Goal: Task Accomplishment & Management: Complete application form

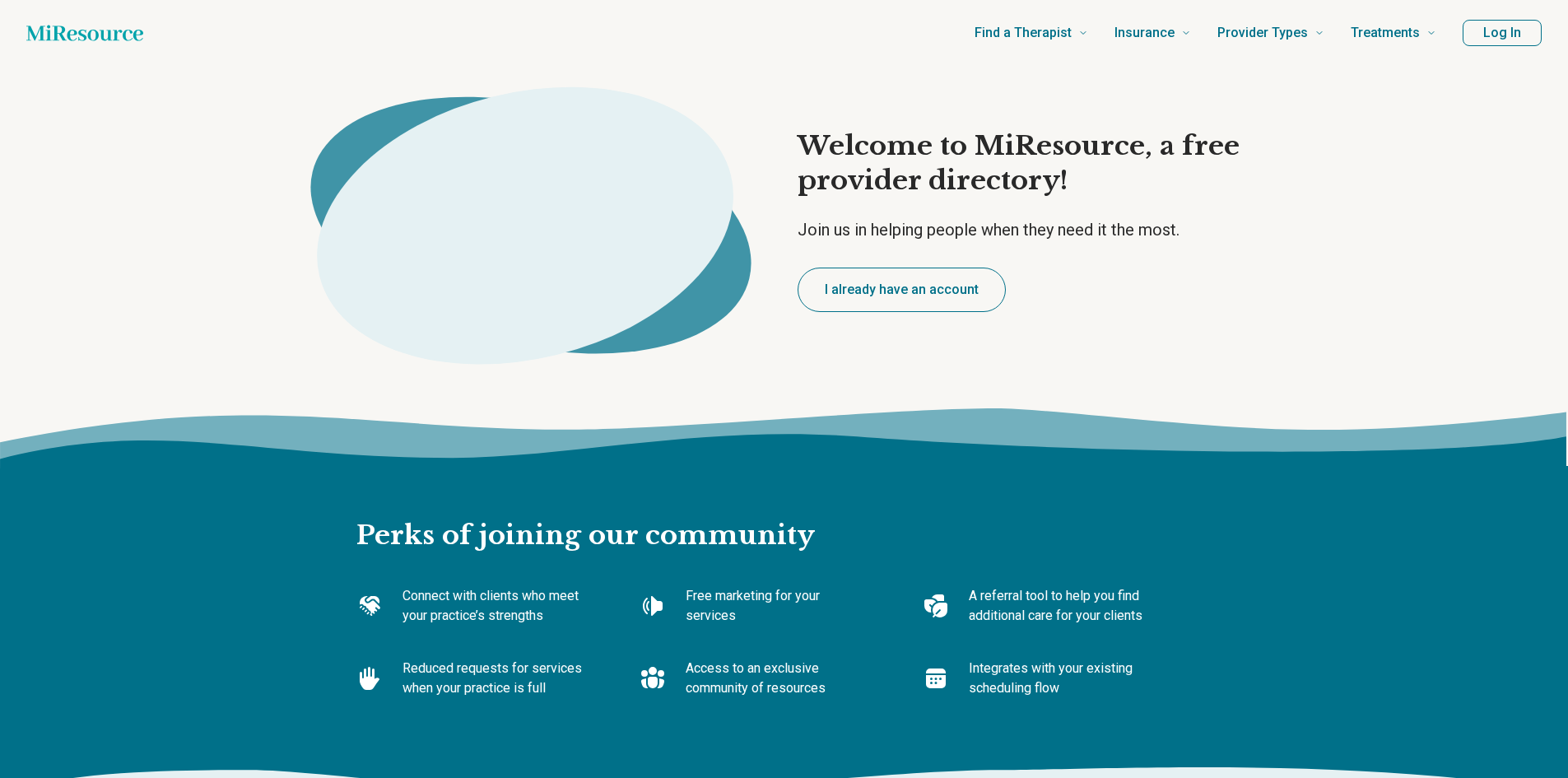
type textarea "*"
click at [848, 281] on button "I already have an account" at bounding box center [901, 290] width 208 height 45
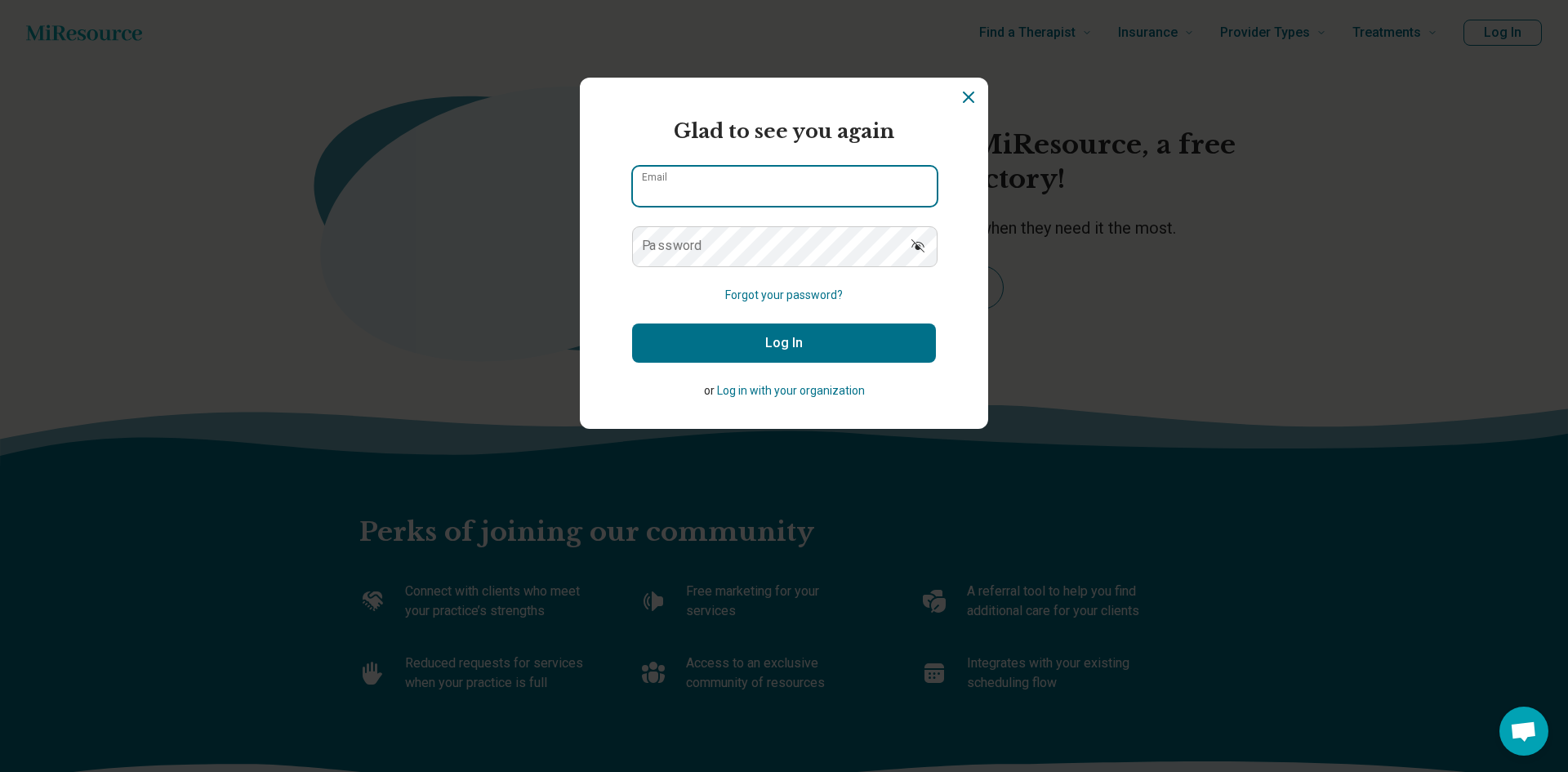
click at [689, 191] on input "Email" at bounding box center [784, 186] width 304 height 40
type input "**********"
click at [763, 334] on button "Log In" at bounding box center [784, 343] width 304 height 40
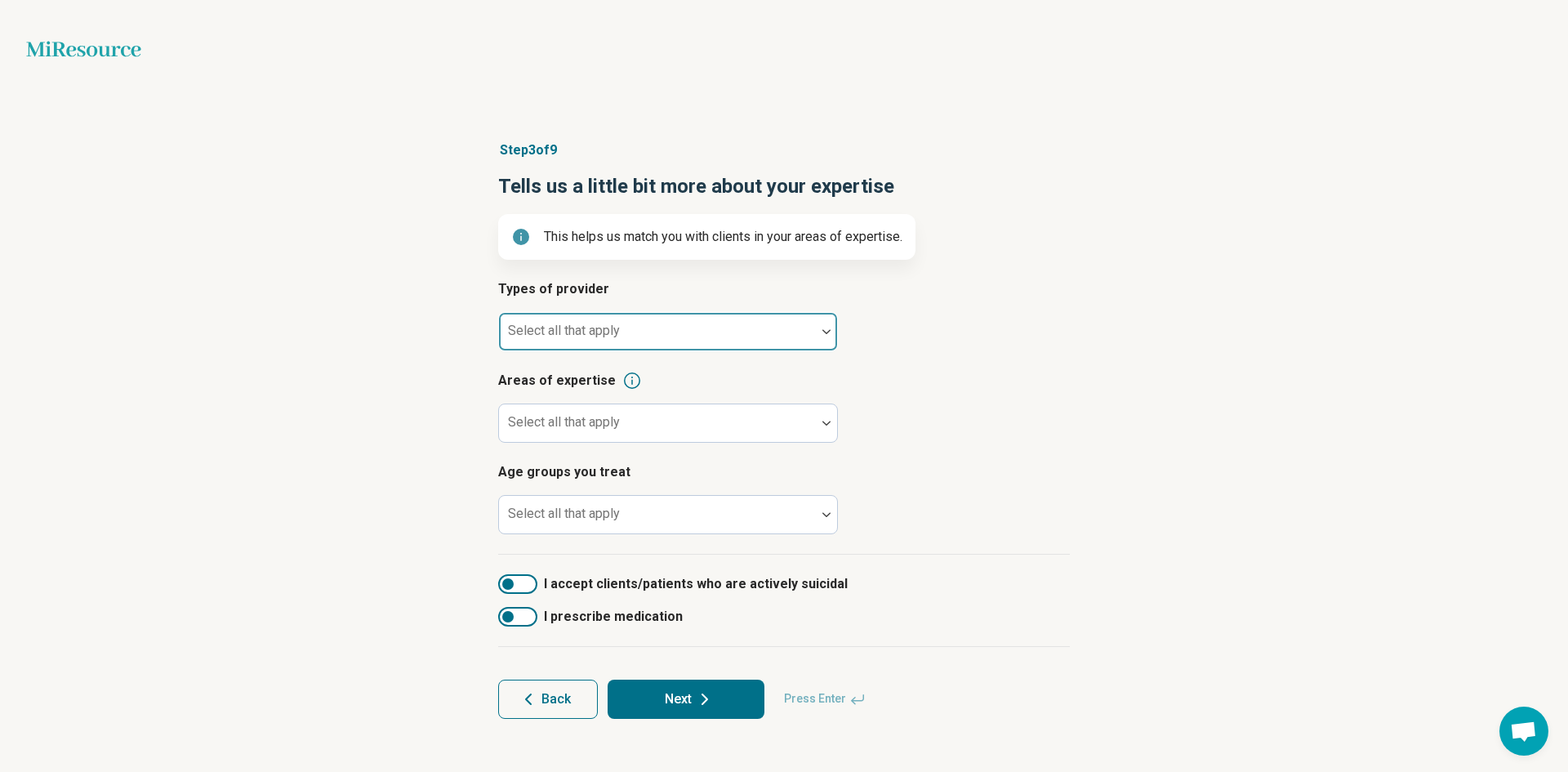
click at [538, 341] on div at bounding box center [657, 339] width 304 height 23
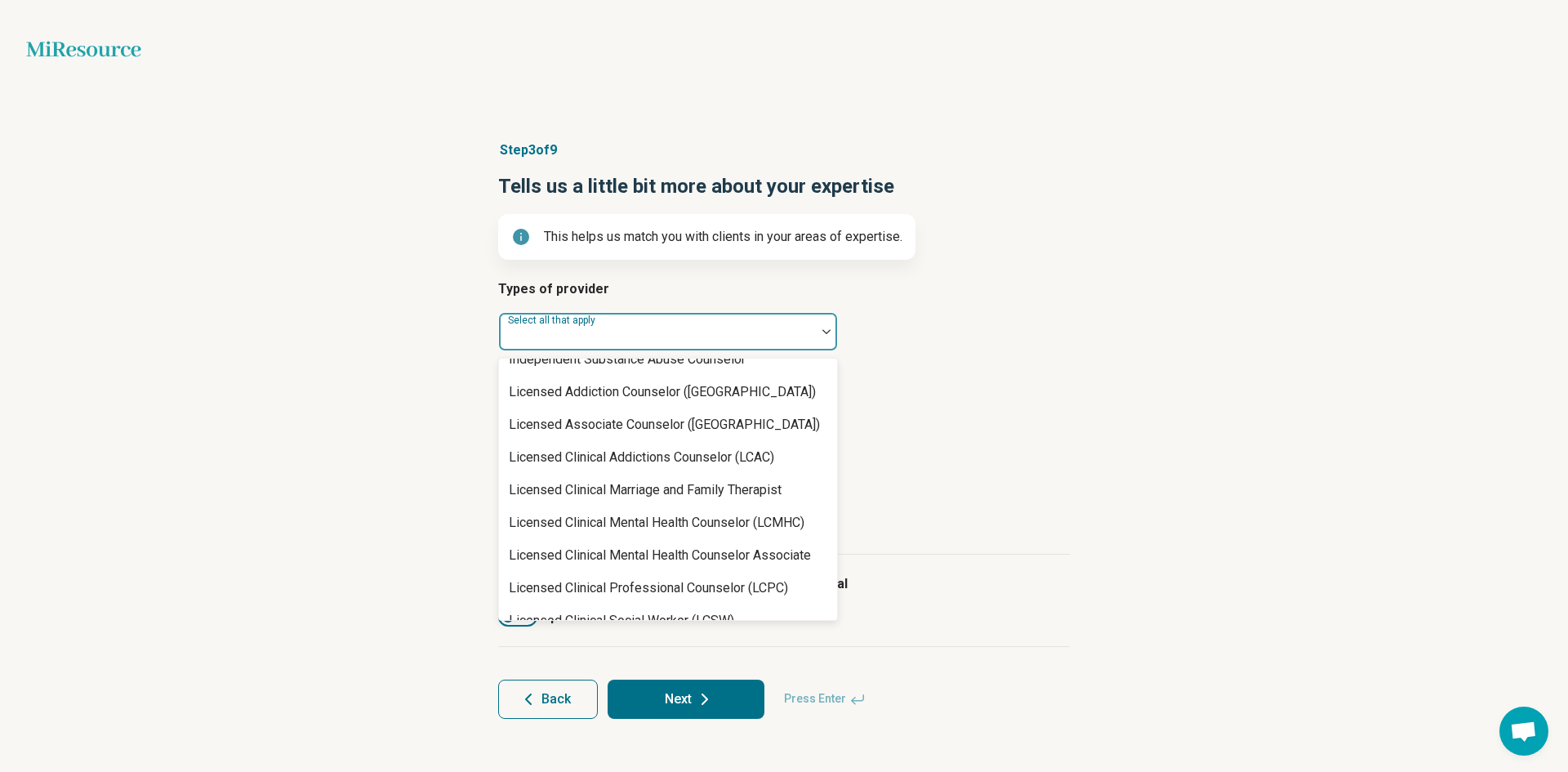
scroll to position [653, 0]
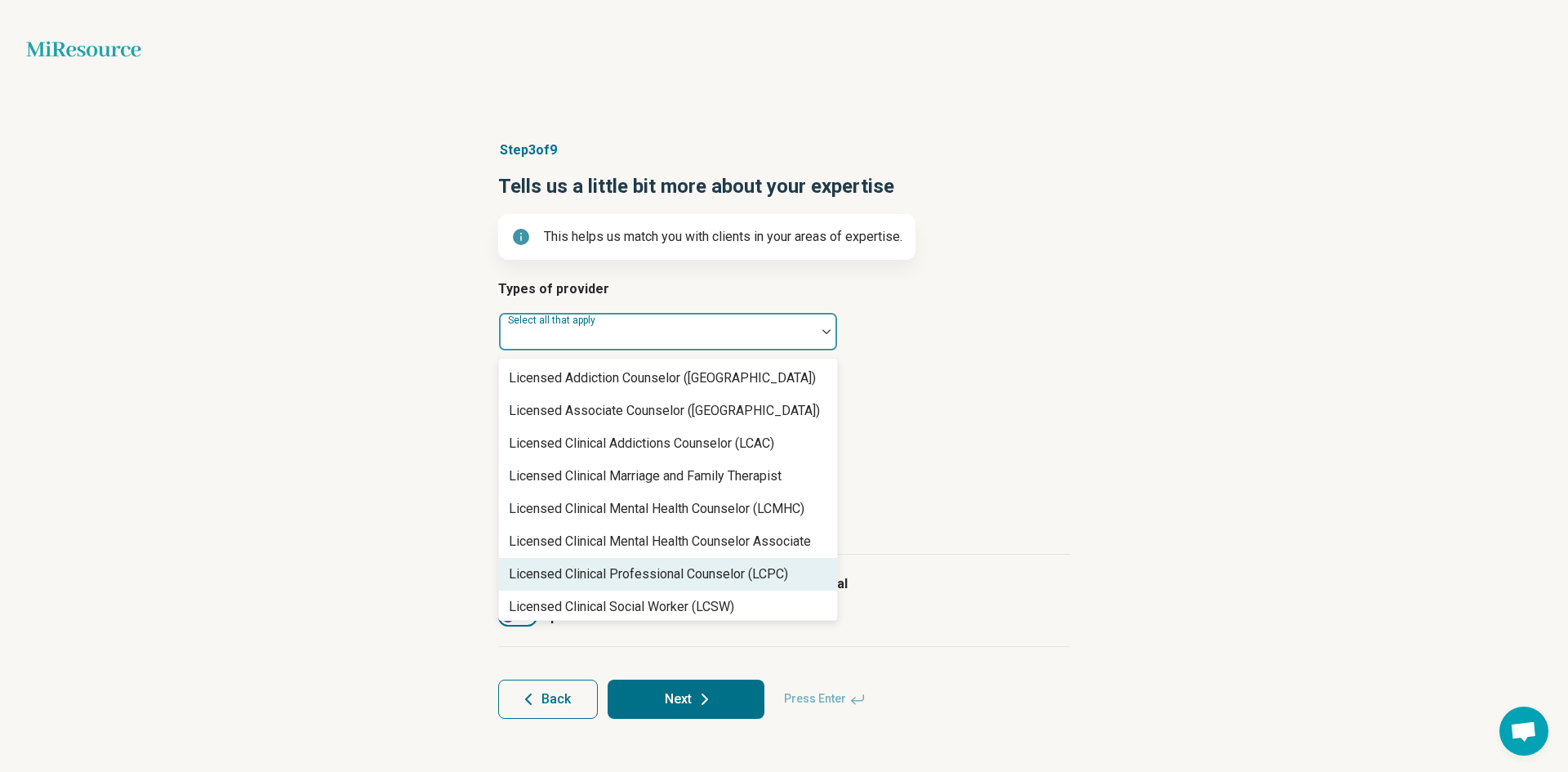
click at [556, 562] on div "Licensed Clinical Professional Counselor (LCPC)" at bounding box center [668, 574] width 338 height 33
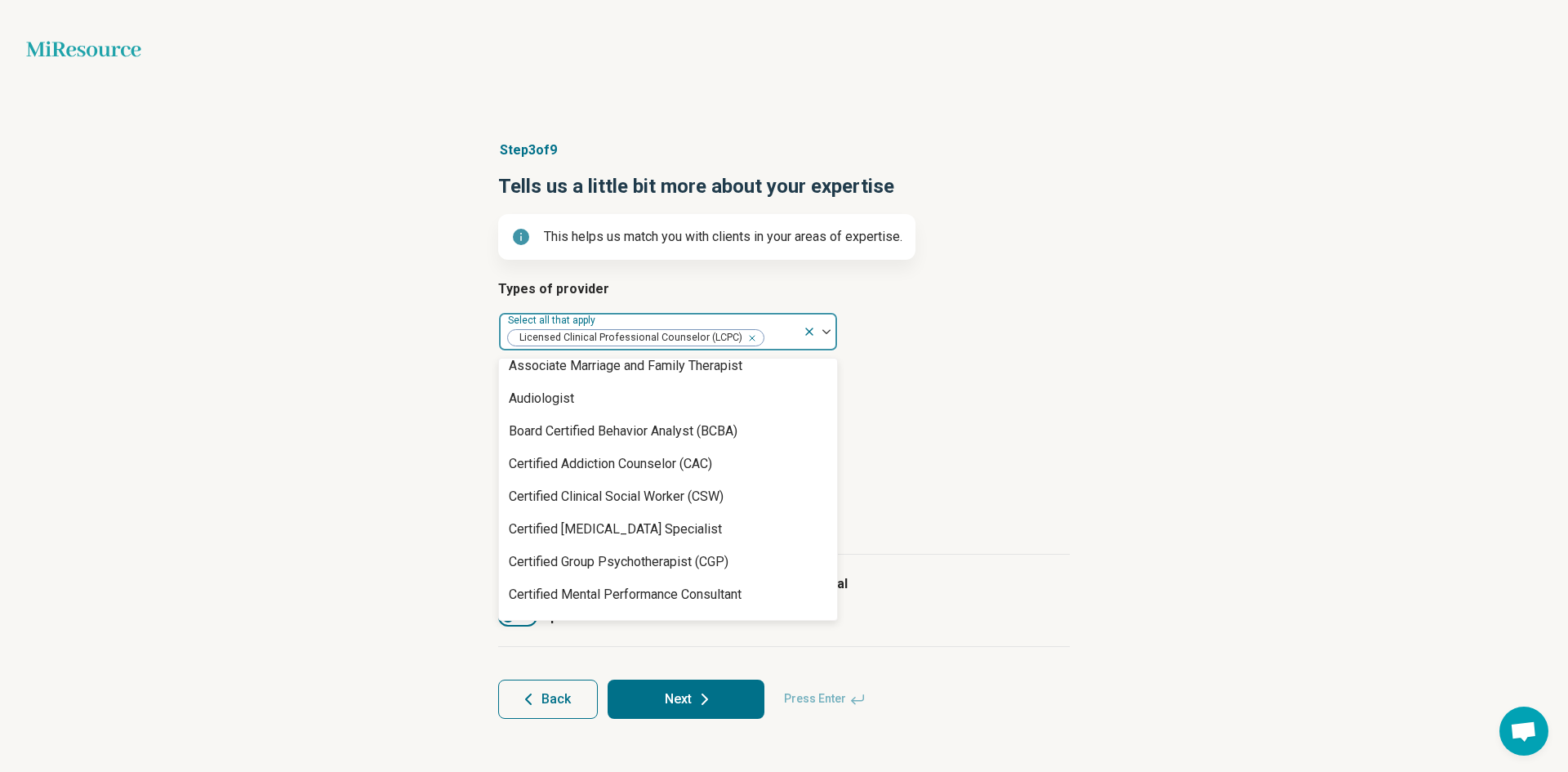
scroll to position [0, 0]
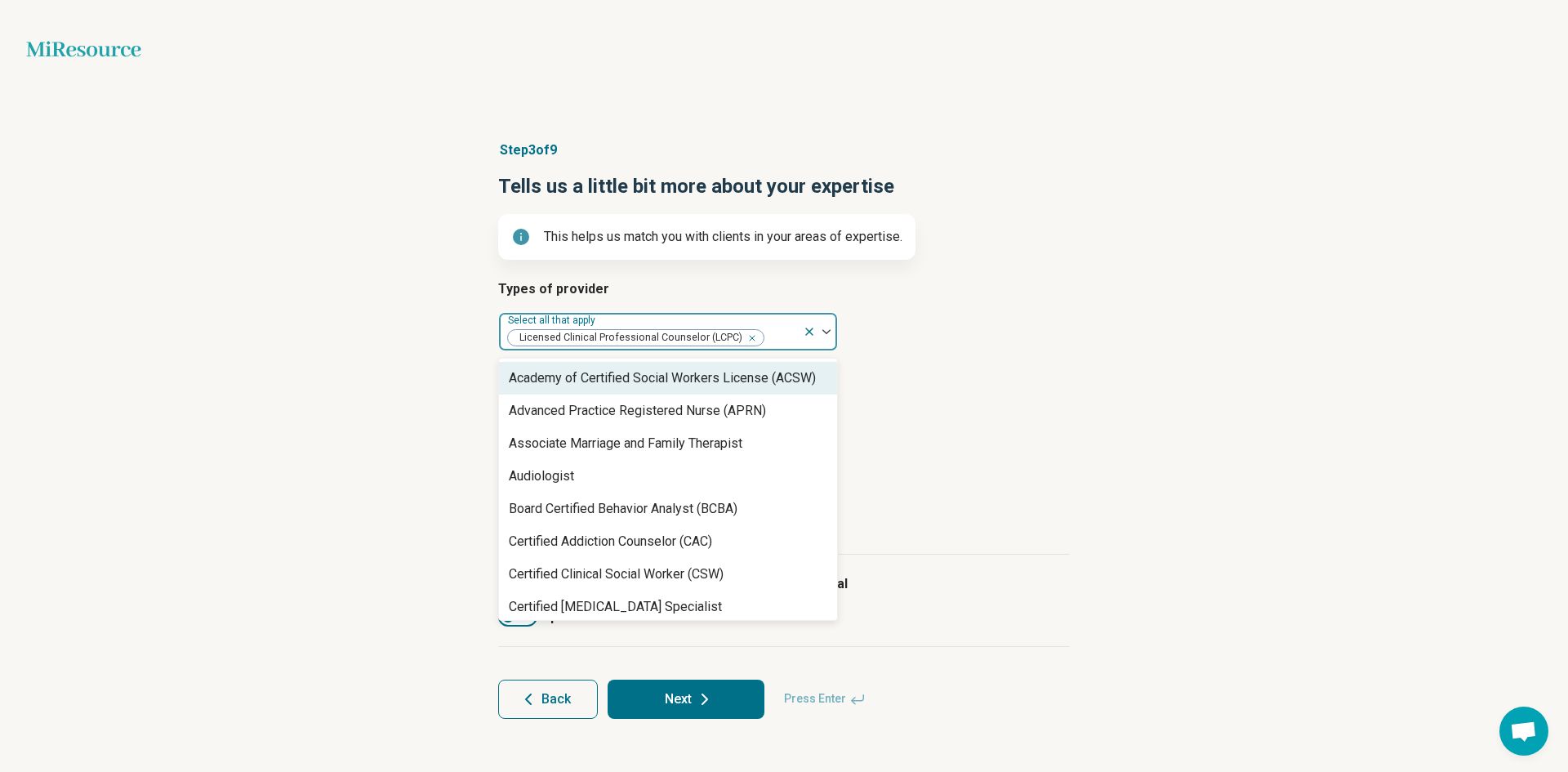
click at [807, 331] on icon at bounding box center [810, 332] width 14 height 14
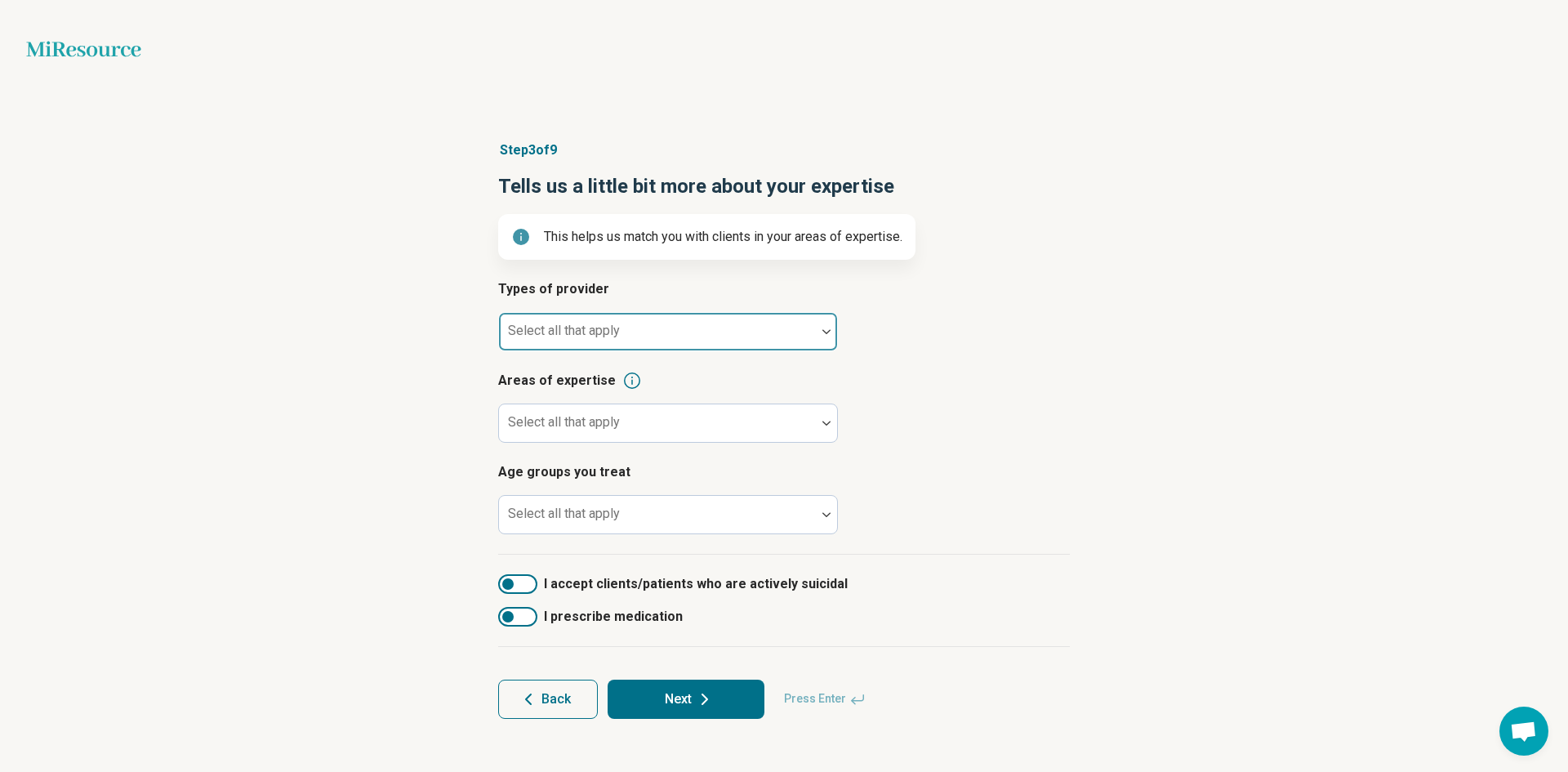
click at [708, 324] on div at bounding box center [657, 331] width 316 height 36
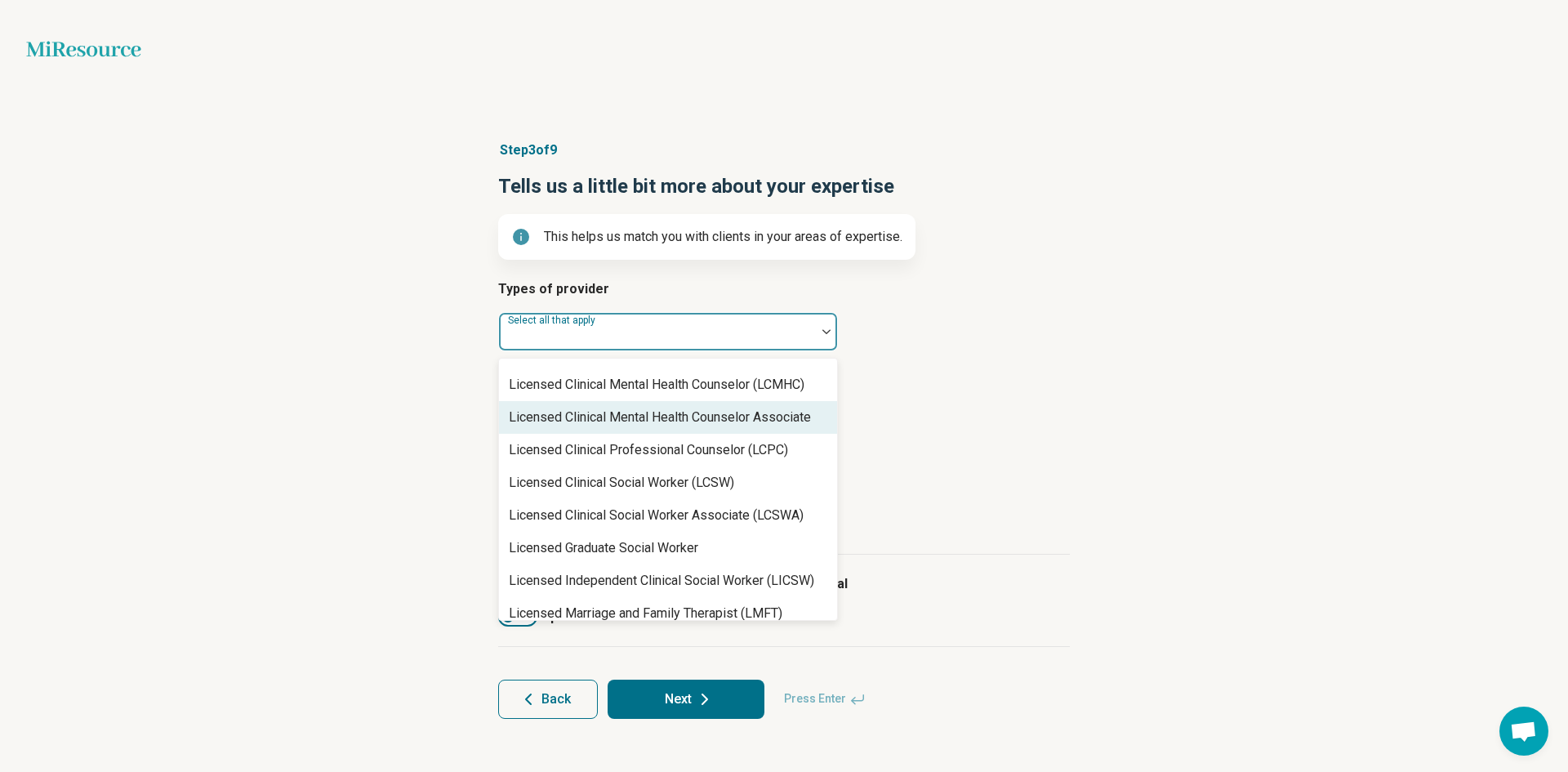
scroll to position [817, 0]
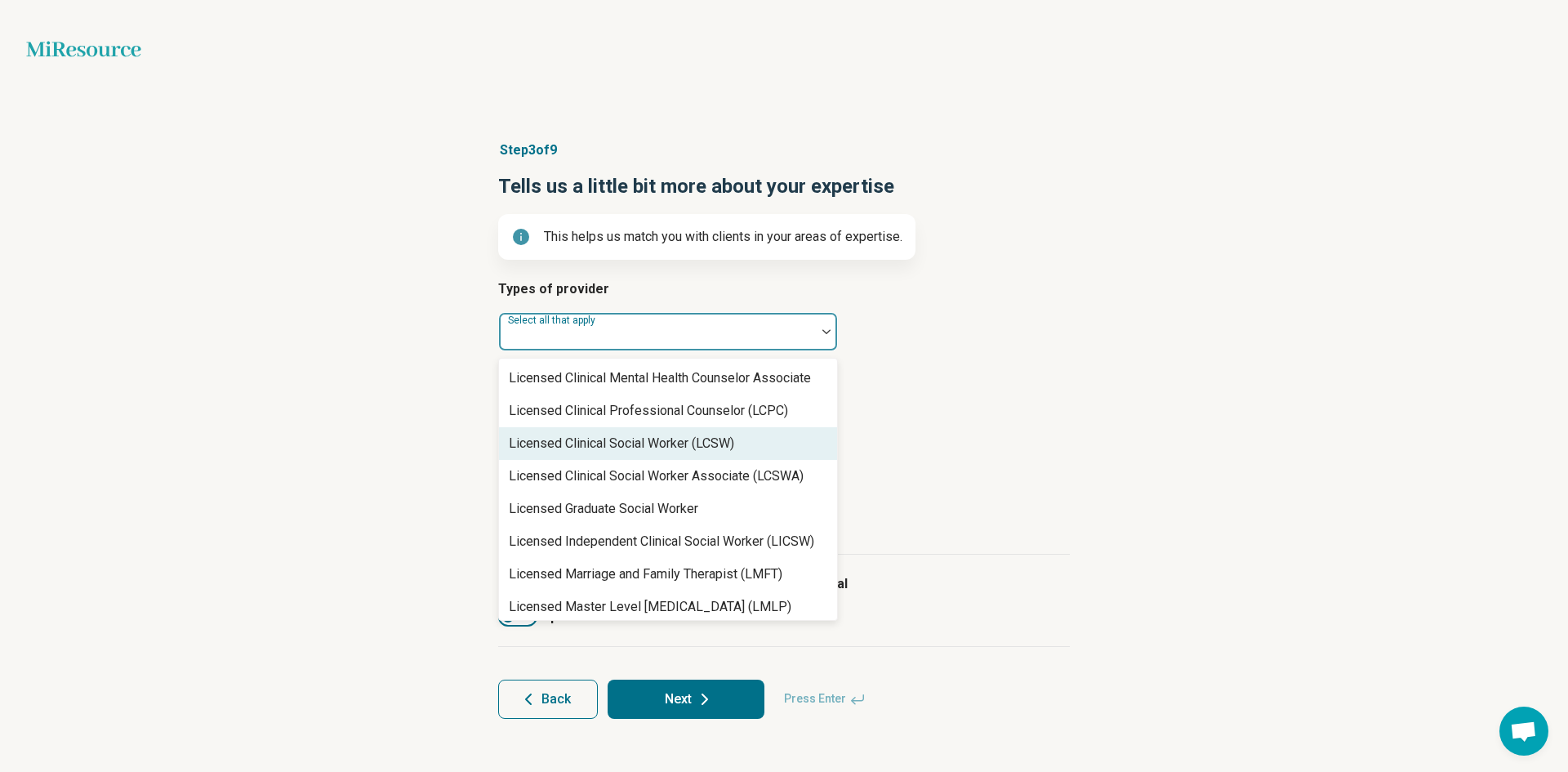
click at [539, 455] on div "Licensed Clinical Social Worker (LCSW)" at bounding box center [668, 444] width 338 height 33
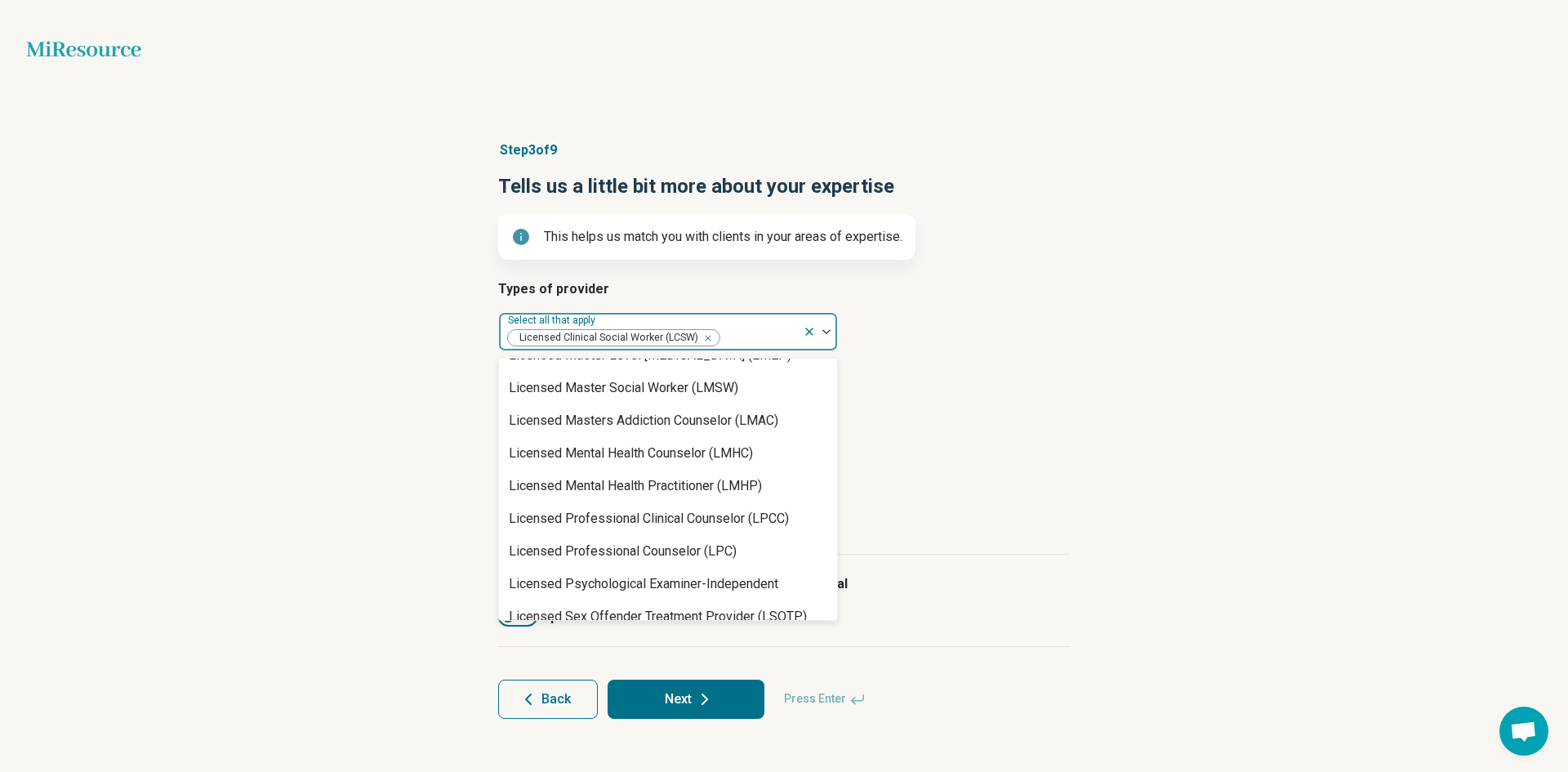
scroll to position [1062, 0]
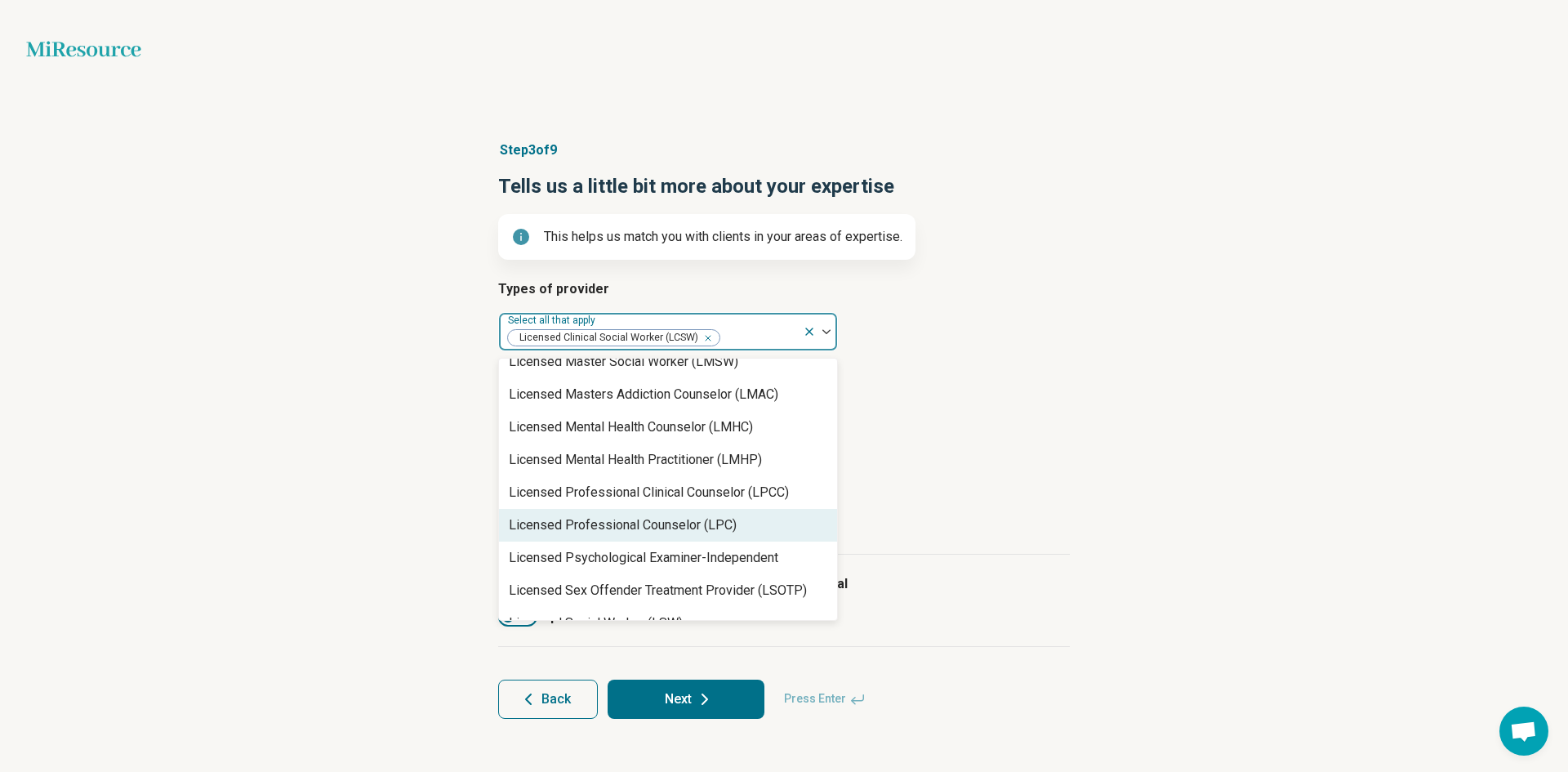
click at [571, 519] on div "Licensed Professional Counselor (LPC)" at bounding box center [622, 525] width 228 height 19
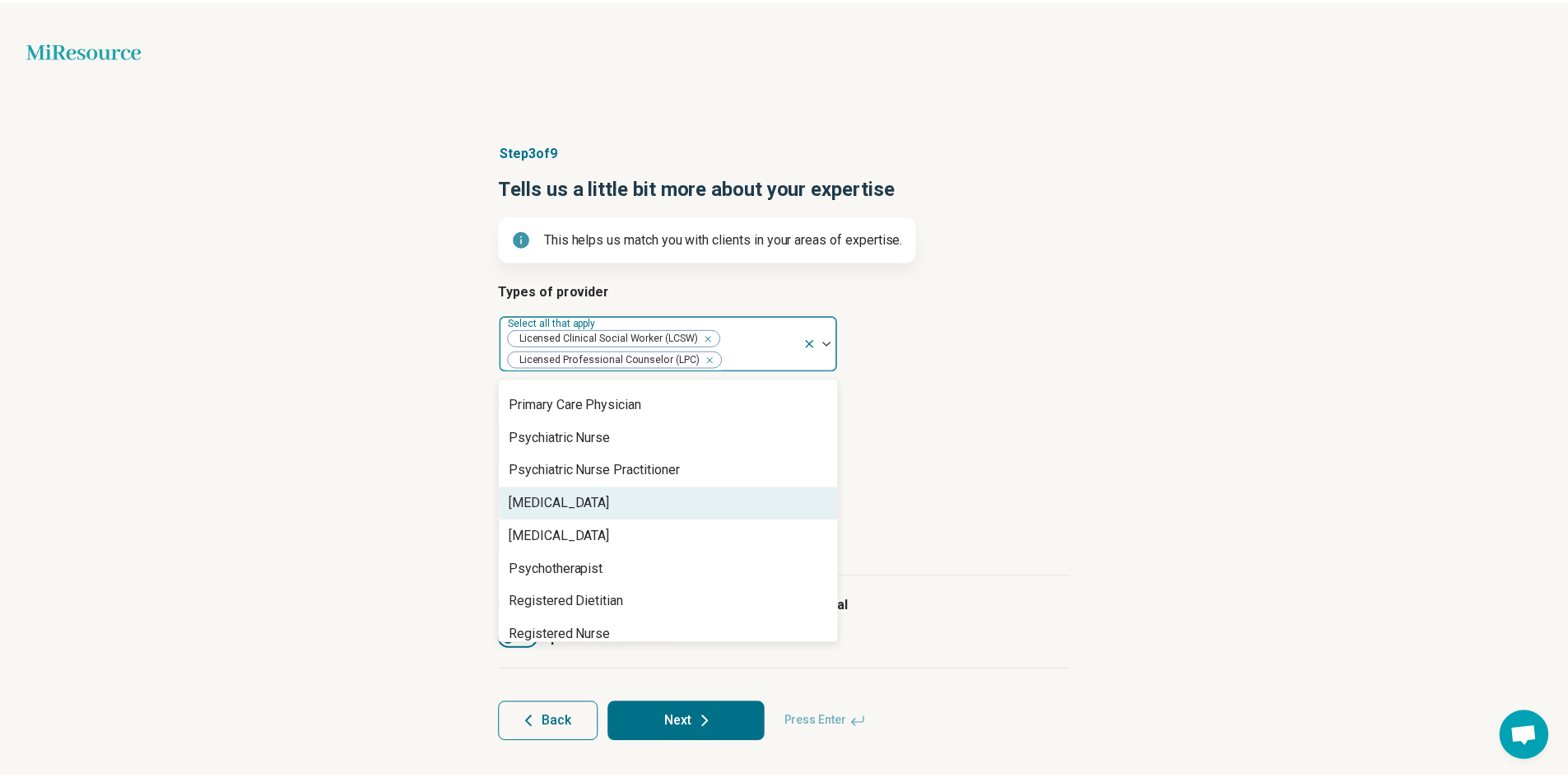
scroll to position [1893, 0]
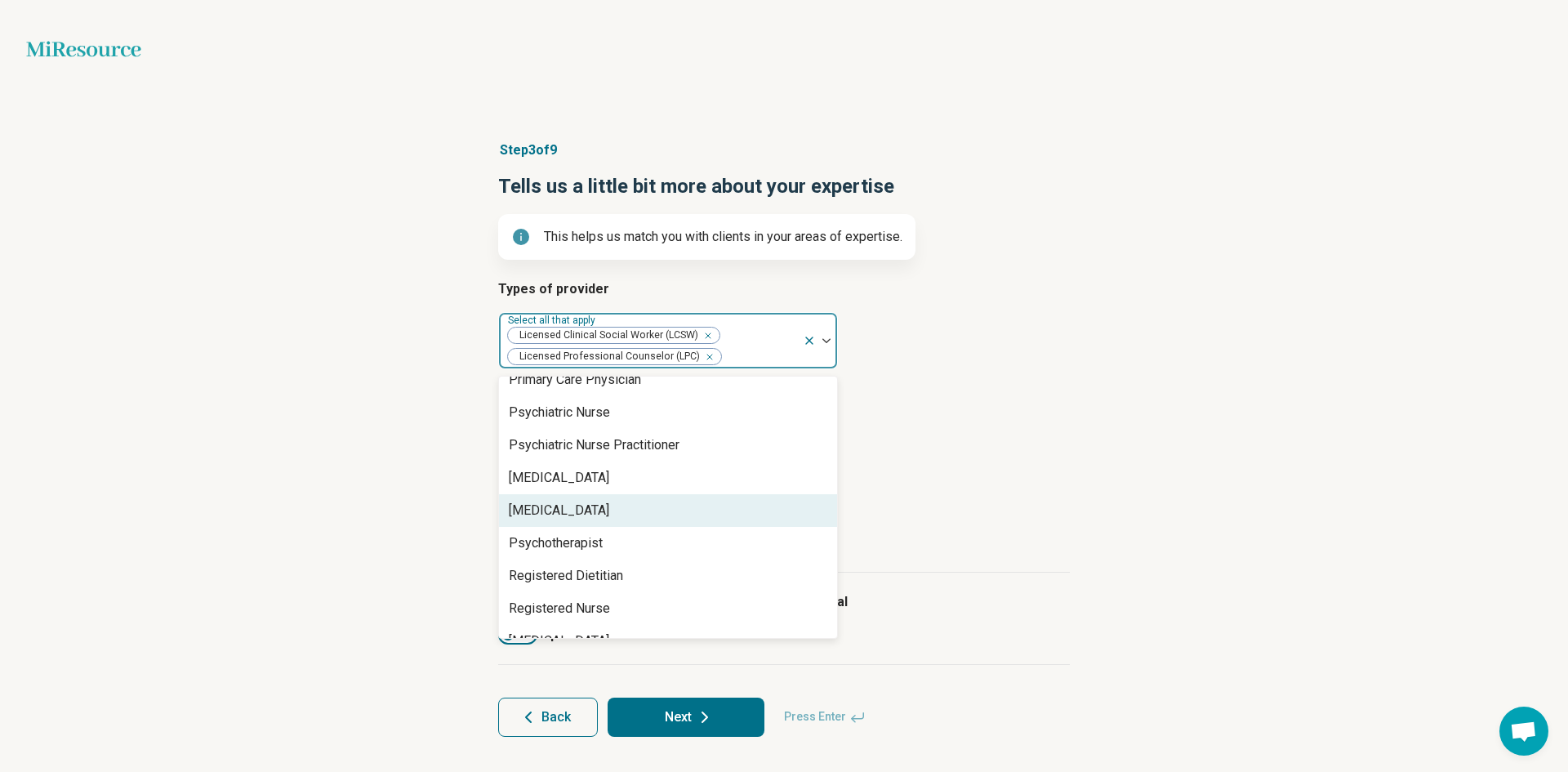
click at [575, 509] on div "[MEDICAL_DATA]" at bounding box center [559, 510] width 100 height 19
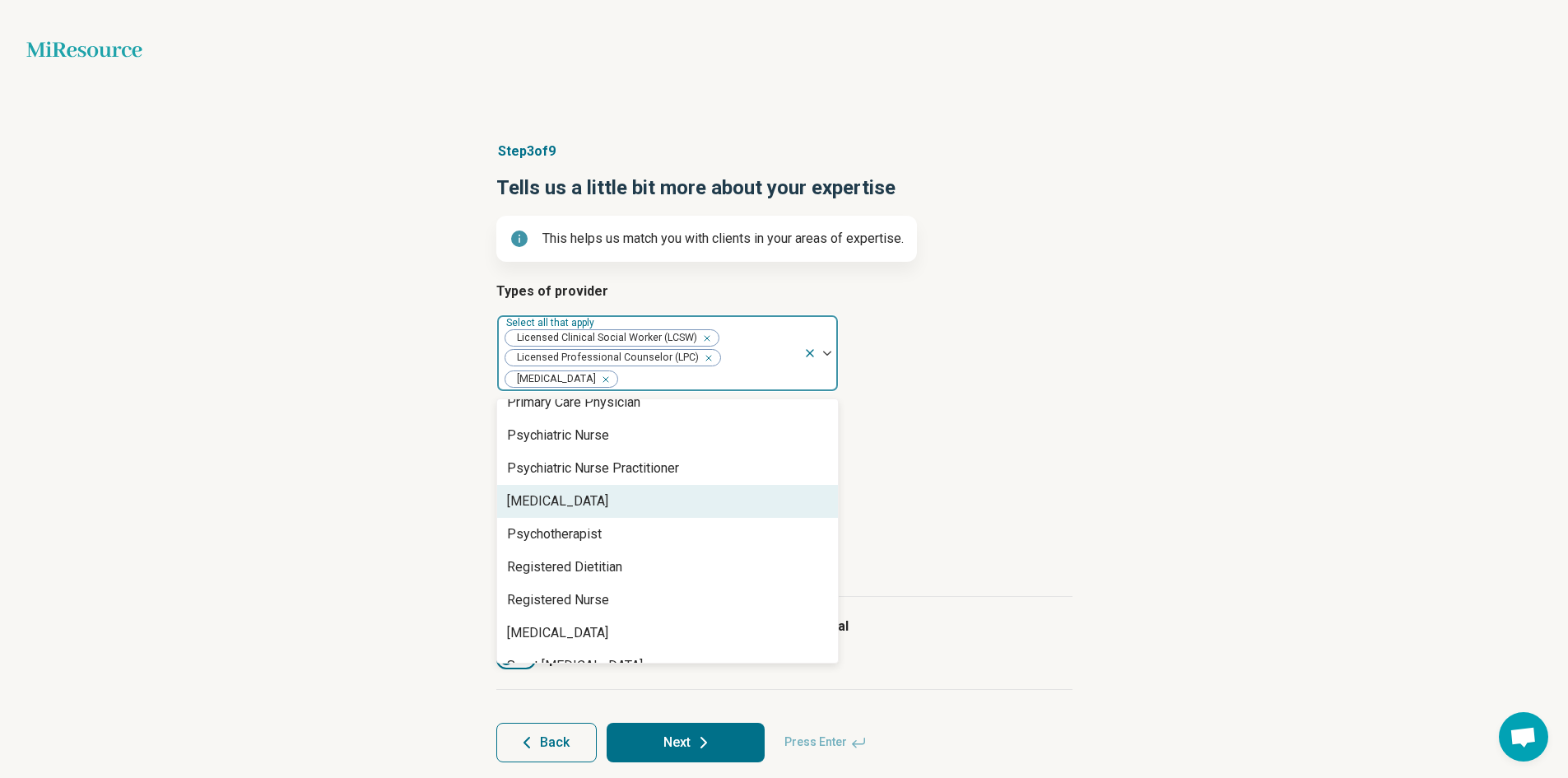
click at [1145, 535] on div "Step 3 of 9 Tells us a little bit more about your expertise This helps us match…" at bounding box center [784, 452] width 1568 height 687
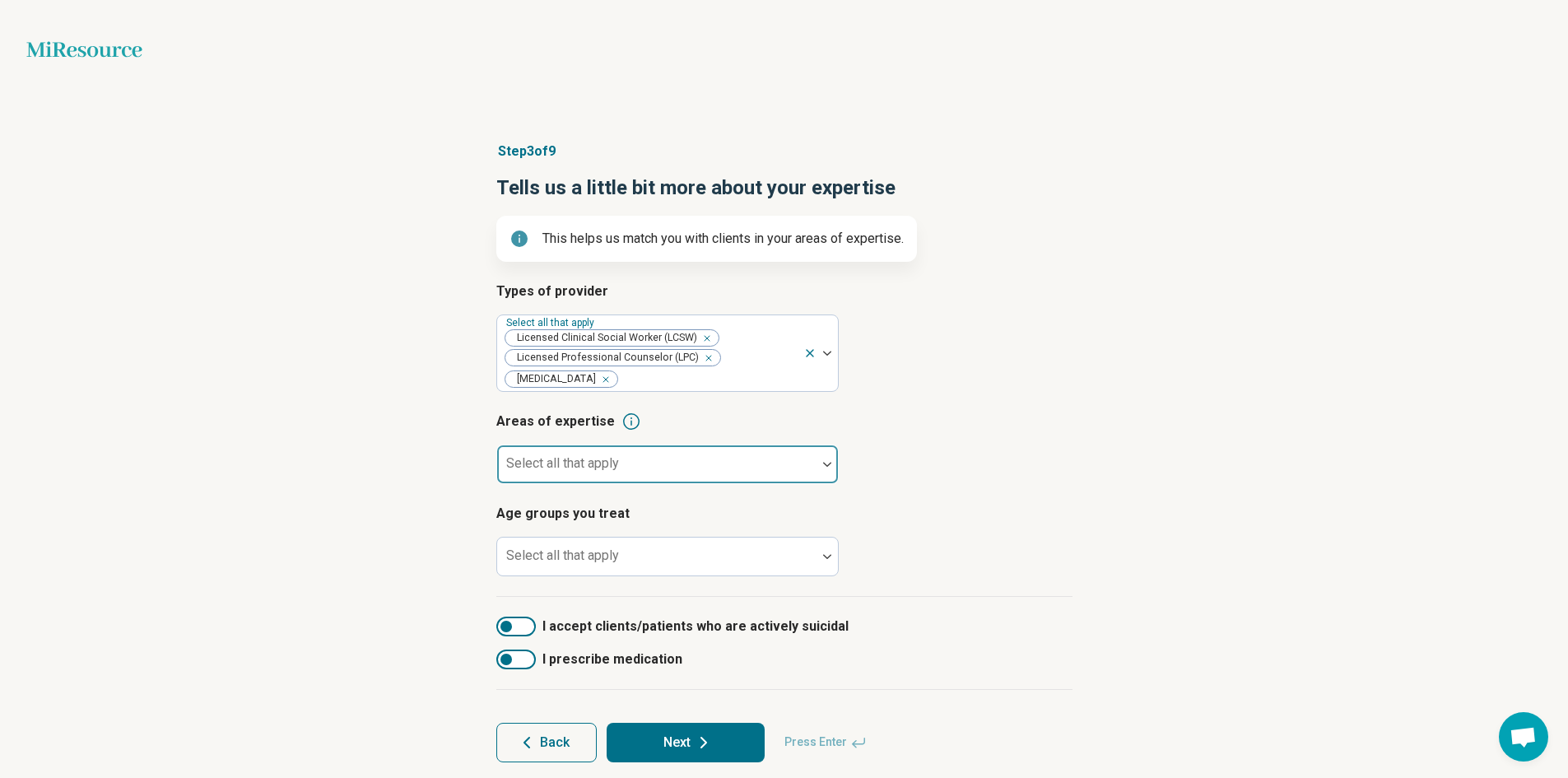
click at [595, 470] on div "Select all that apply" at bounding box center [668, 464] width 342 height 40
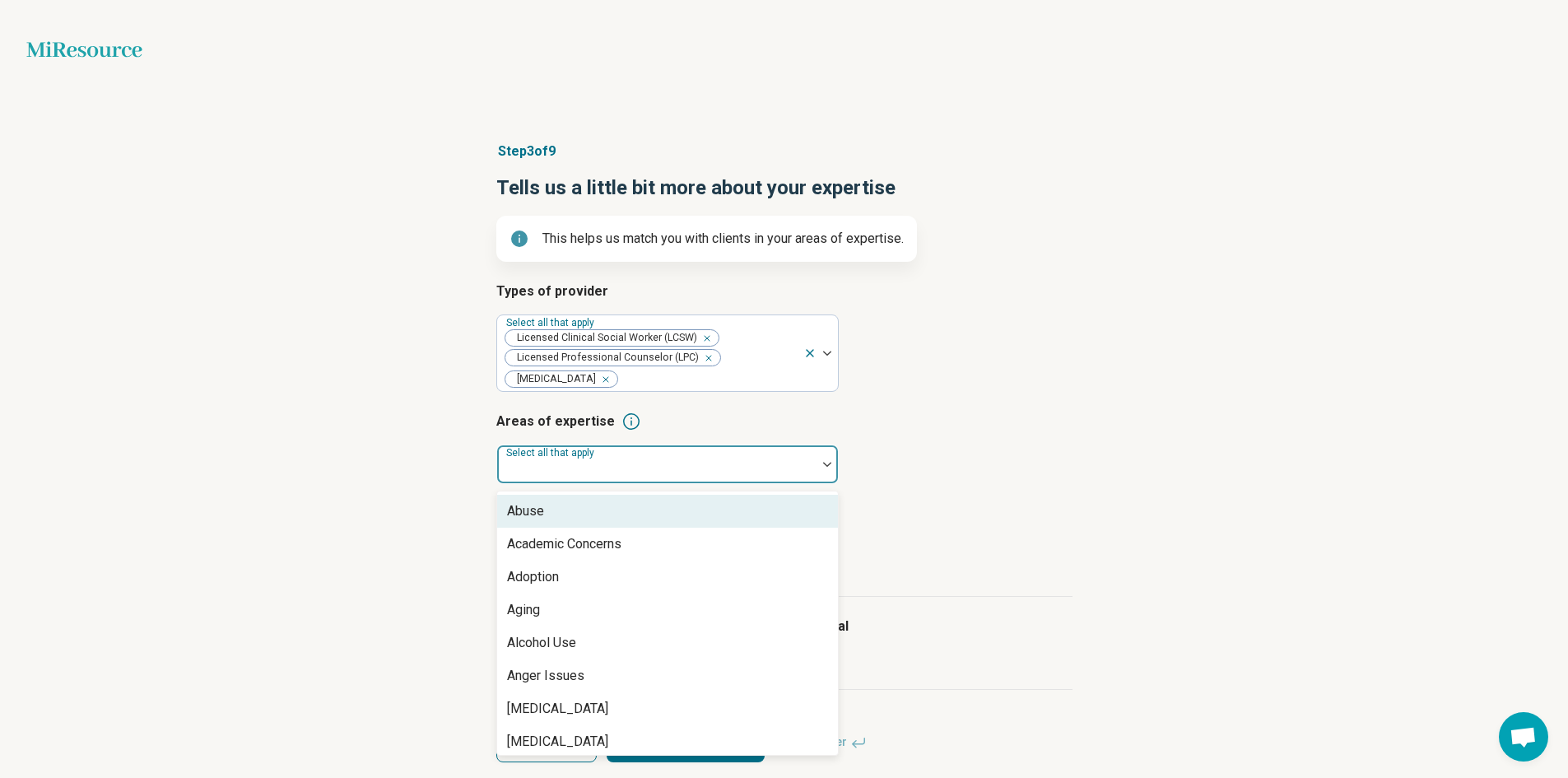
click at [592, 505] on div "Abuse" at bounding box center [667, 512] width 340 height 33
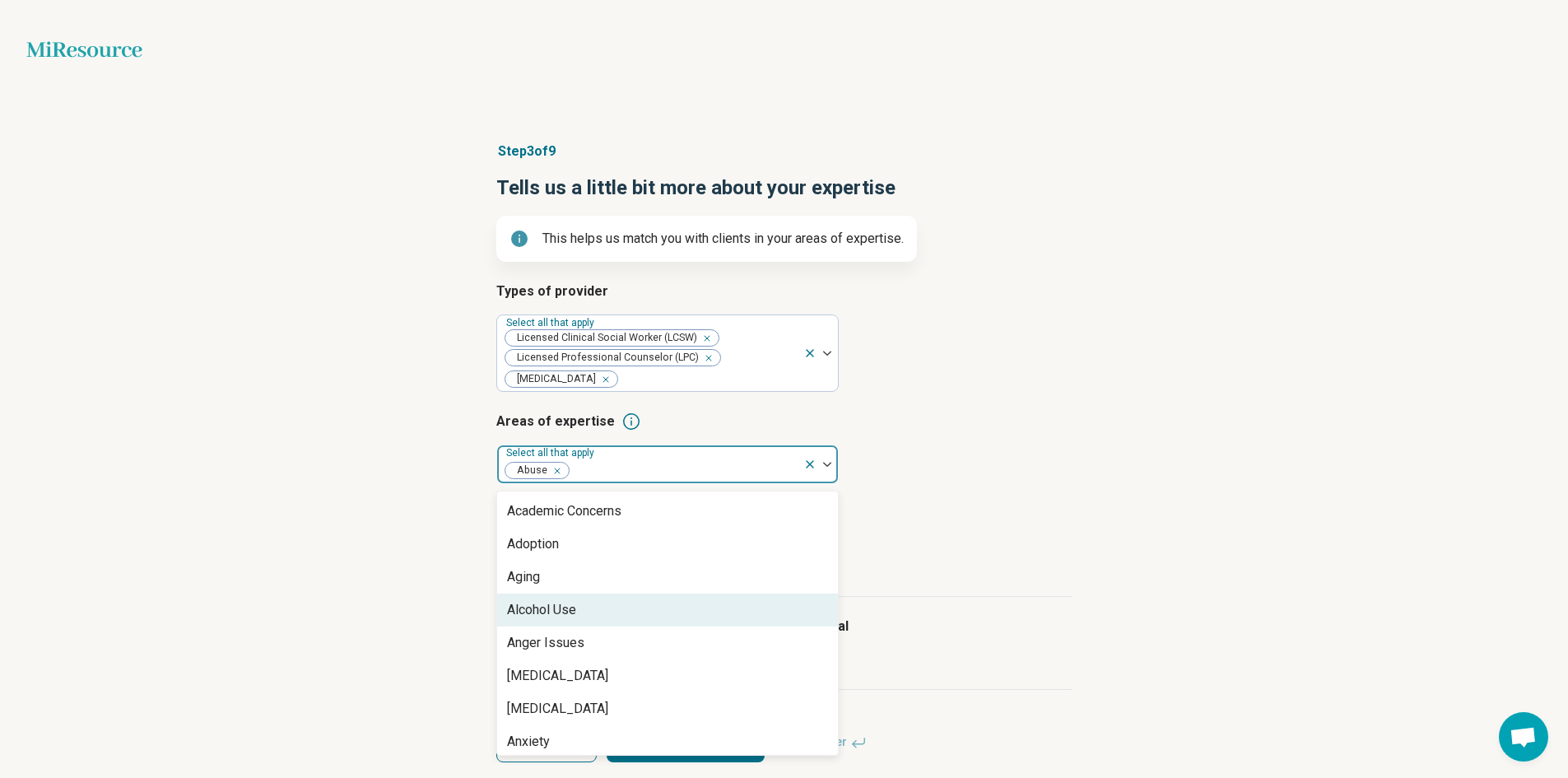
click at [575, 606] on div "Alcohol Use" at bounding box center [541, 610] width 69 height 19
click at [575, 606] on div "Anger Issues" at bounding box center [546, 610] width 78 height 19
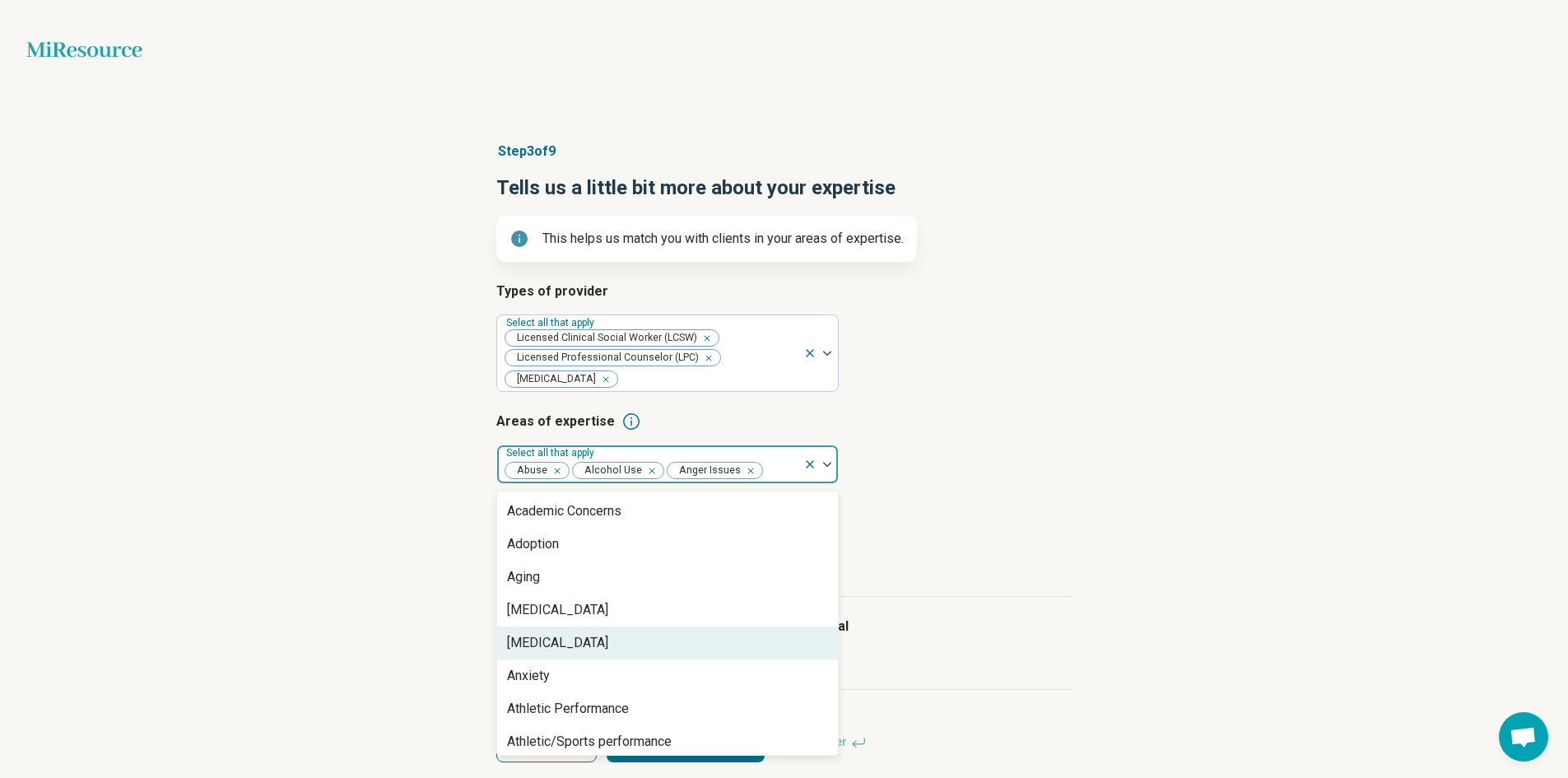
click at [576, 642] on div "[MEDICAL_DATA]" at bounding box center [558, 643] width 101 height 19
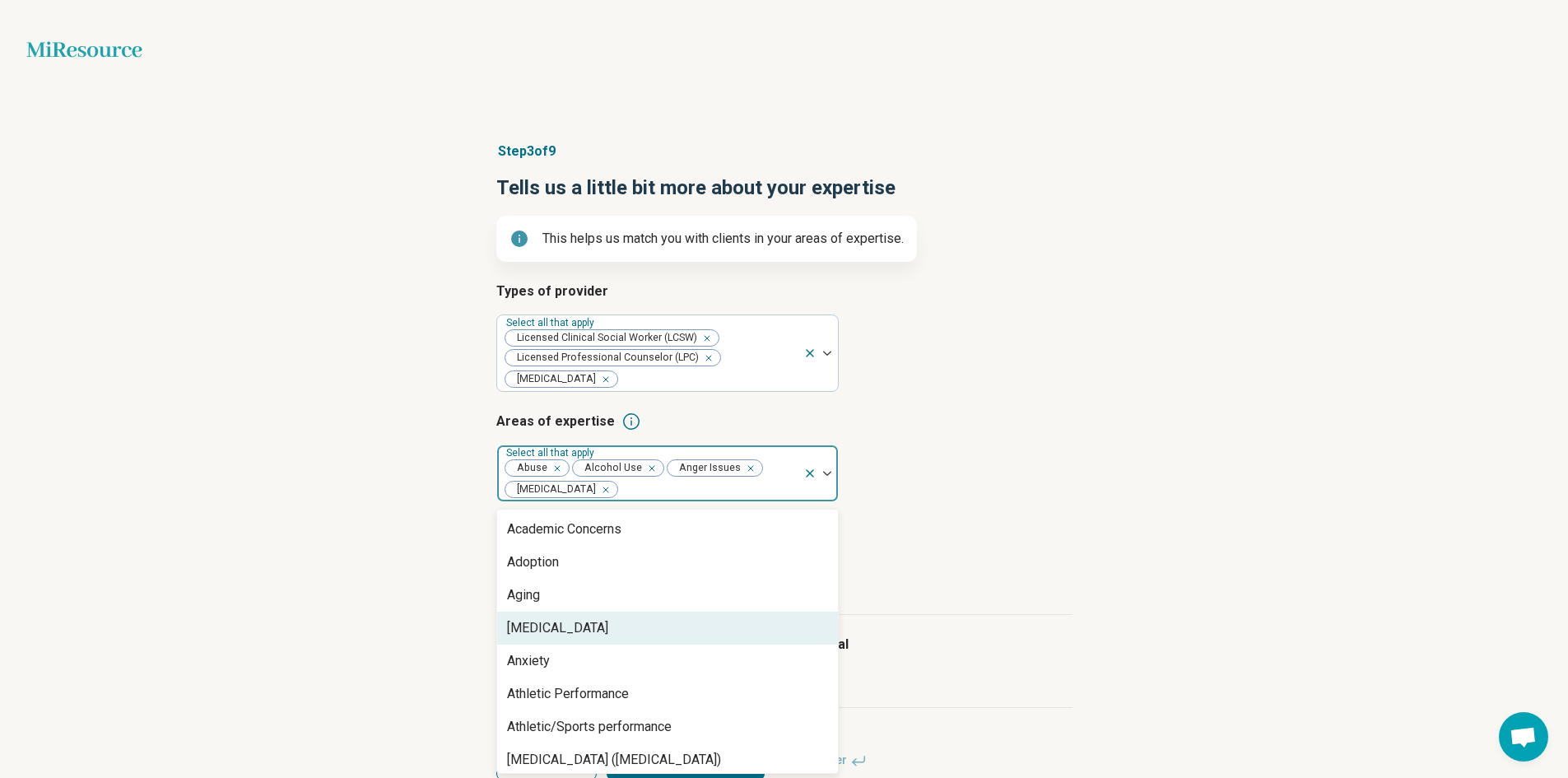
click at [576, 642] on div "[MEDICAL_DATA]" at bounding box center [667, 628] width 340 height 33
click at [548, 628] on div "Anxiety" at bounding box center [529, 628] width 43 height 19
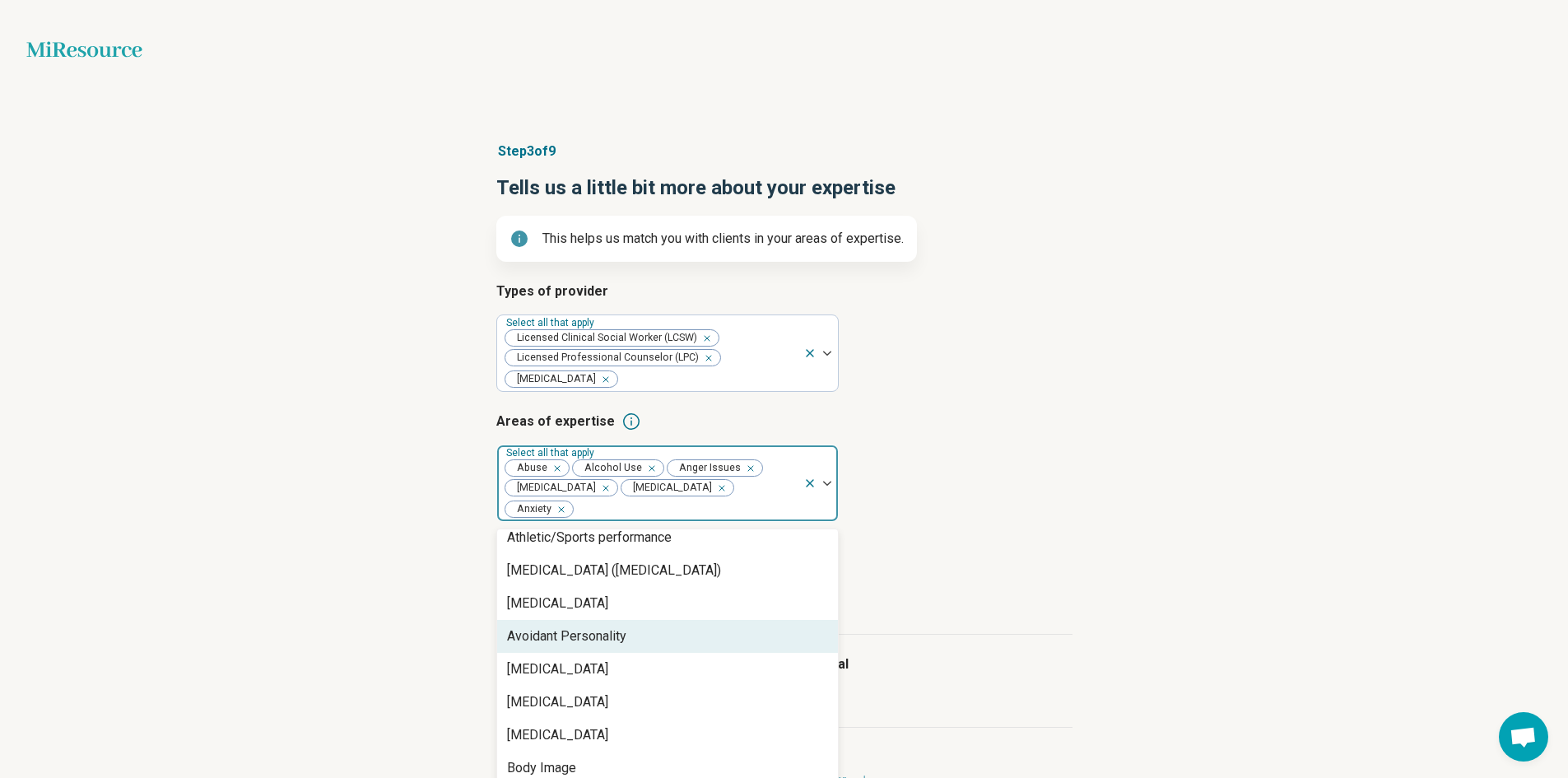
scroll to position [164, 0]
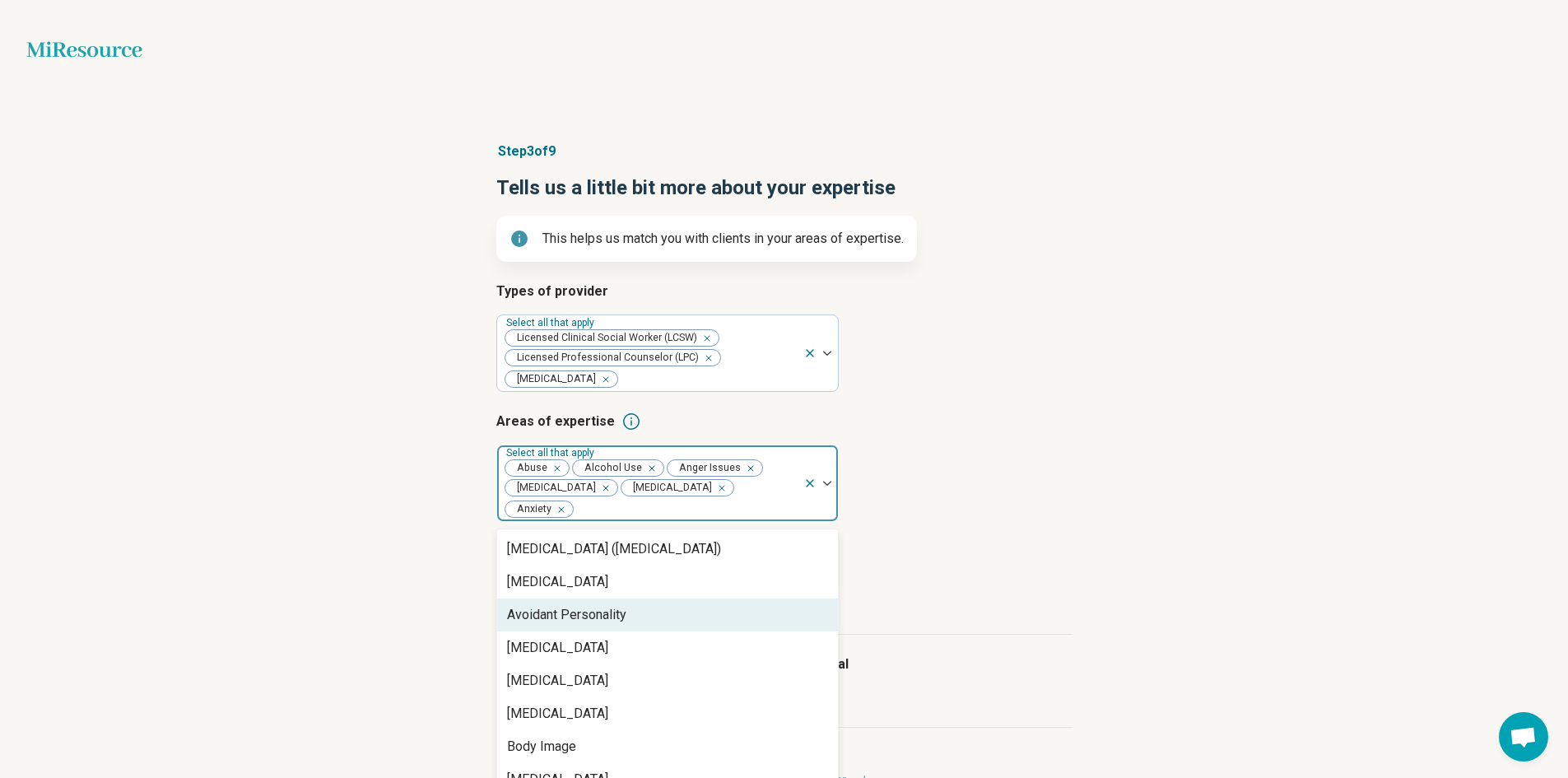
click at [572, 612] on div "Avoidant Personality" at bounding box center [567, 615] width 120 height 19
click at [572, 612] on div "[MEDICAL_DATA]" at bounding box center [558, 615] width 101 height 19
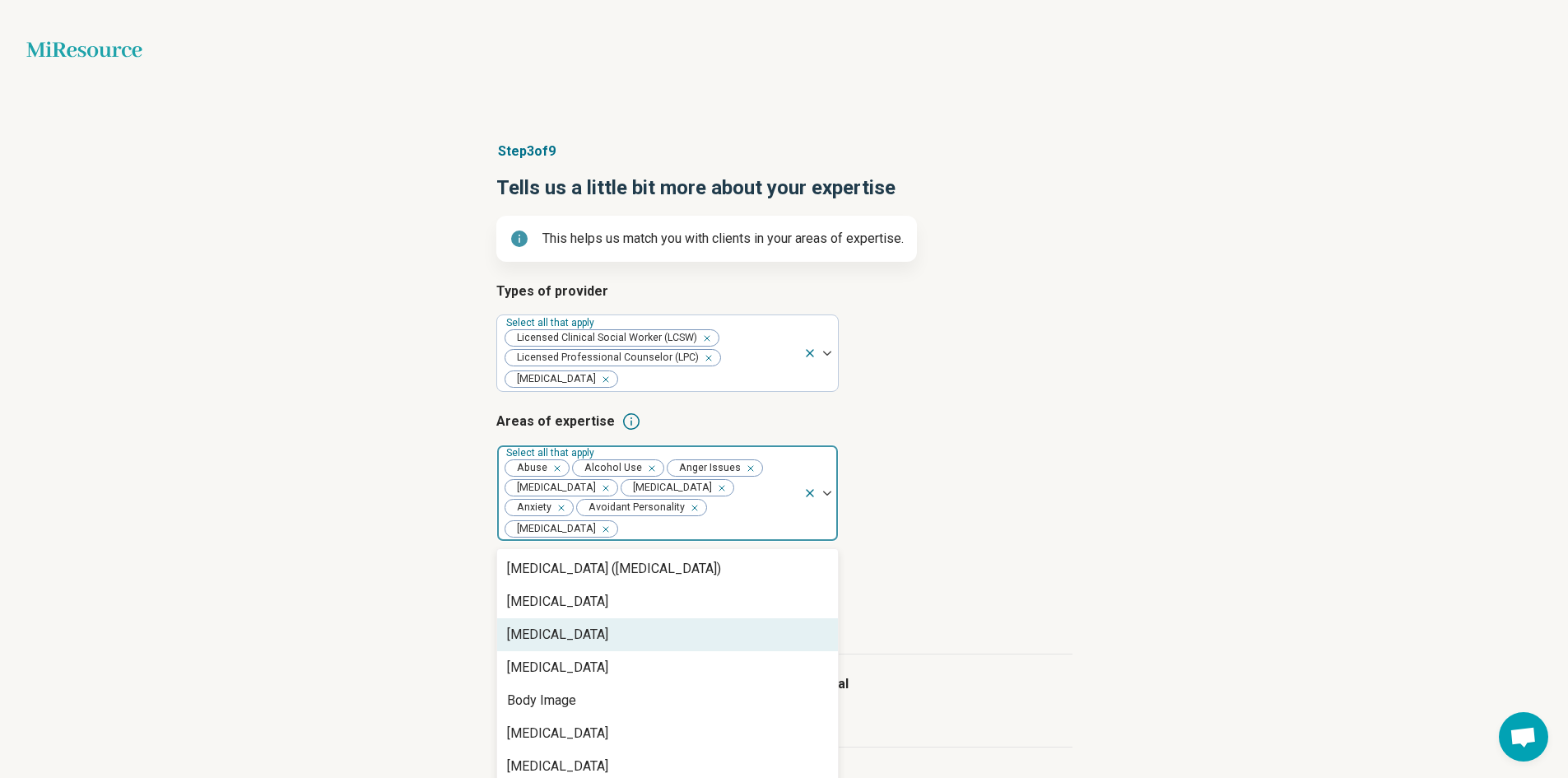
click at [570, 637] on div "[MEDICAL_DATA]" at bounding box center [558, 635] width 101 height 19
click at [566, 645] on div "[MEDICAL_DATA]" at bounding box center [558, 635] width 101 height 19
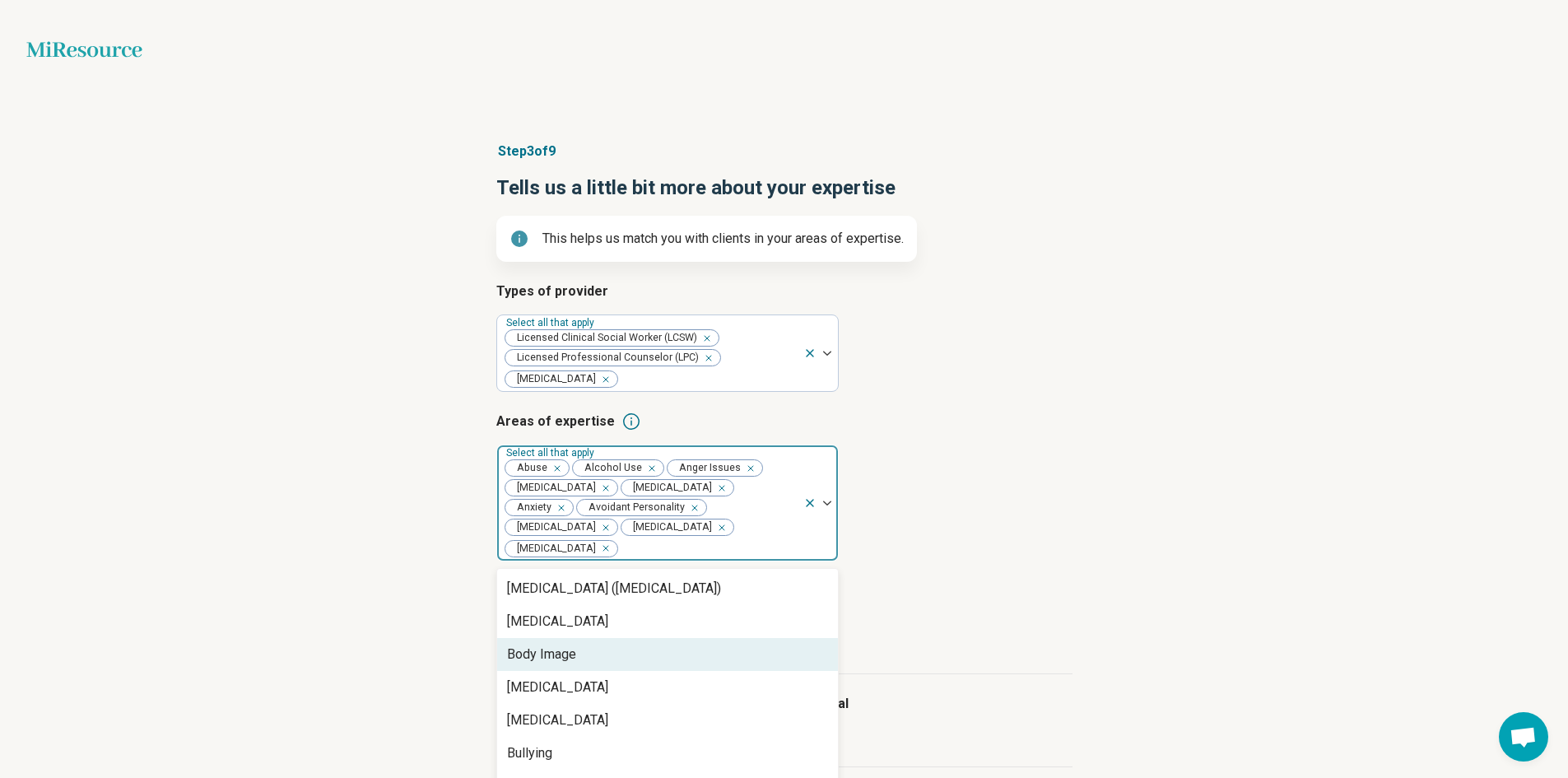
click at [566, 657] on div "Body Image" at bounding box center [541, 654] width 69 height 19
click at [562, 664] on div "[MEDICAL_DATA]" at bounding box center [558, 654] width 101 height 19
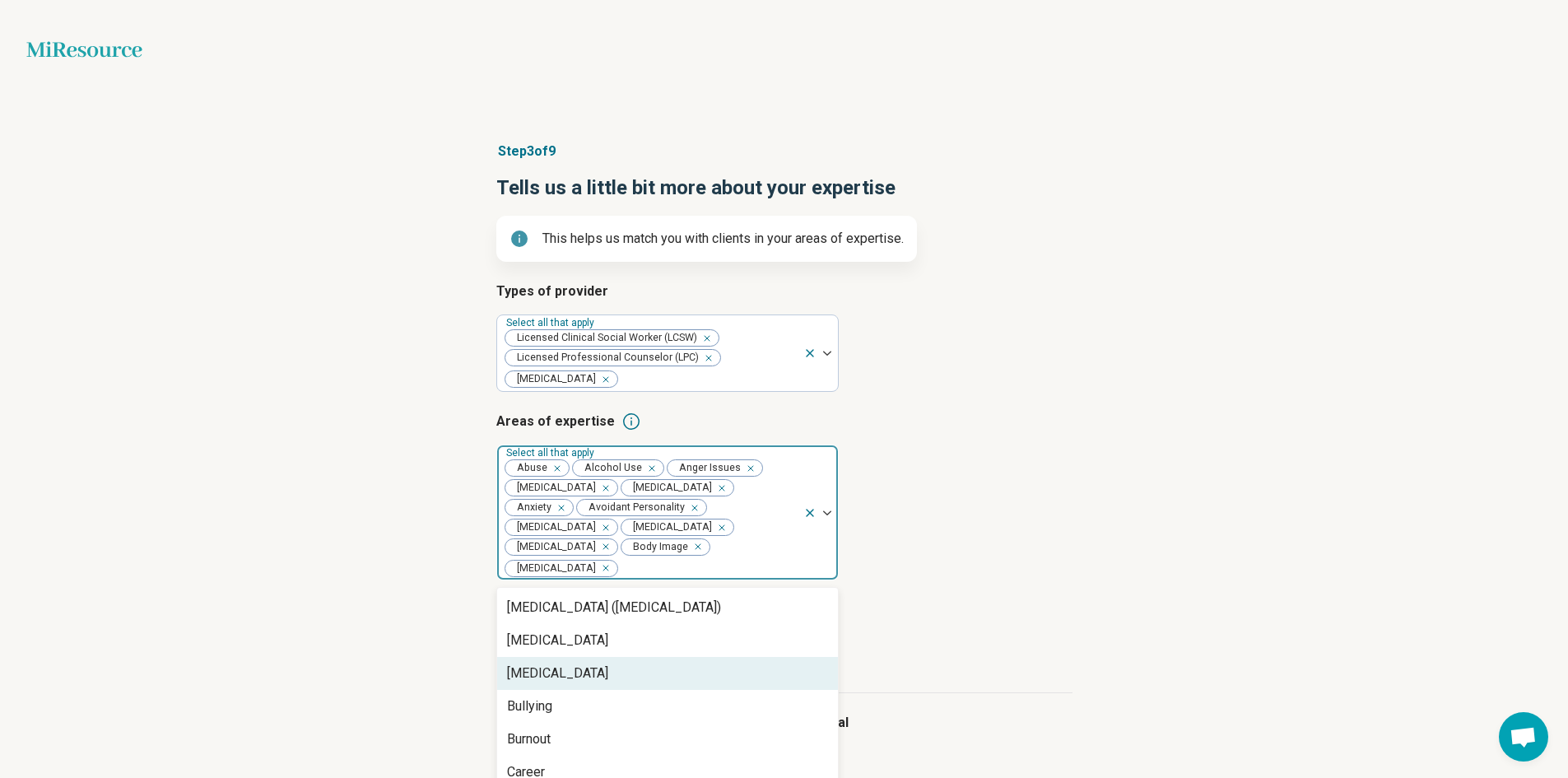
click at [561, 674] on div "[MEDICAL_DATA]" at bounding box center [558, 673] width 101 height 19
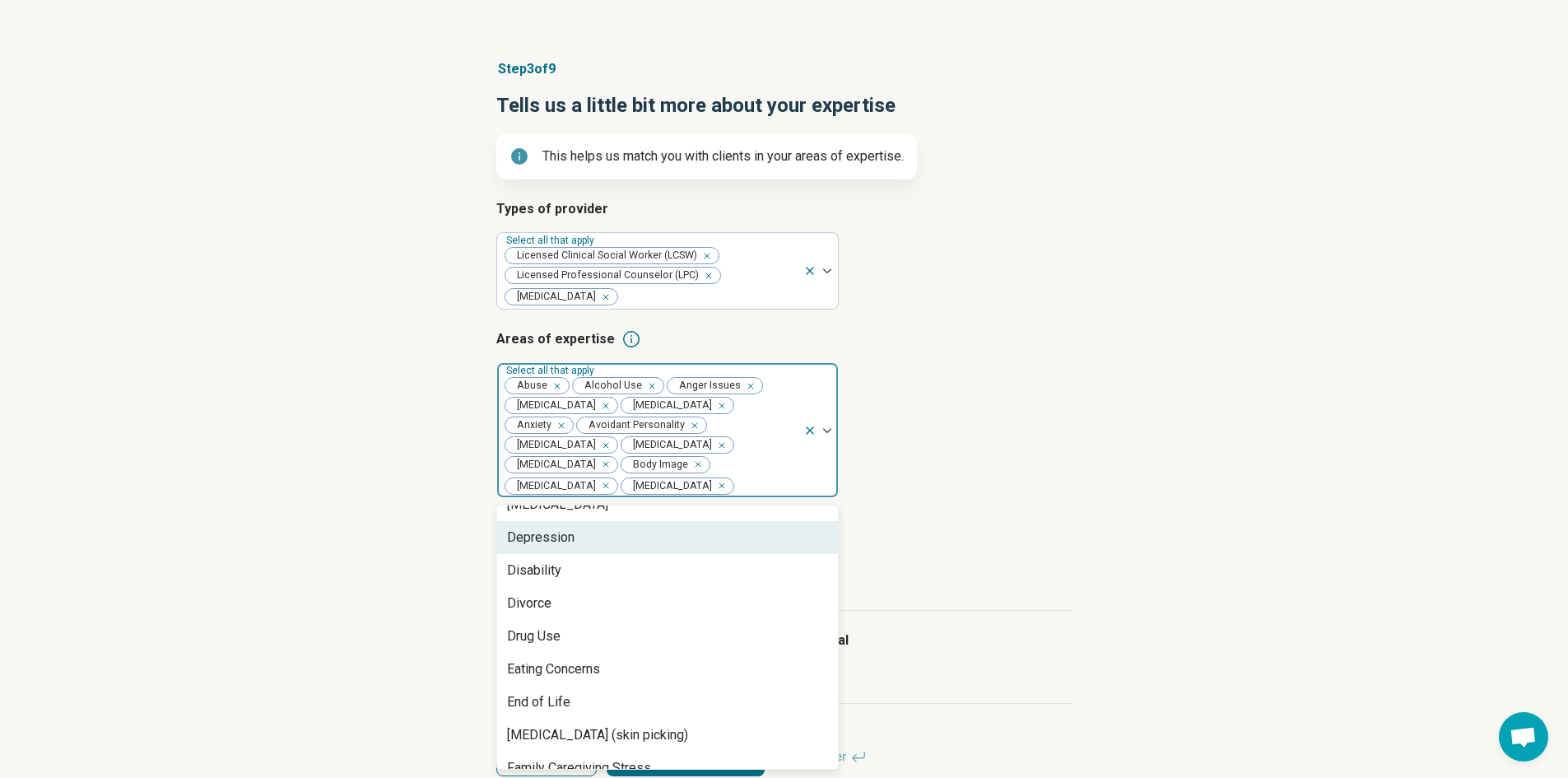
scroll to position [577, 0]
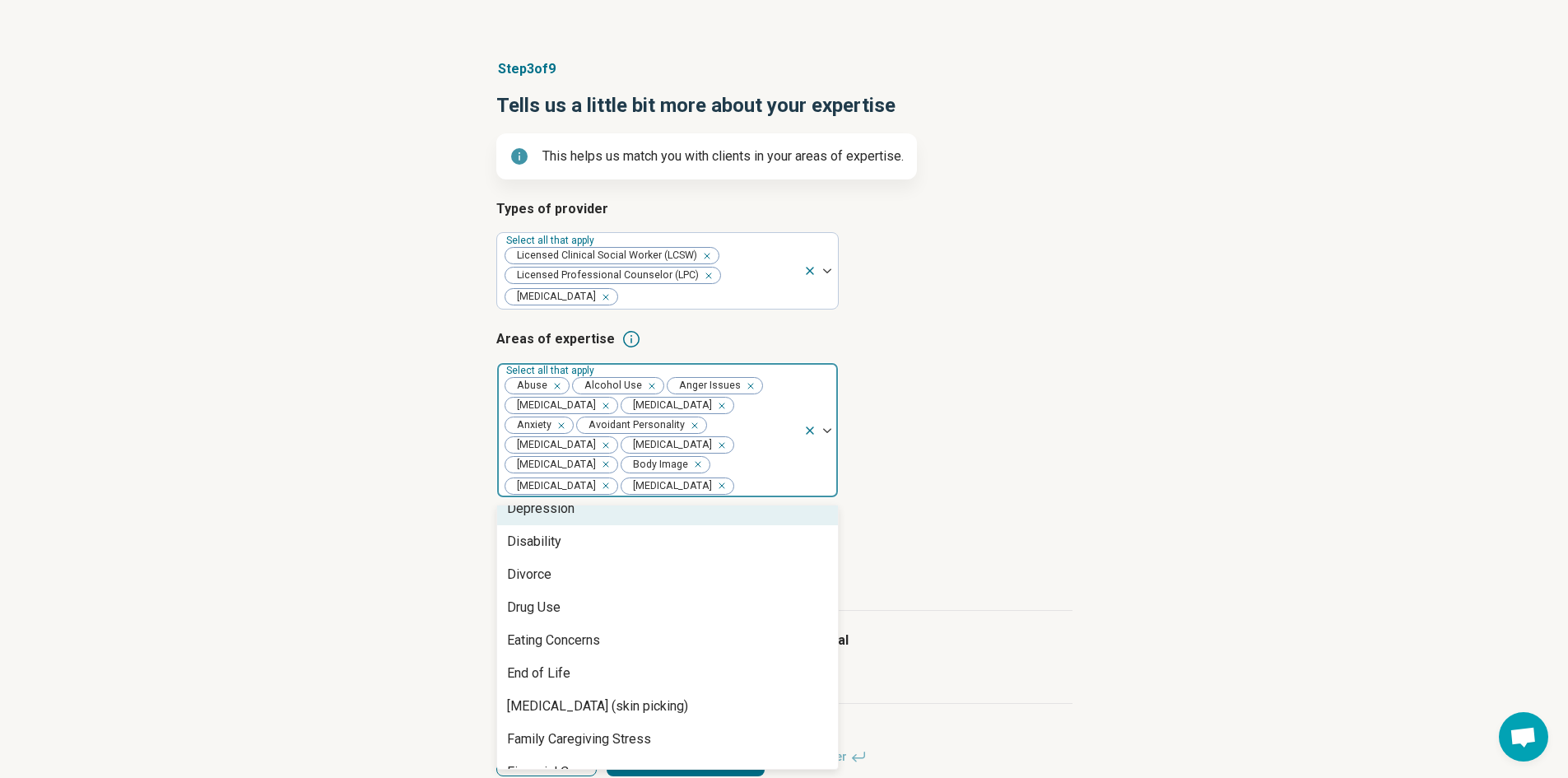
click at [580, 525] on div "Depression" at bounding box center [667, 509] width 340 height 33
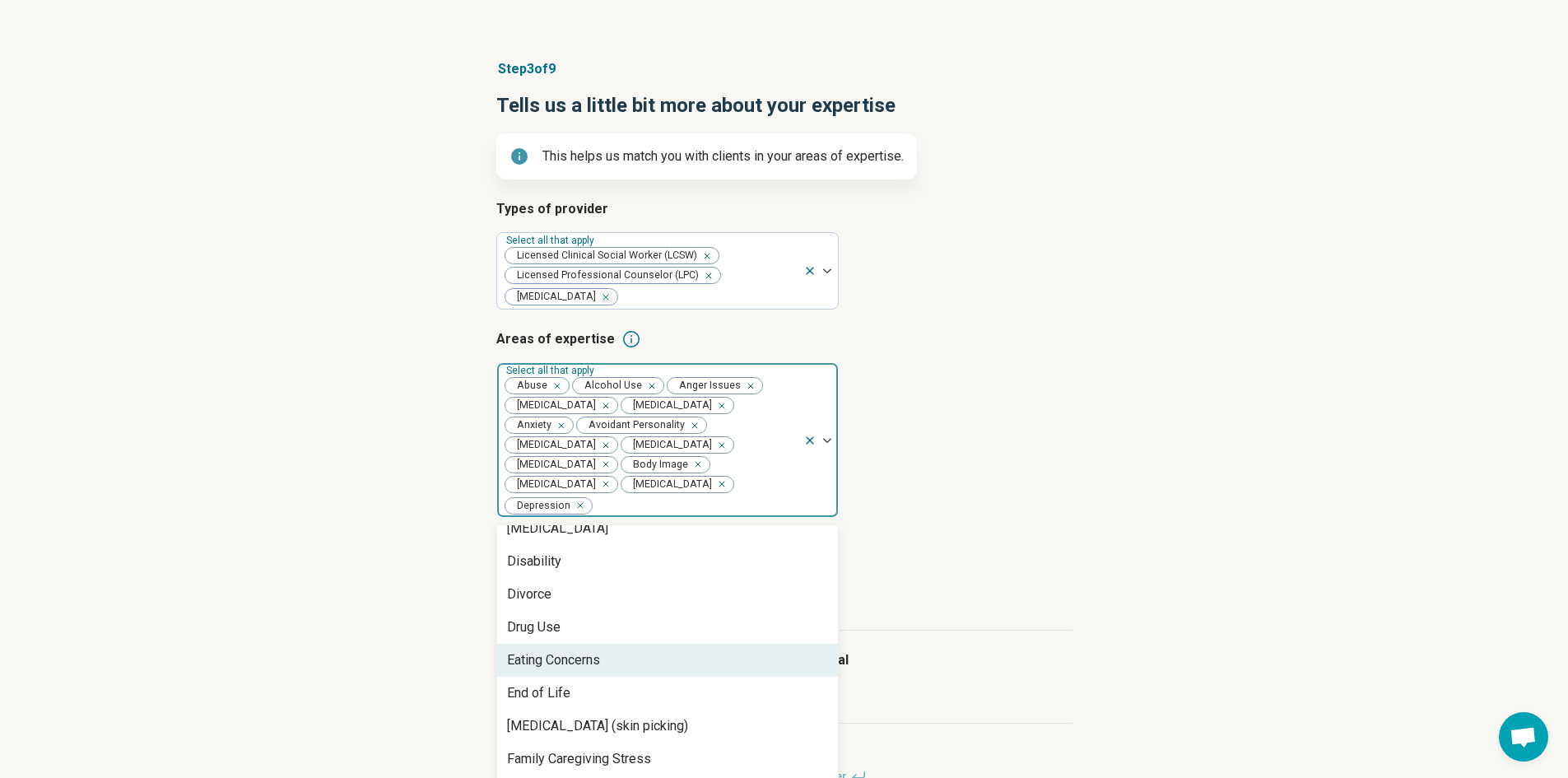
click at [562, 657] on div "Eating Concerns" at bounding box center [554, 660] width 93 height 19
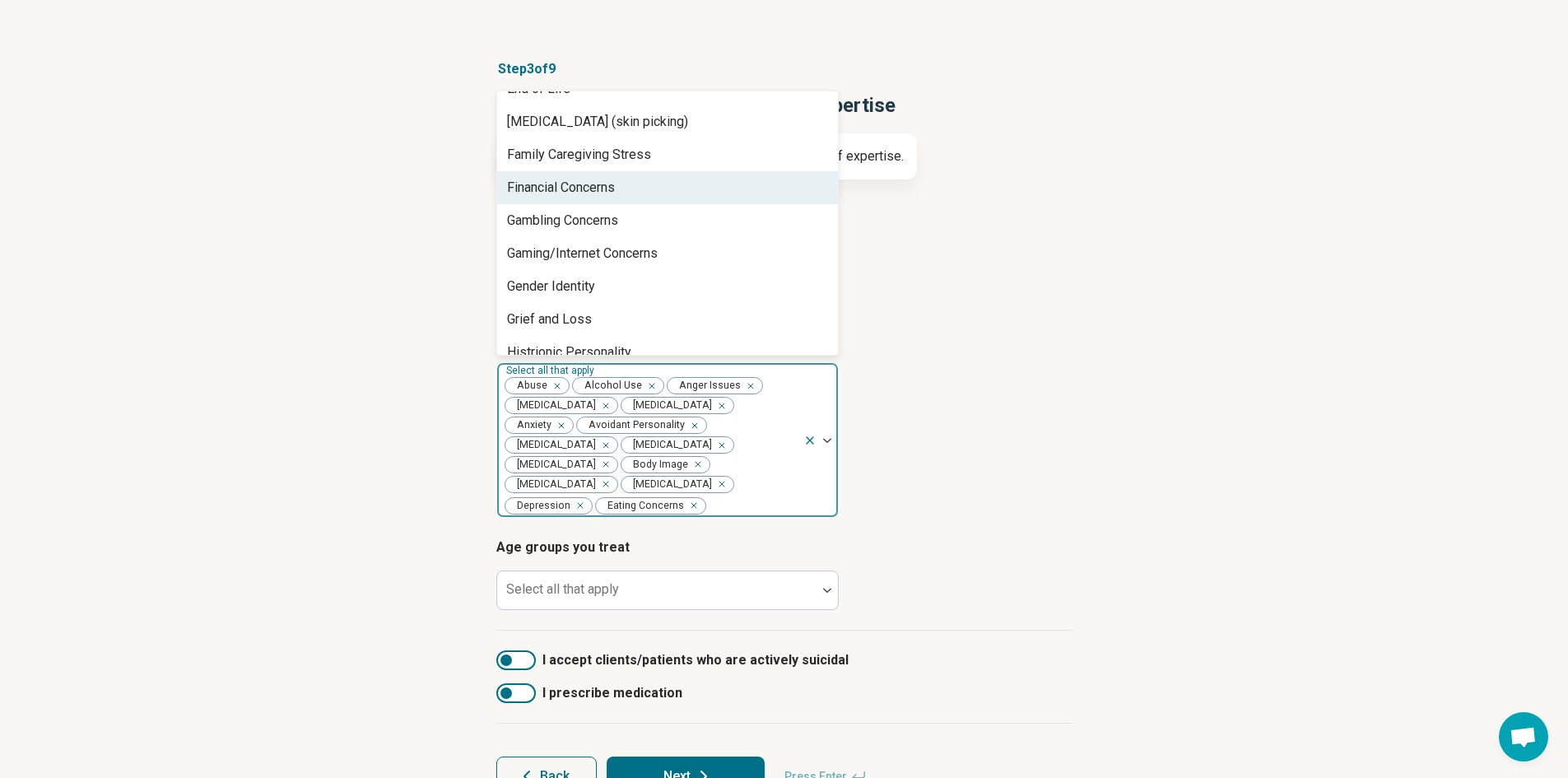
scroll to position [708, 0]
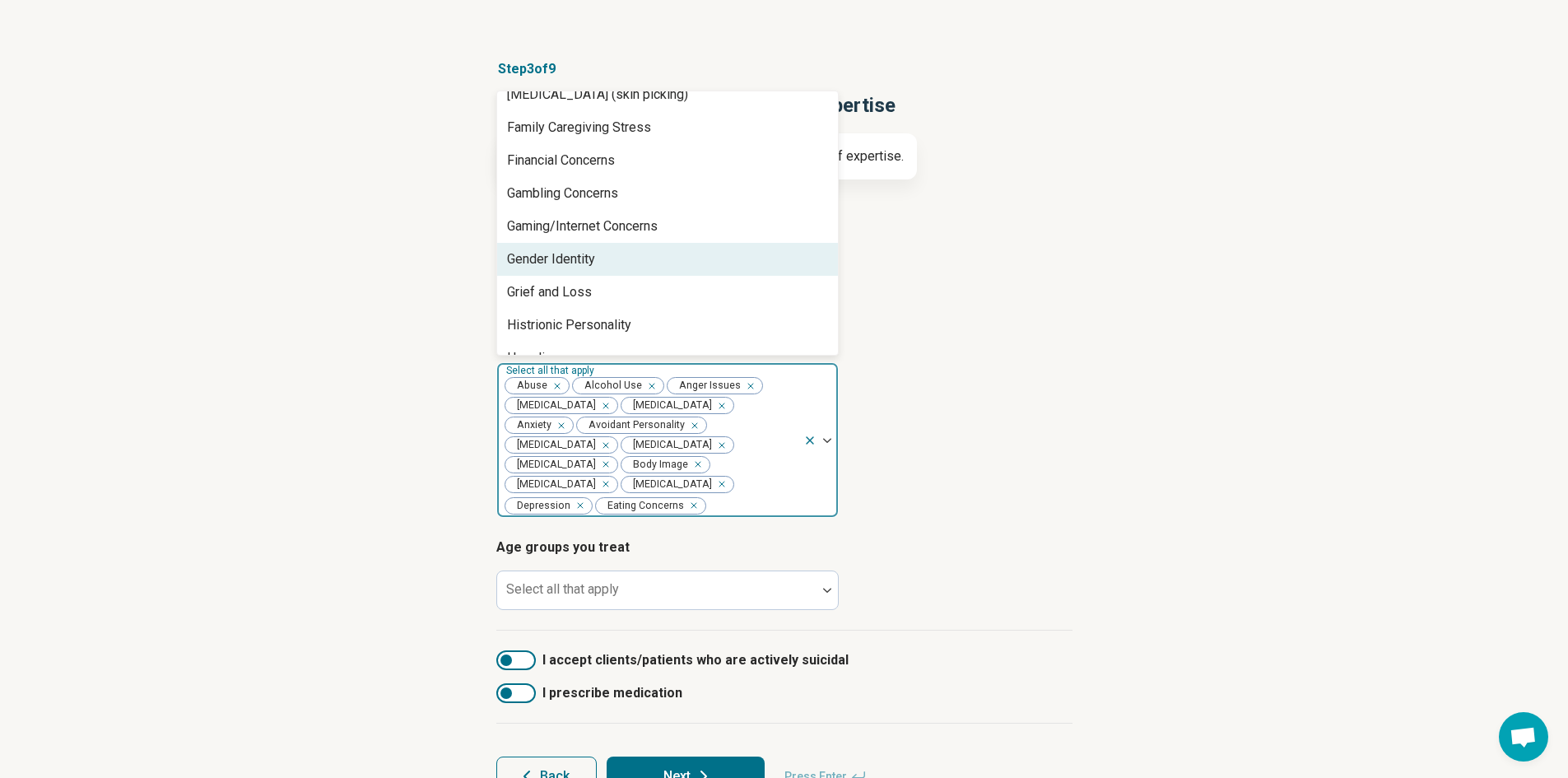
click at [567, 255] on div "Gender Identity" at bounding box center [551, 260] width 88 height 19
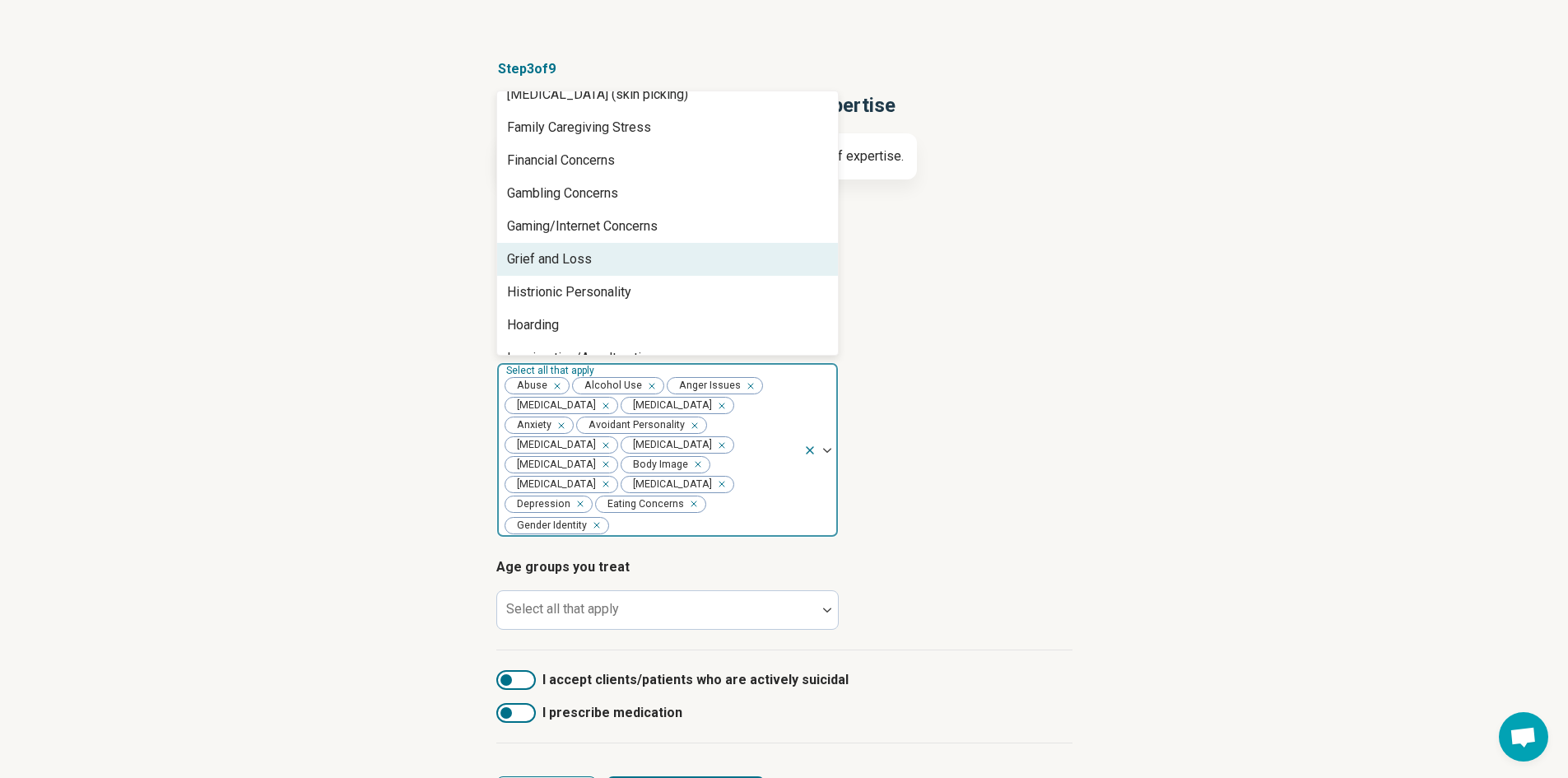
click at [568, 253] on div "Grief and Loss" at bounding box center [549, 260] width 85 height 19
click at [568, 253] on div "Histrionic Personality" at bounding box center [570, 260] width 124 height 19
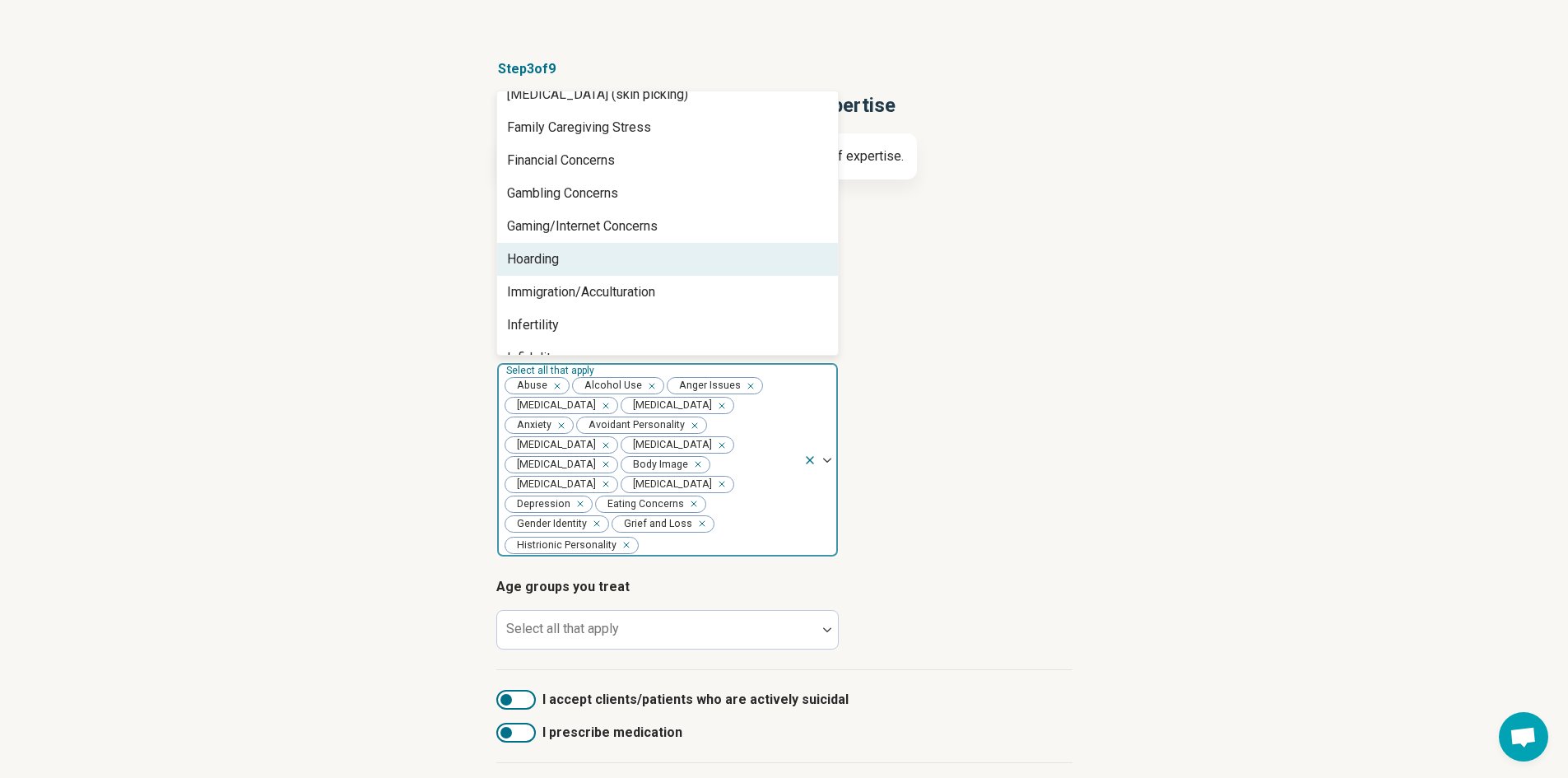
click at [568, 253] on div "Hoarding" at bounding box center [667, 260] width 340 height 33
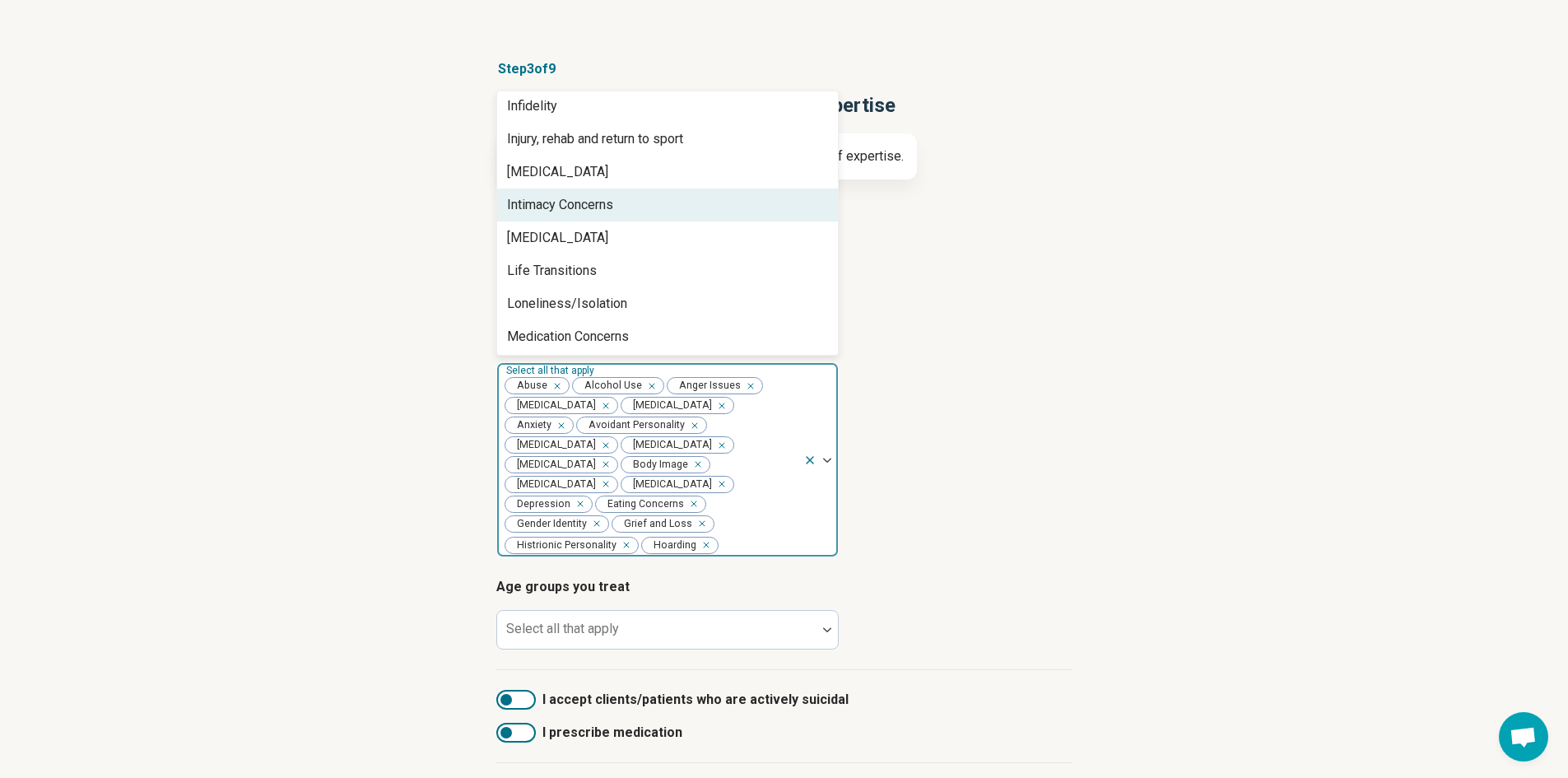
scroll to position [955, 0]
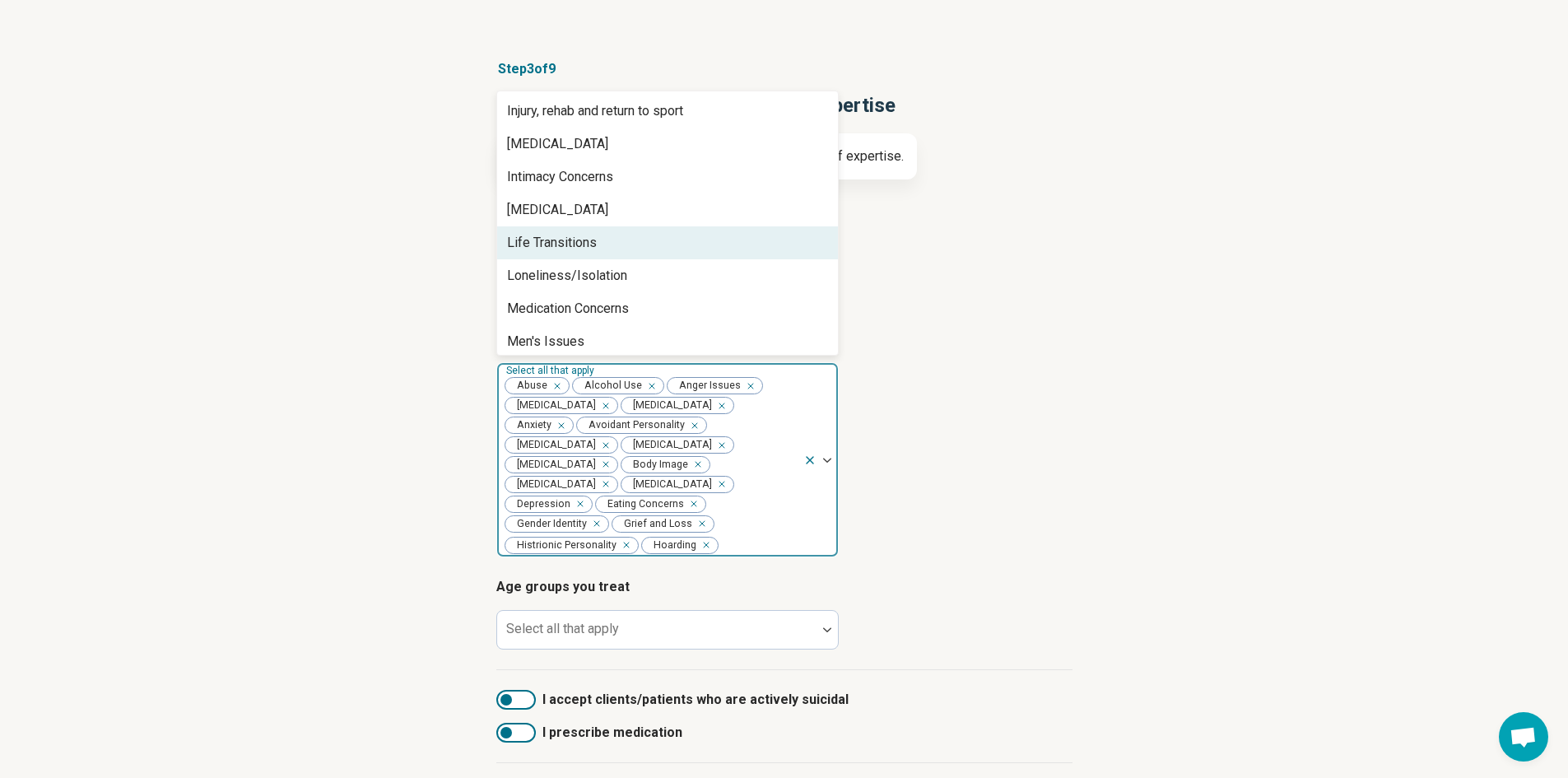
click at [576, 244] on div "Life Transitions" at bounding box center [552, 243] width 89 height 19
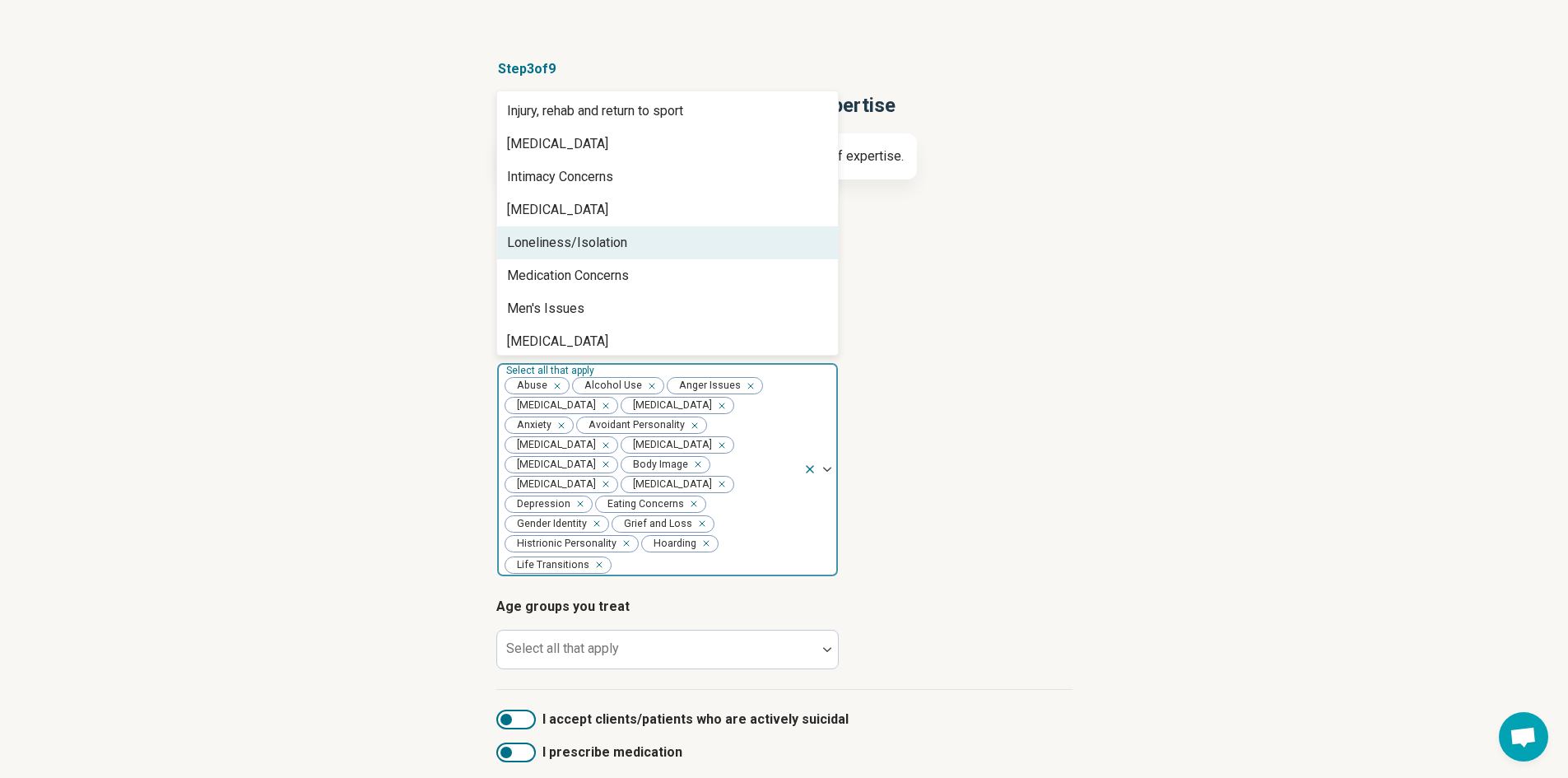
click at [575, 244] on div "Loneliness/Isolation" at bounding box center [568, 243] width 121 height 19
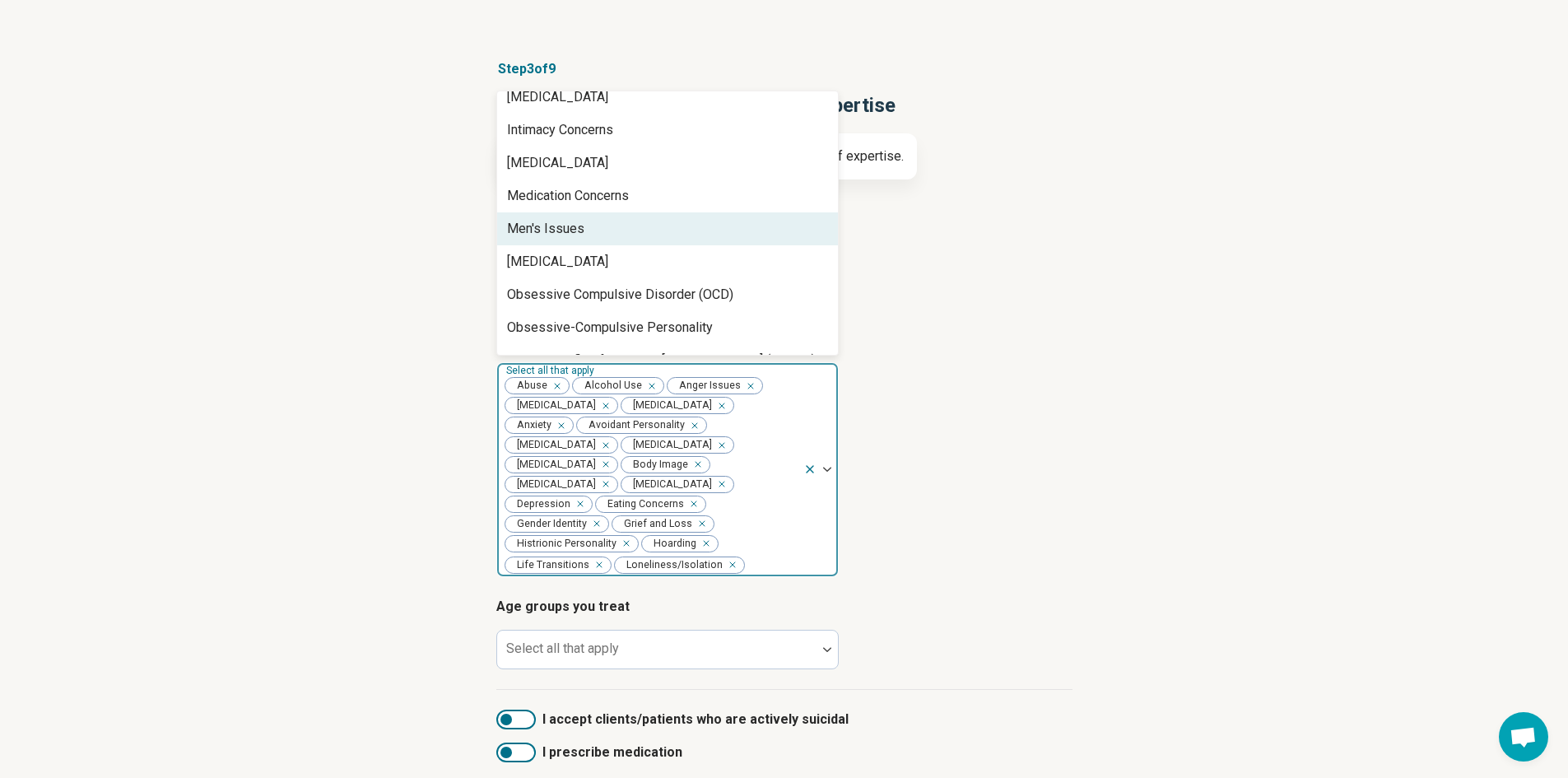
scroll to position [1038, 0]
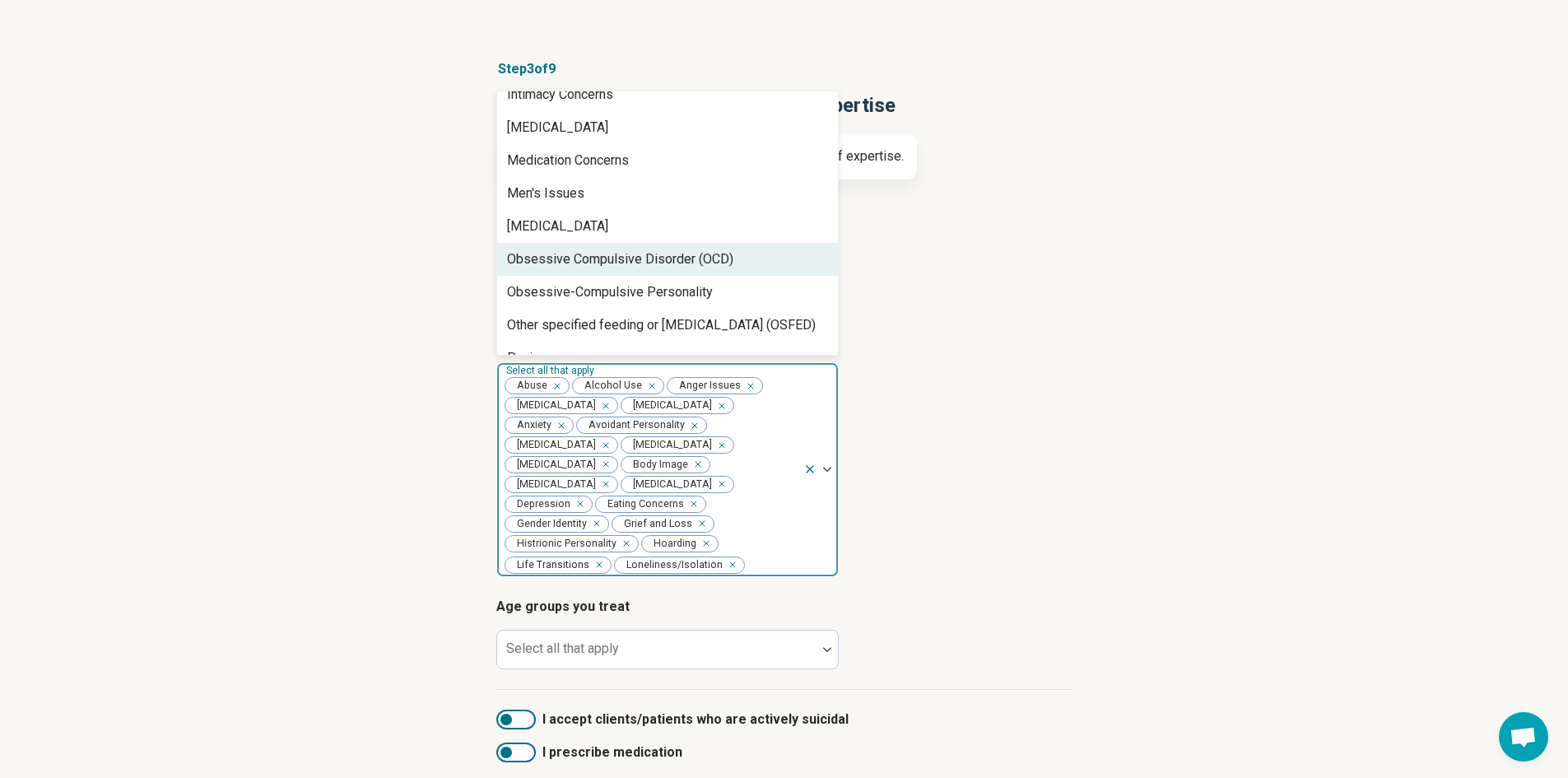
click at [631, 261] on div "Obsessive Compulsive Disorder (OCD)" at bounding box center [620, 260] width 226 height 19
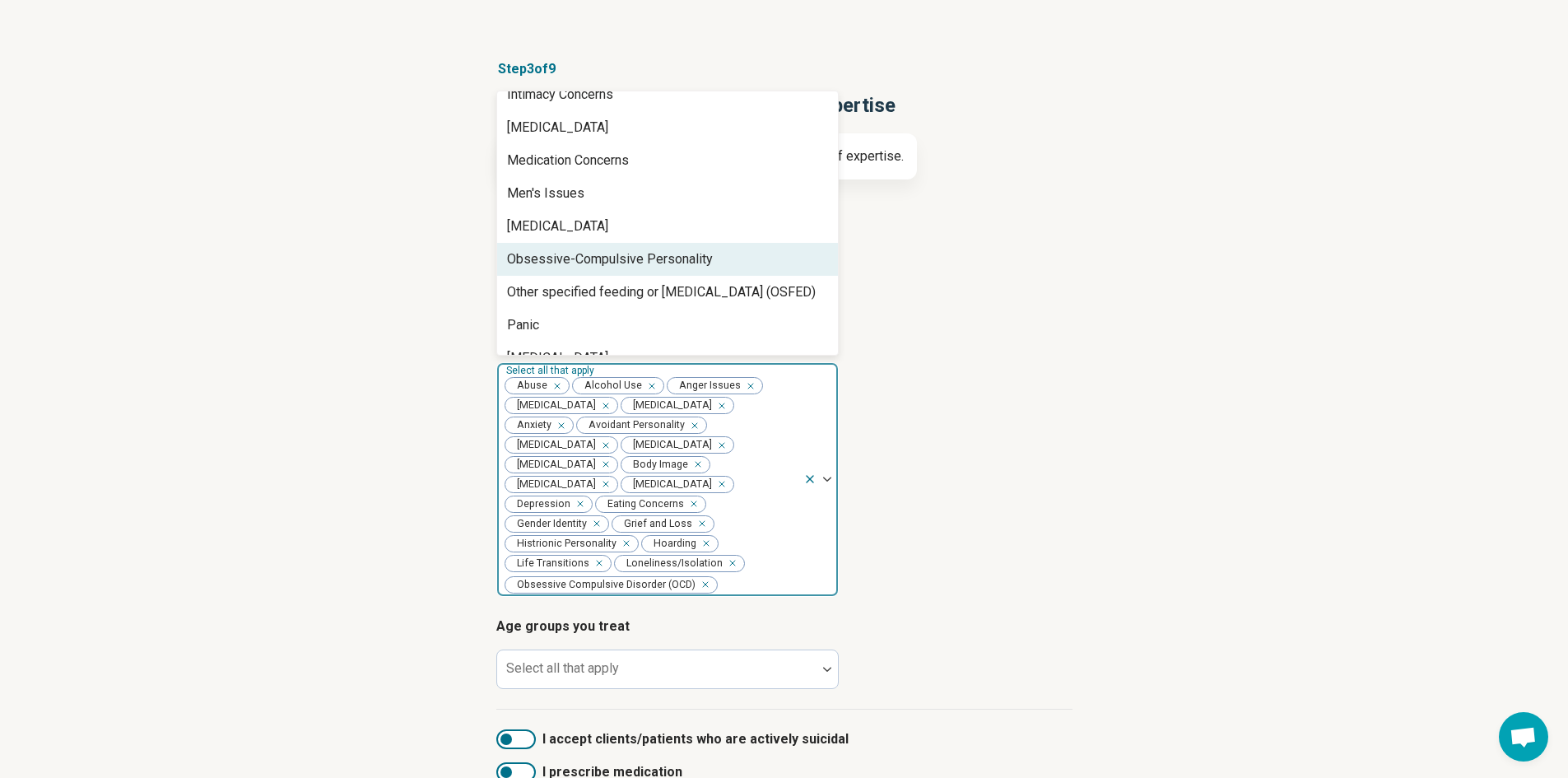
click at [631, 258] on div "Obsessive-Compulsive Personality" at bounding box center [610, 260] width 206 height 19
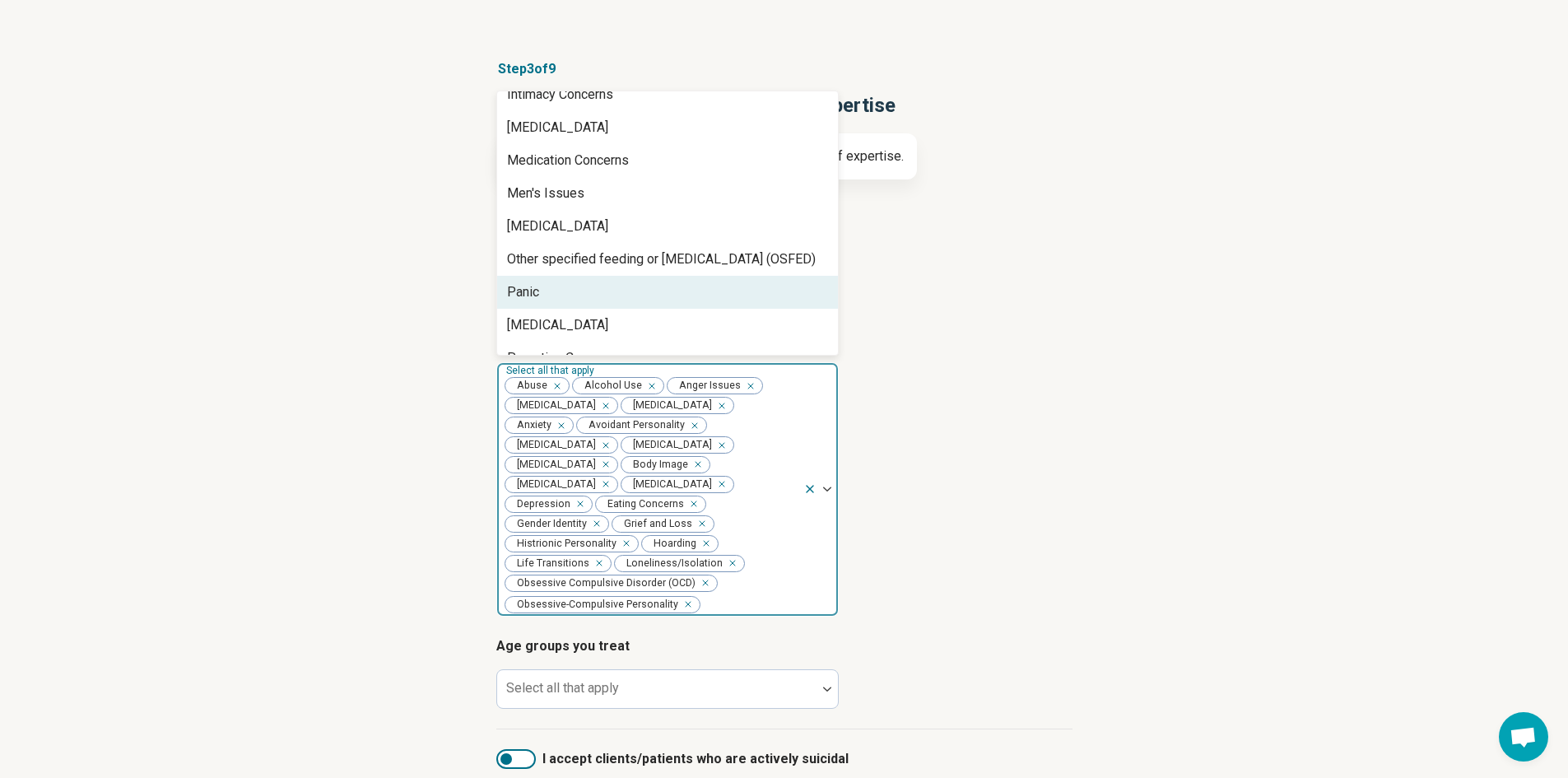
click at [558, 282] on div "Panic" at bounding box center [667, 293] width 340 height 33
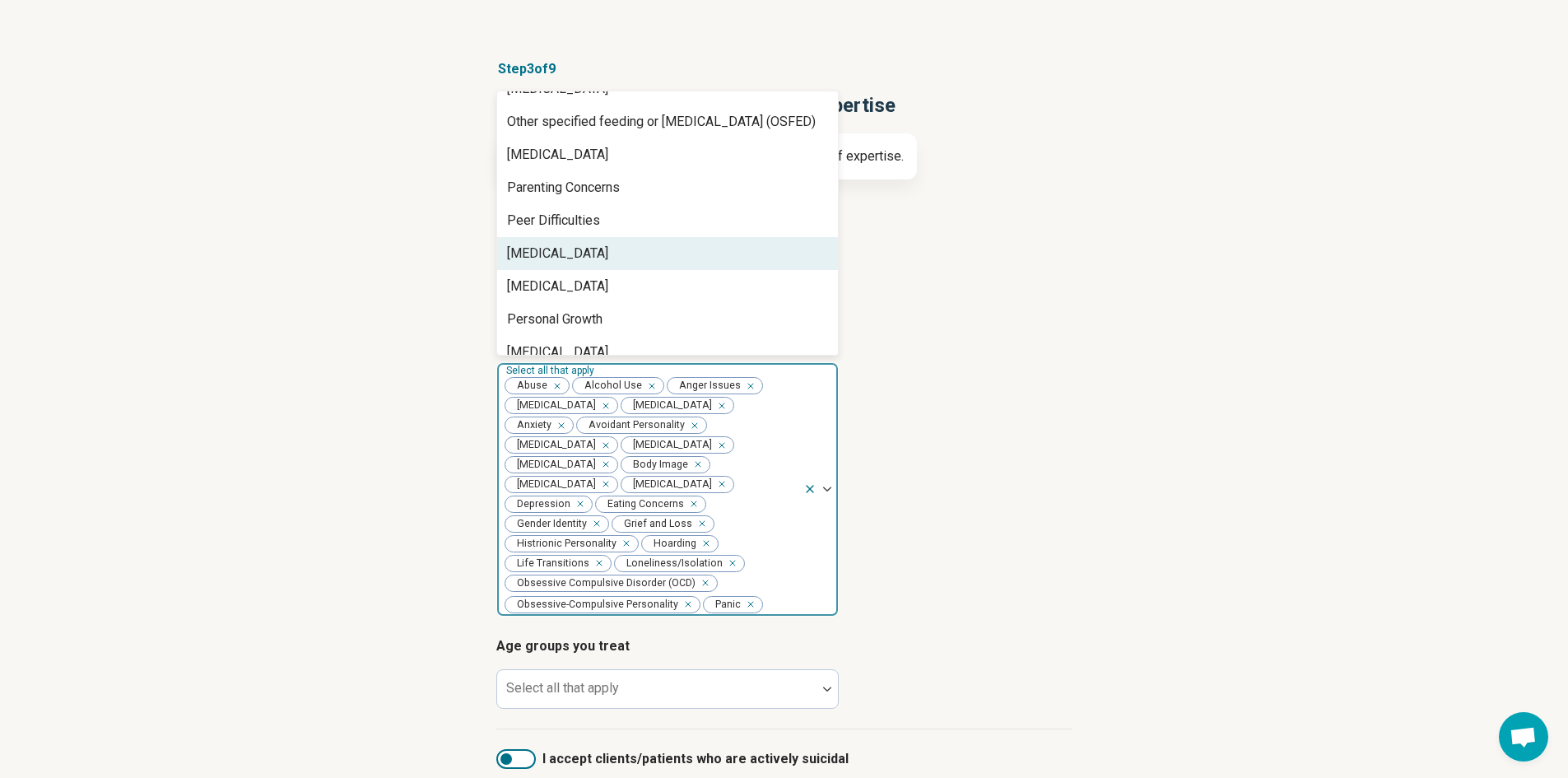
scroll to position [1202, 0]
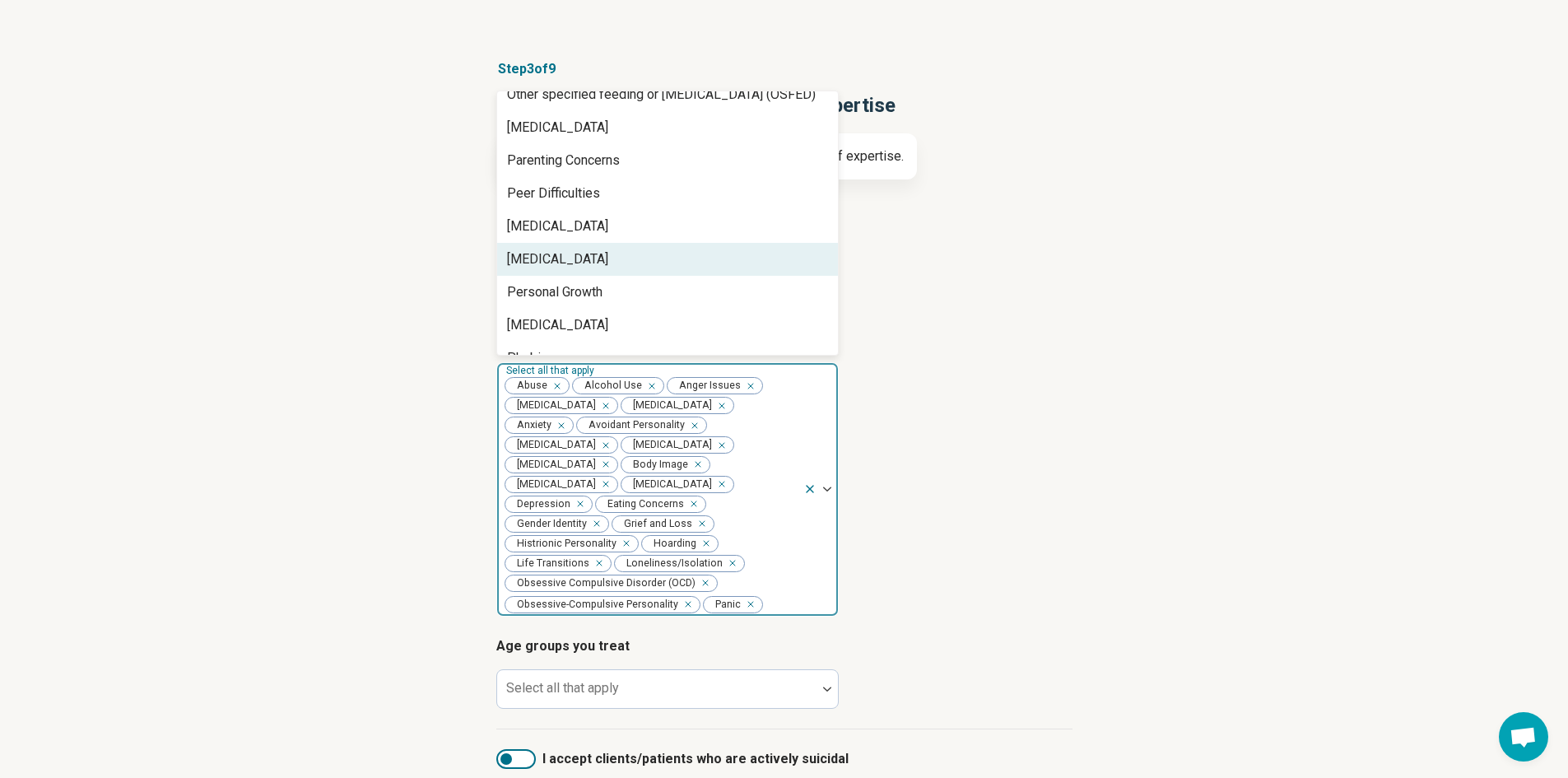
click at [575, 257] on div "[MEDICAL_DATA]" at bounding box center [558, 260] width 101 height 19
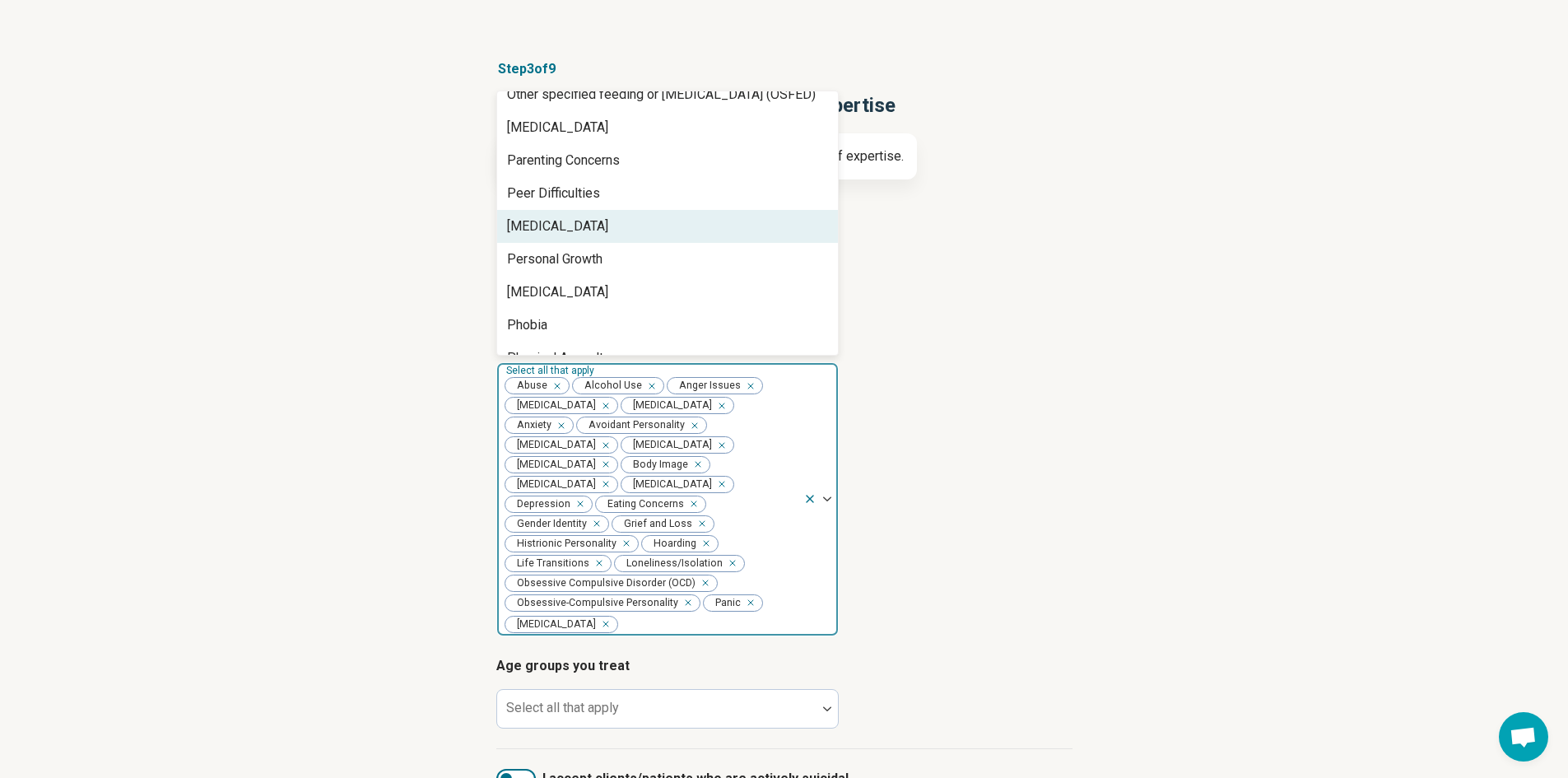
click at [574, 233] on div "[MEDICAL_DATA]" at bounding box center [558, 227] width 101 height 19
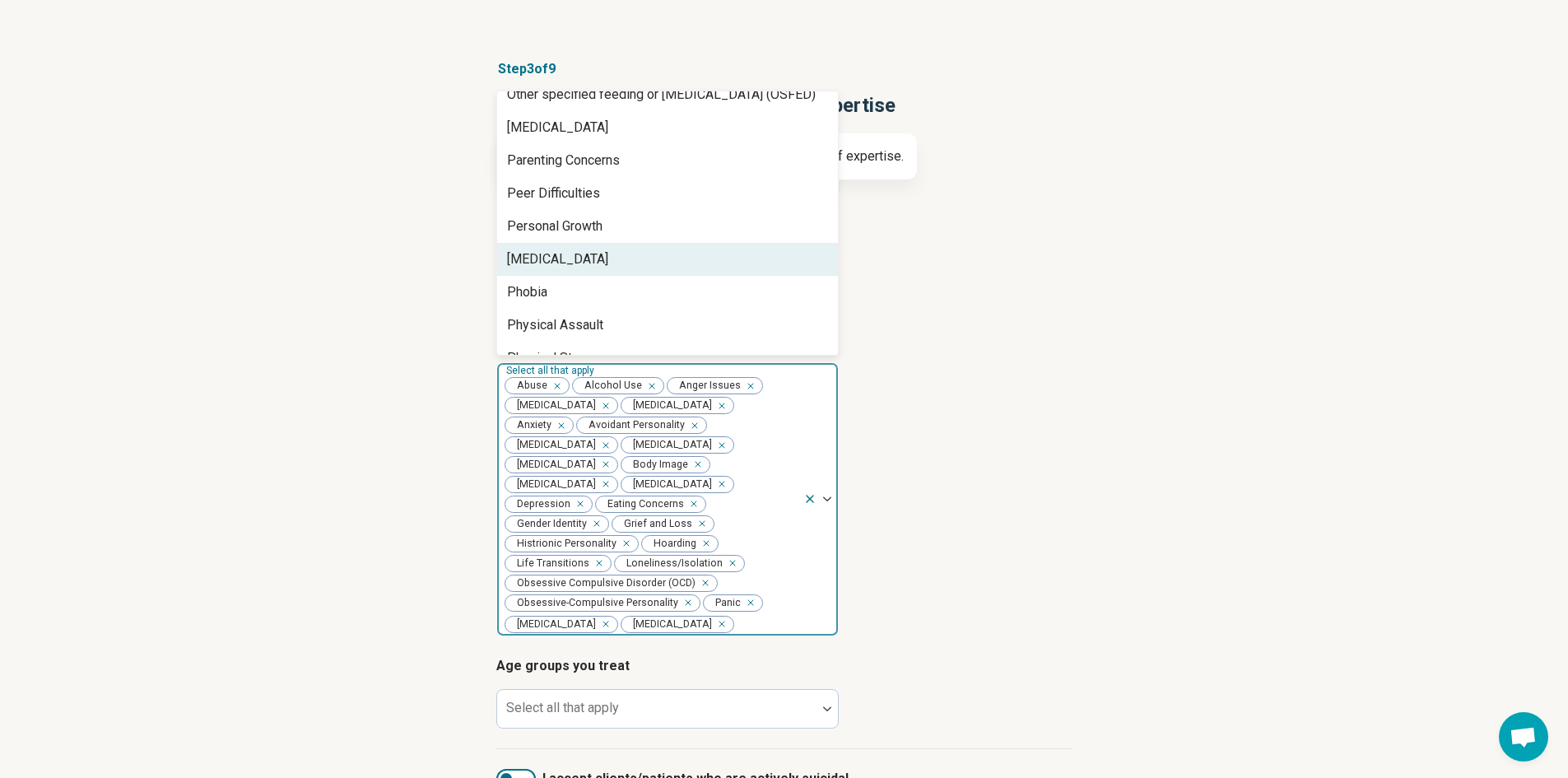
click at [574, 260] on div "[MEDICAL_DATA]" at bounding box center [558, 260] width 101 height 19
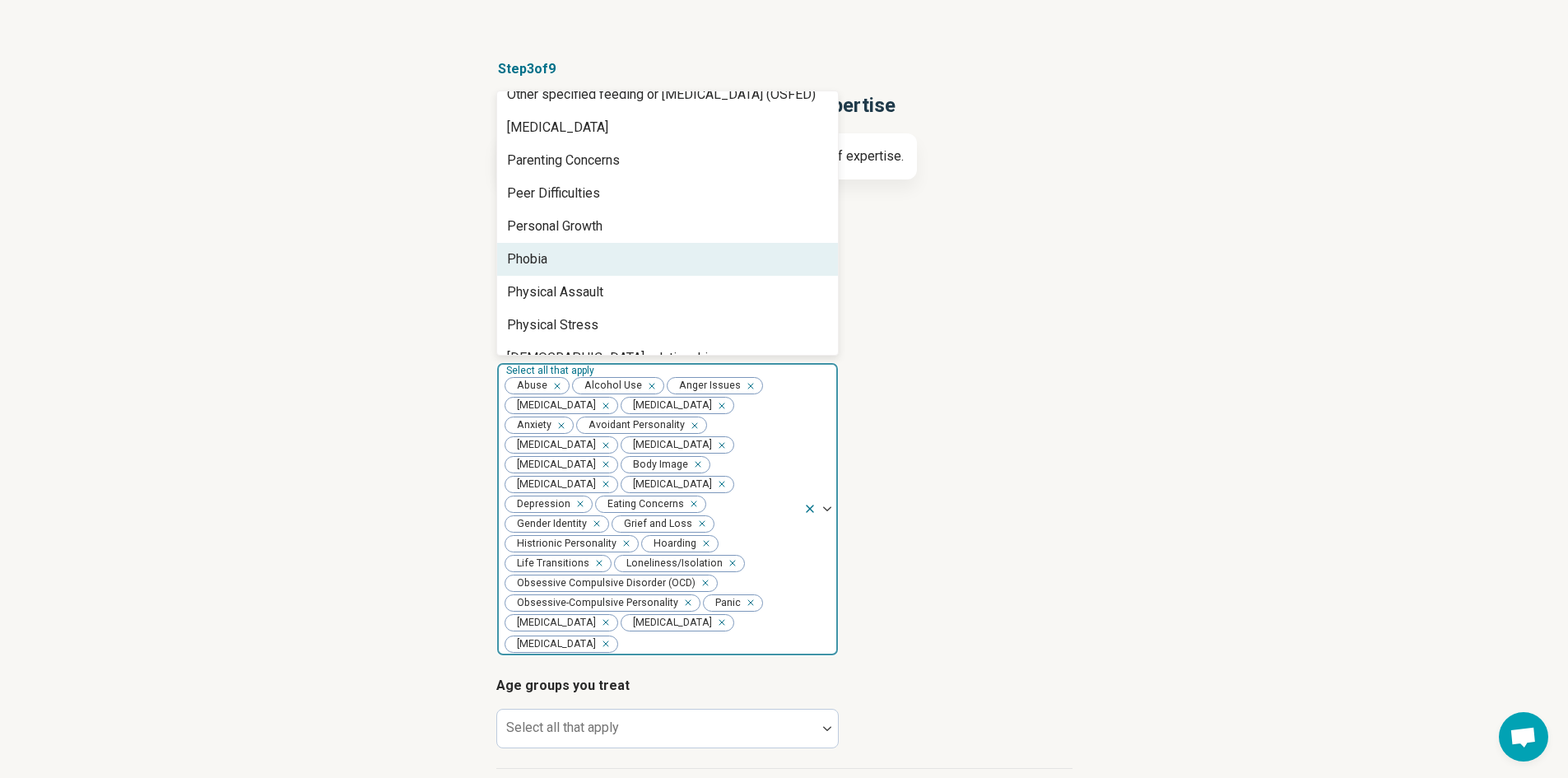
click at [574, 261] on div "Phobia" at bounding box center [667, 260] width 340 height 33
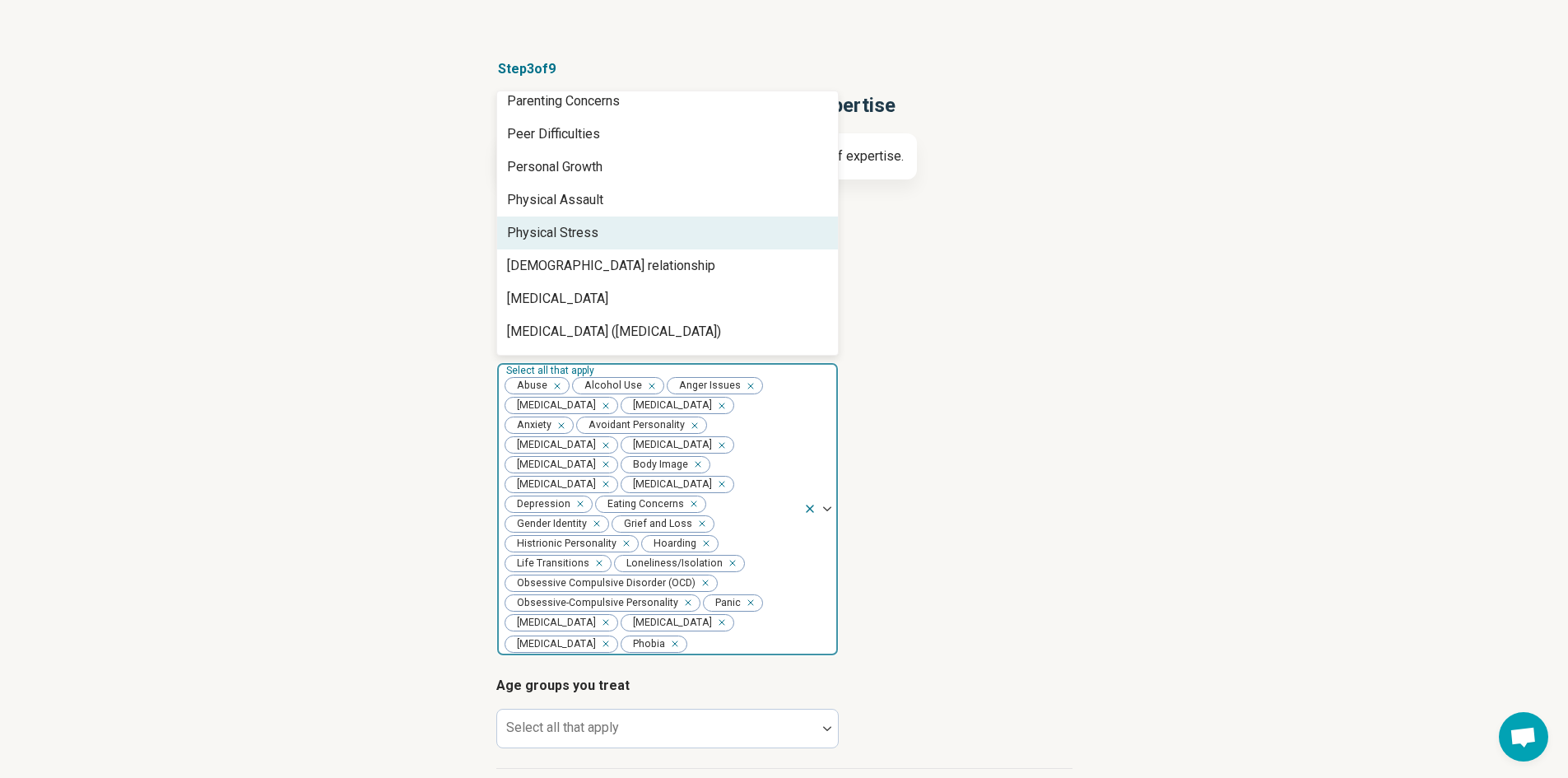
scroll to position [1285, 0]
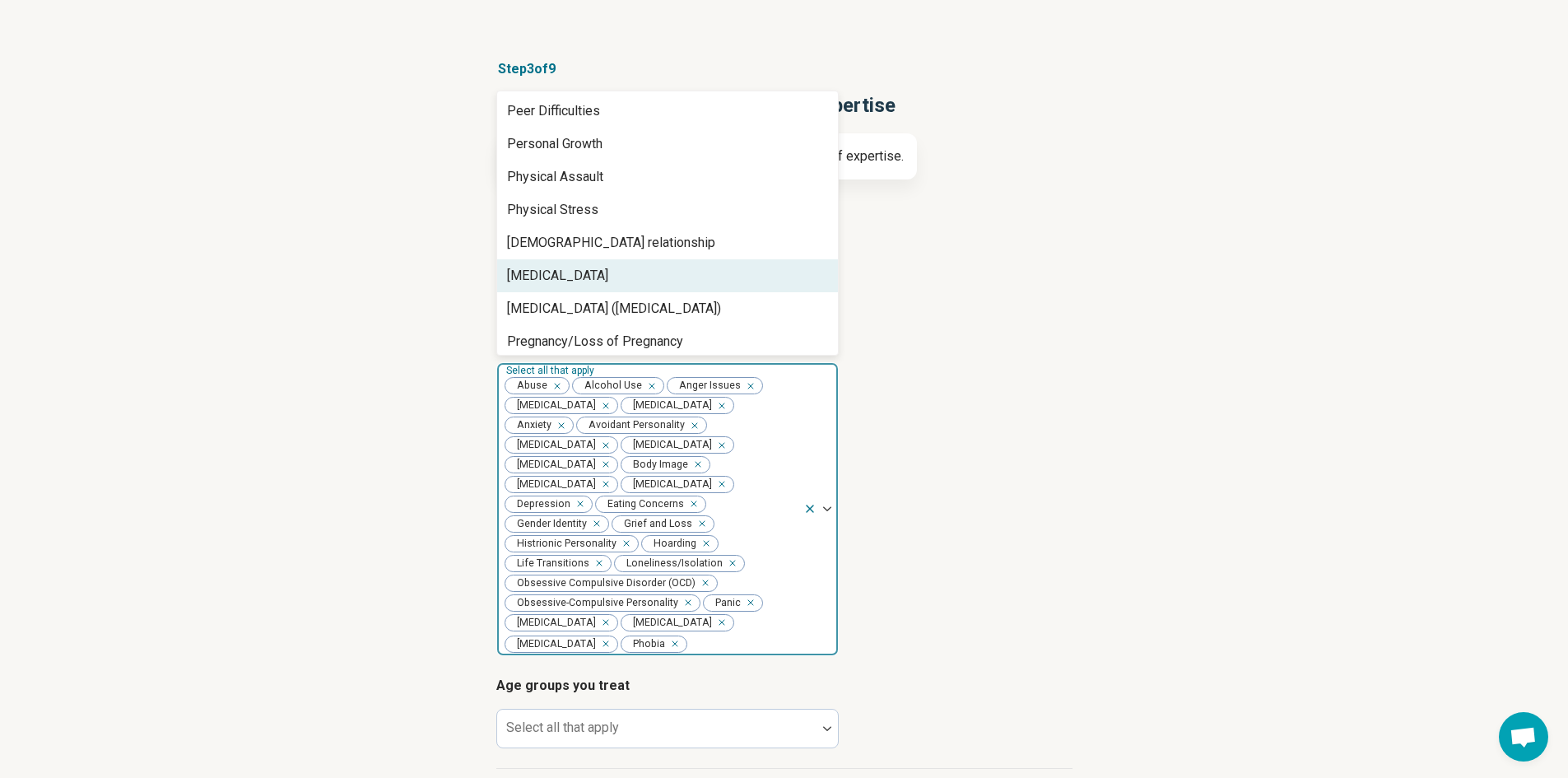
click at [597, 272] on div "[MEDICAL_DATA]" at bounding box center [558, 275] width 101 height 19
click at [597, 299] on div "[MEDICAL_DATA] ([MEDICAL_DATA])" at bounding box center [614, 308] width 214 height 19
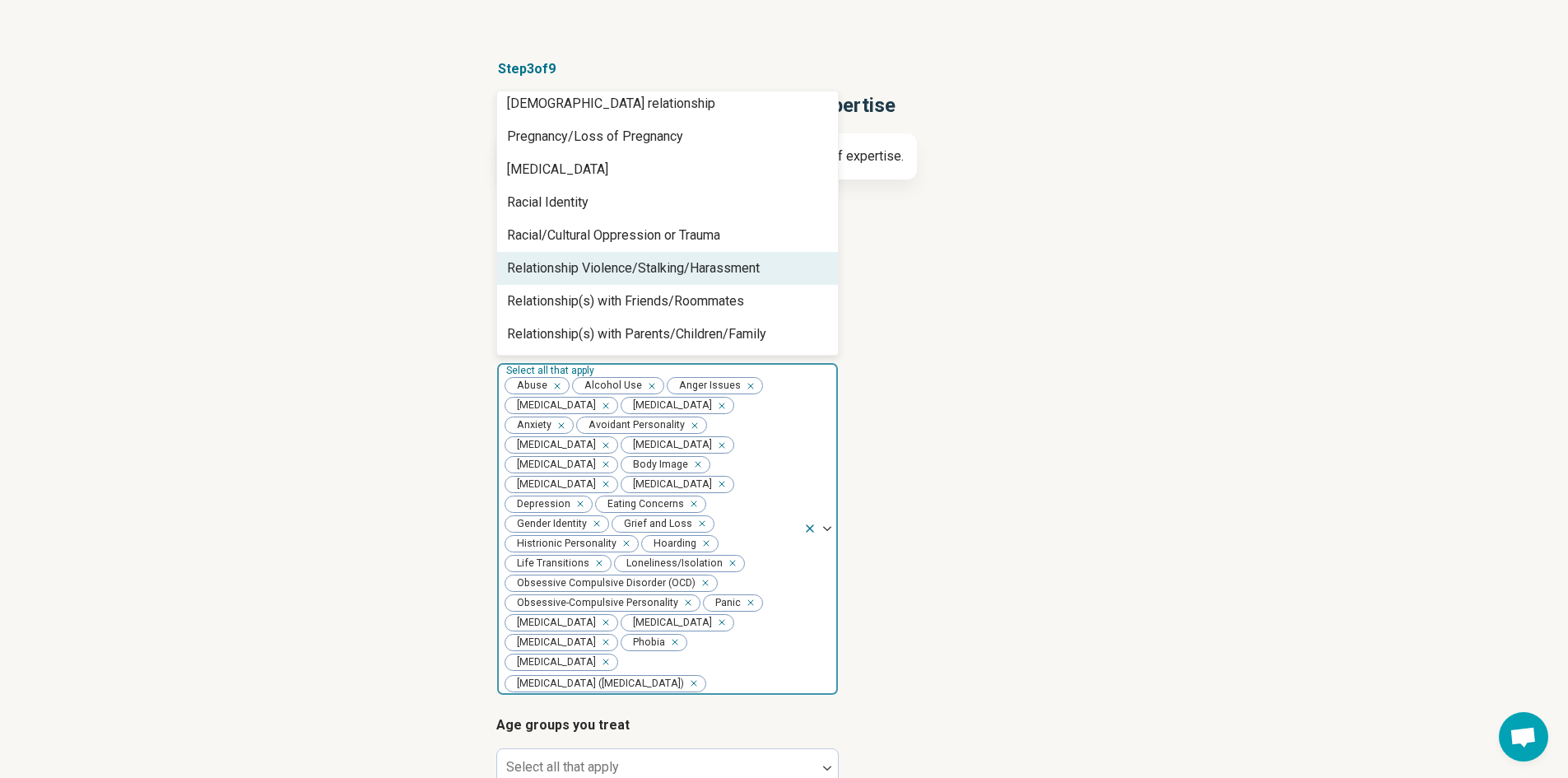
scroll to position [1449, 0]
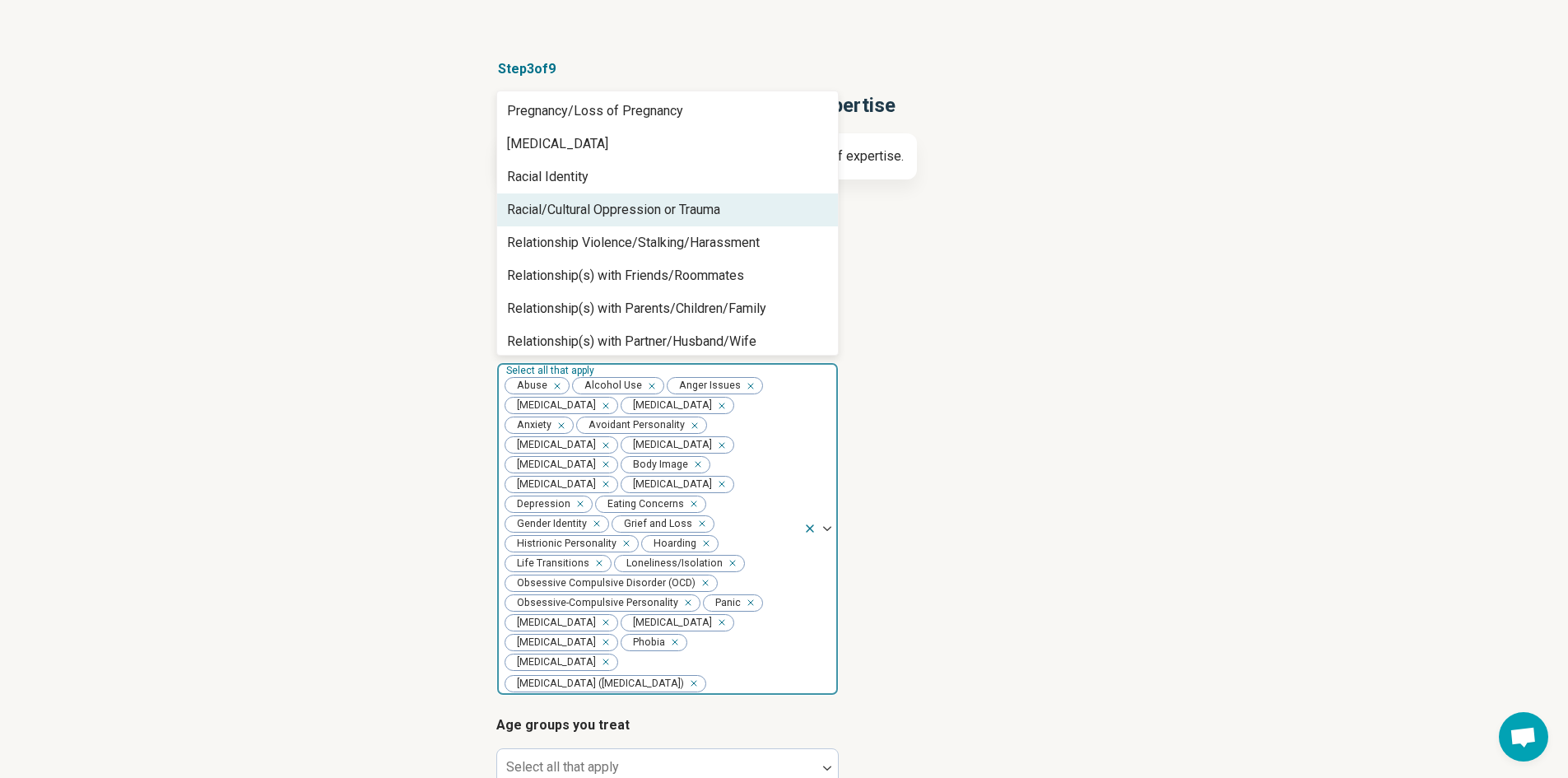
click at [571, 218] on div "Racial/Cultural Oppression or Trauma" at bounding box center [613, 210] width 213 height 19
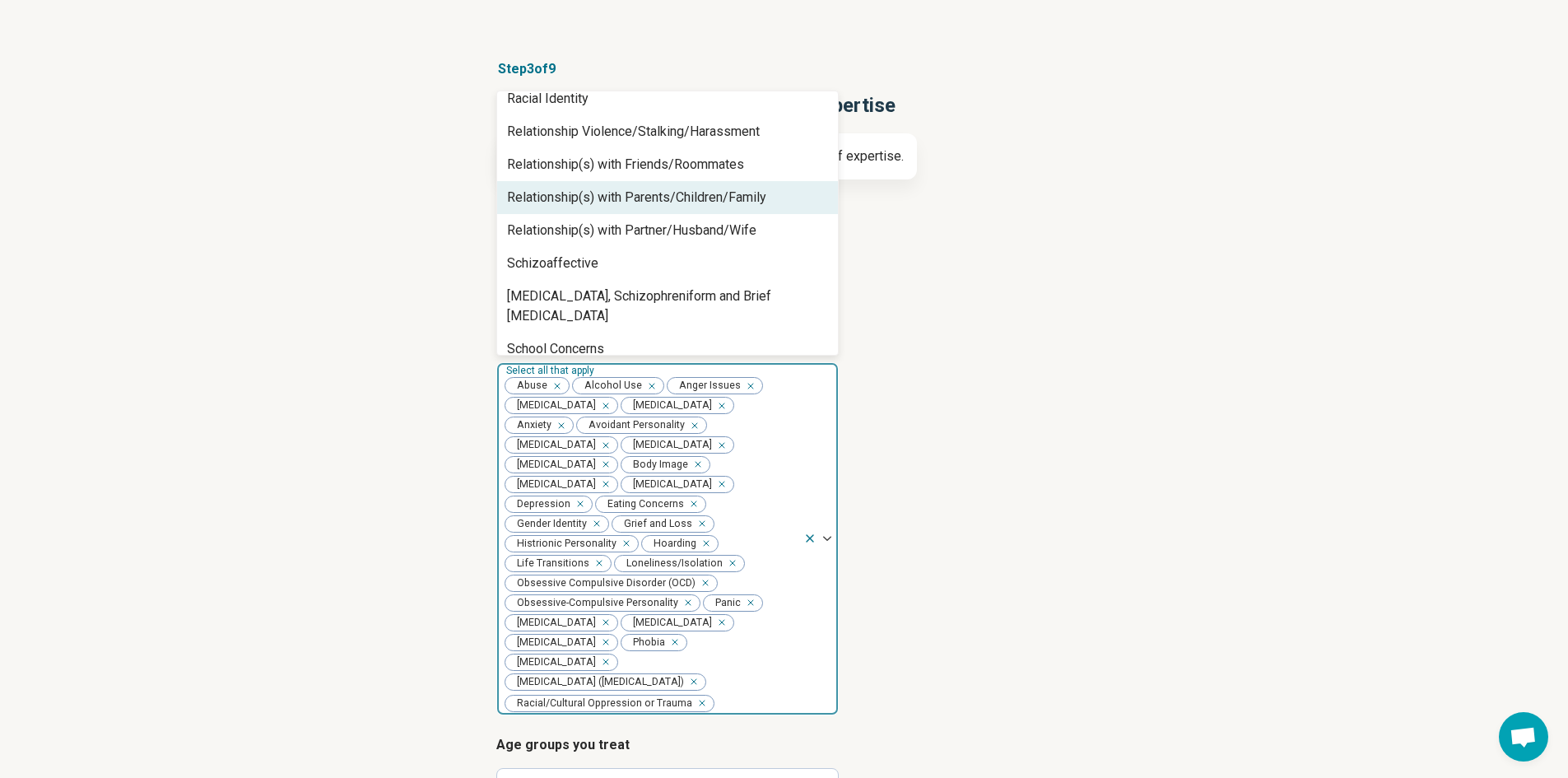
scroll to position [1532, 0]
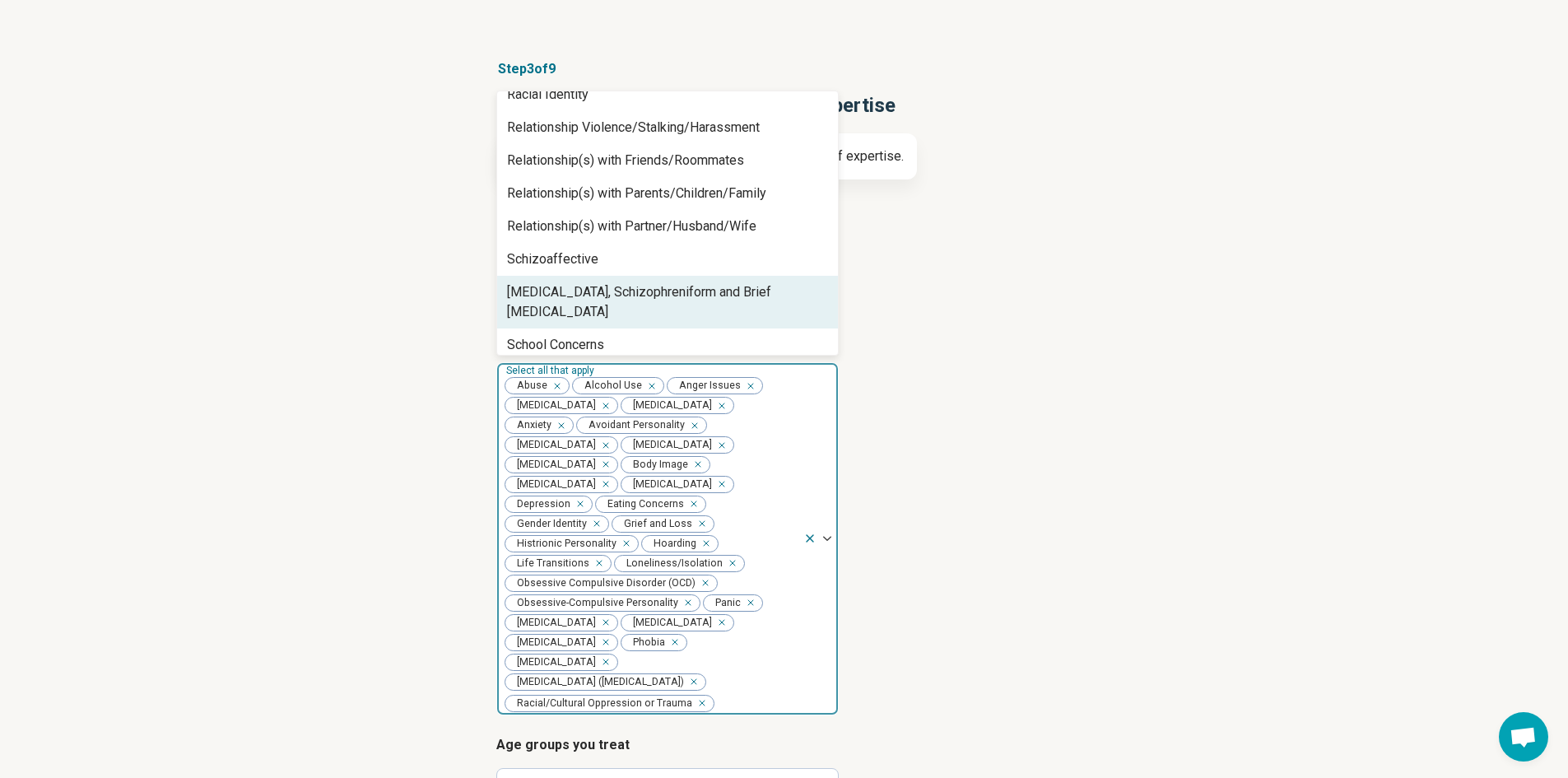
click at [546, 286] on div "[MEDICAL_DATA], Schizophreniform and Brief [MEDICAL_DATA]" at bounding box center [668, 301] width 321 height 40
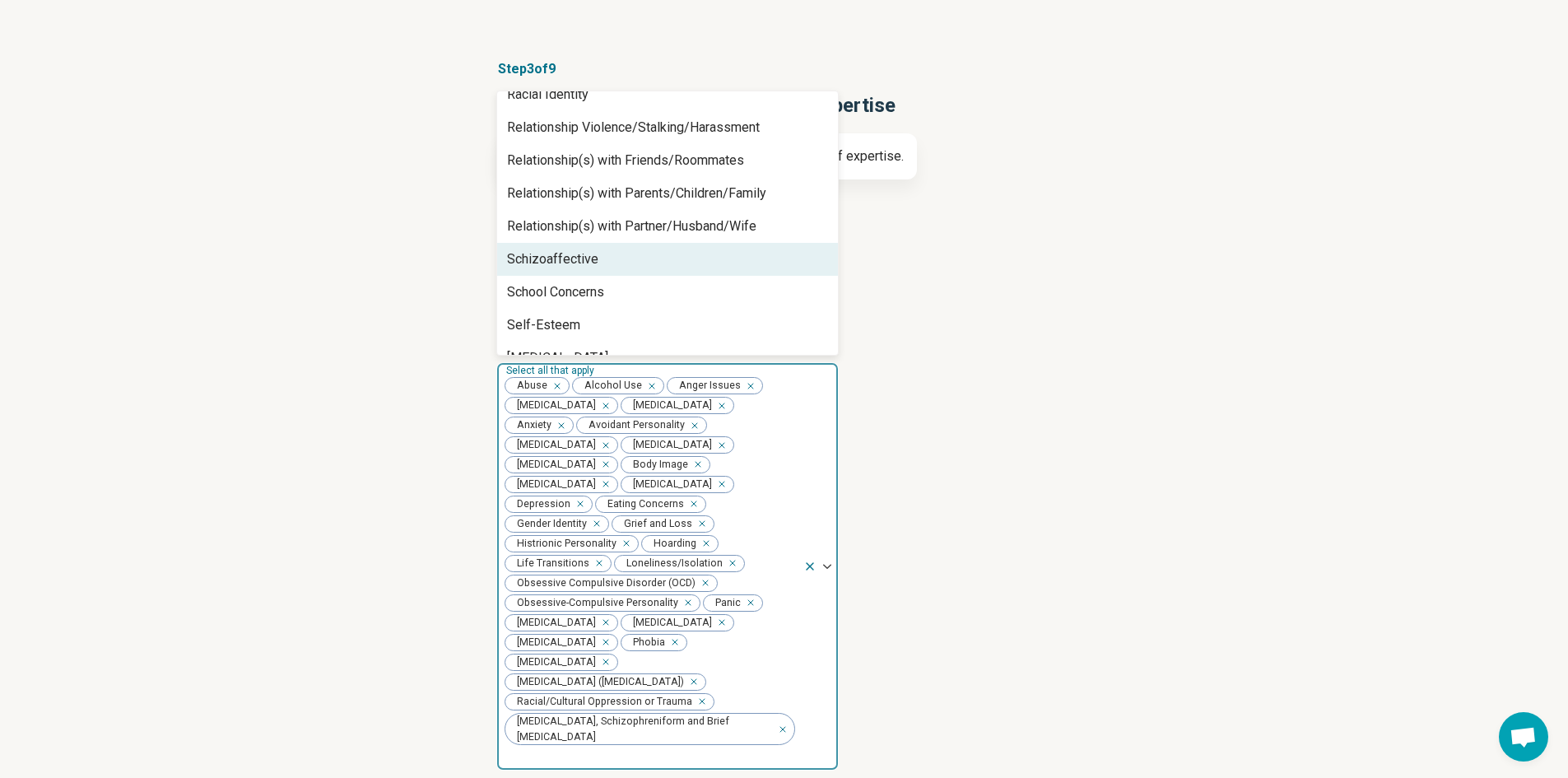
click at [582, 257] on div "Schizoaffective" at bounding box center [553, 260] width 91 height 19
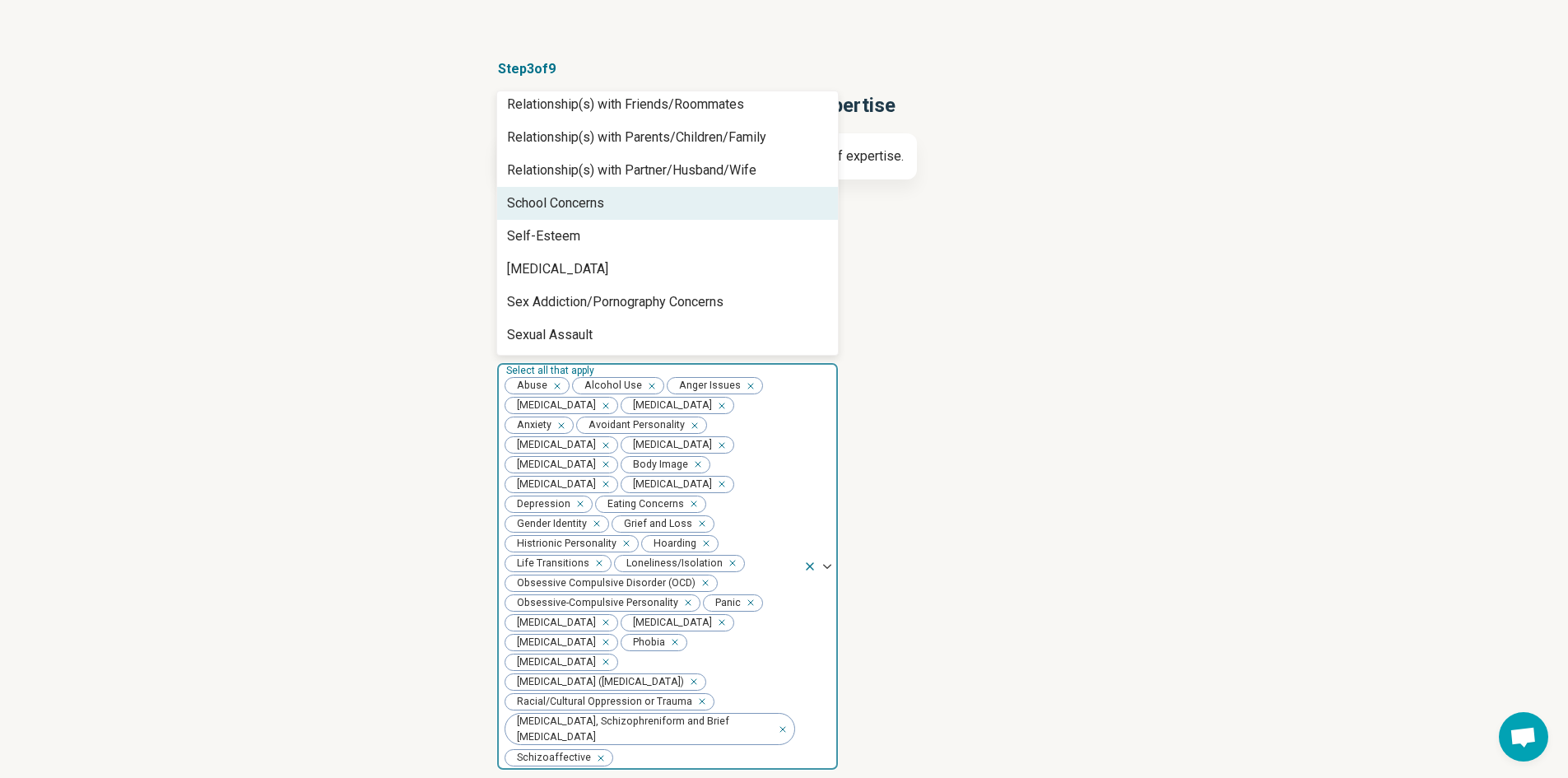
scroll to position [1613, 0]
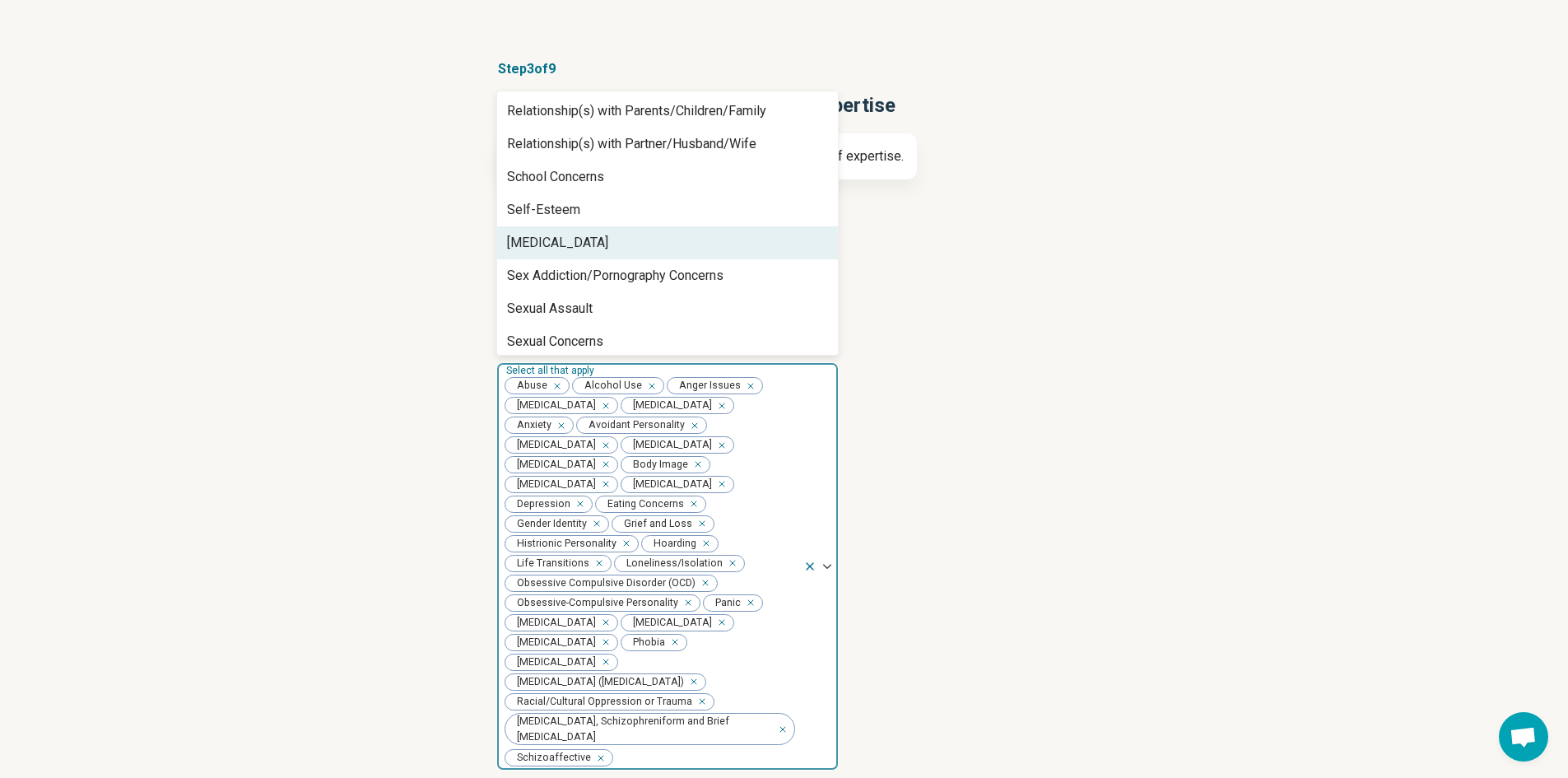
click at [523, 240] on div "[MEDICAL_DATA]" at bounding box center [558, 243] width 101 height 19
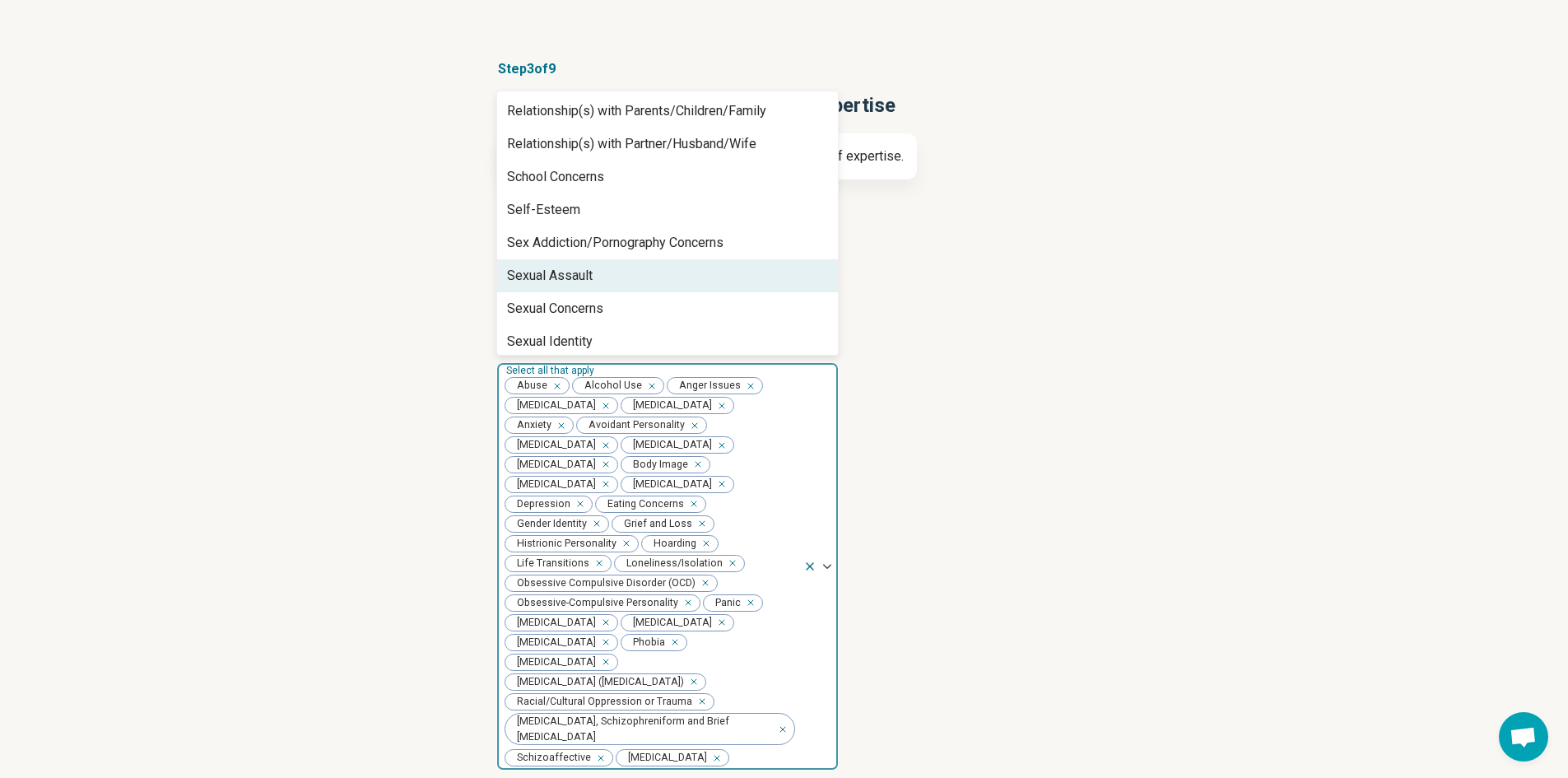
click at [556, 278] on div "Sexual Assault" at bounding box center [550, 275] width 86 height 19
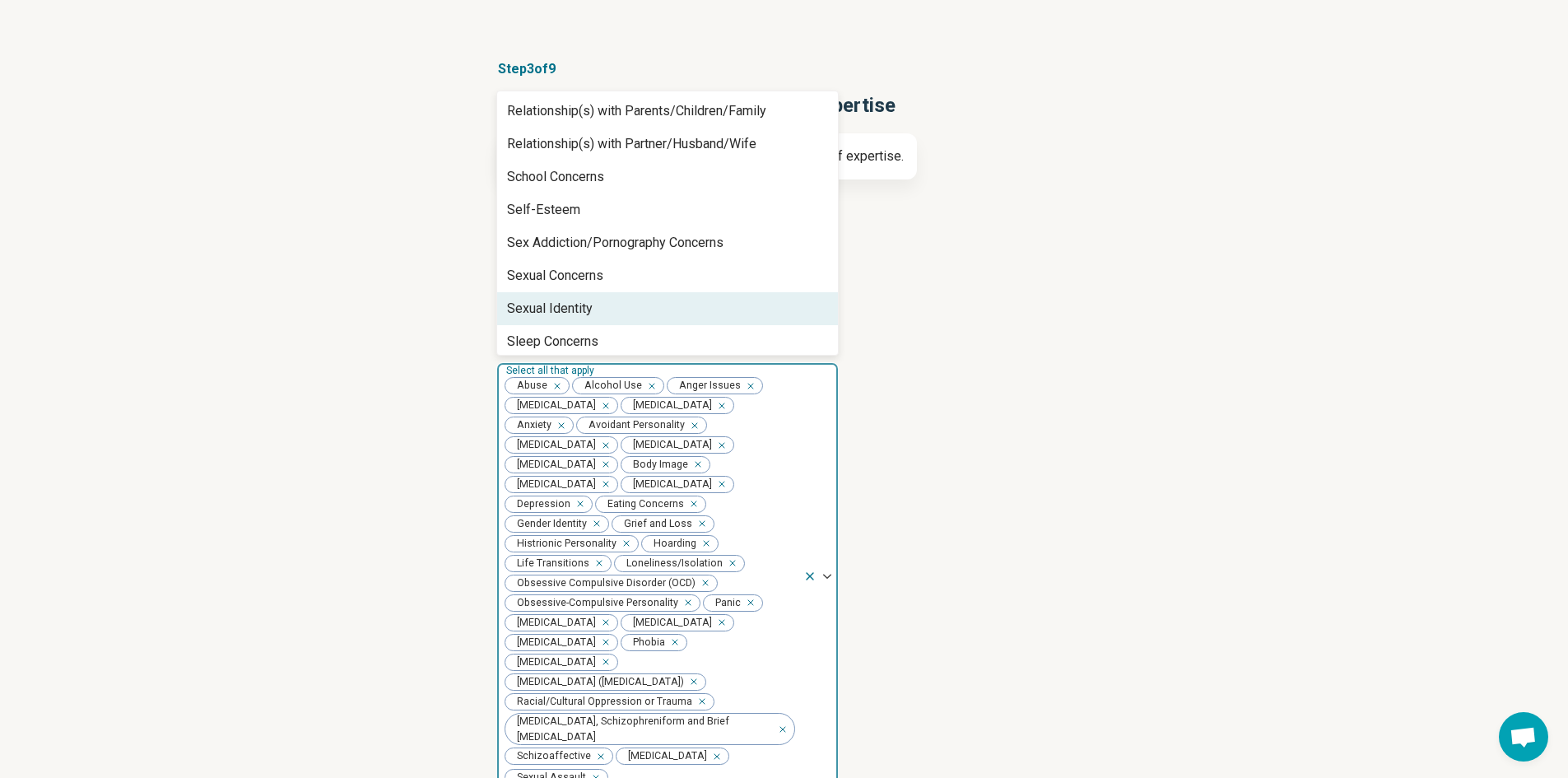
click at [558, 301] on div "Sexual Identity" at bounding box center [550, 308] width 86 height 19
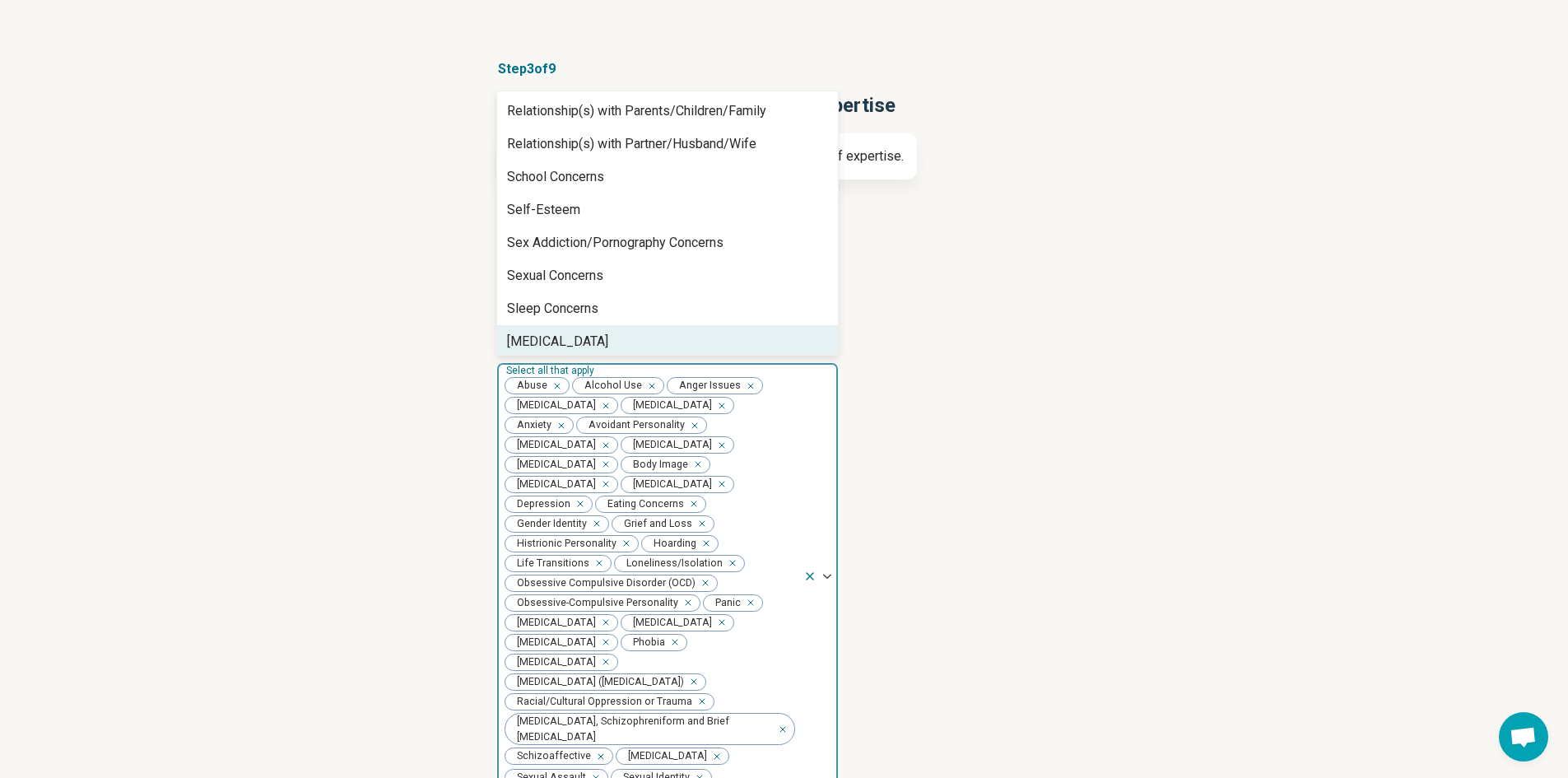
click at [563, 335] on div "[MEDICAL_DATA]" at bounding box center [558, 341] width 101 height 19
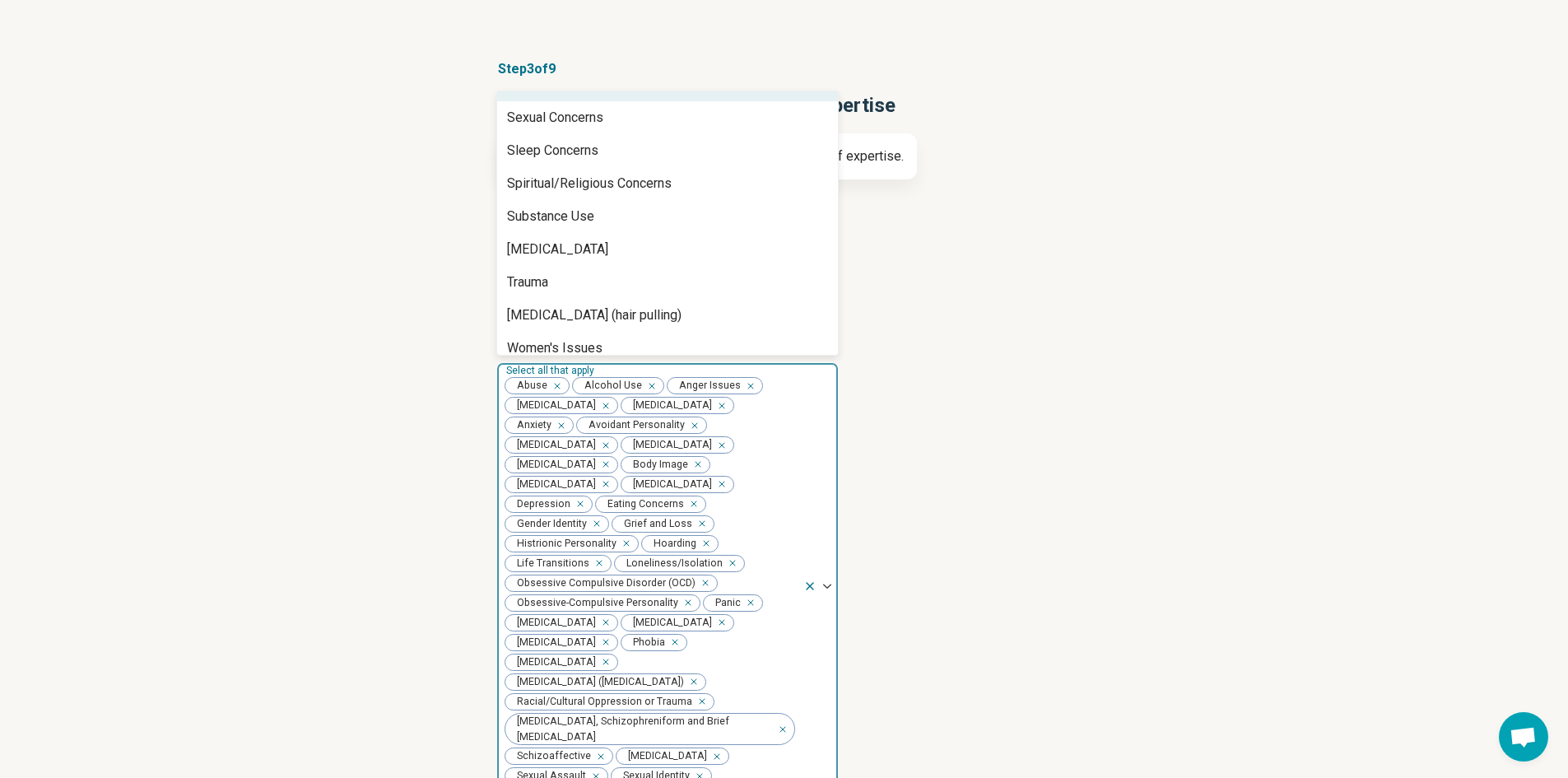
scroll to position [1779, 0]
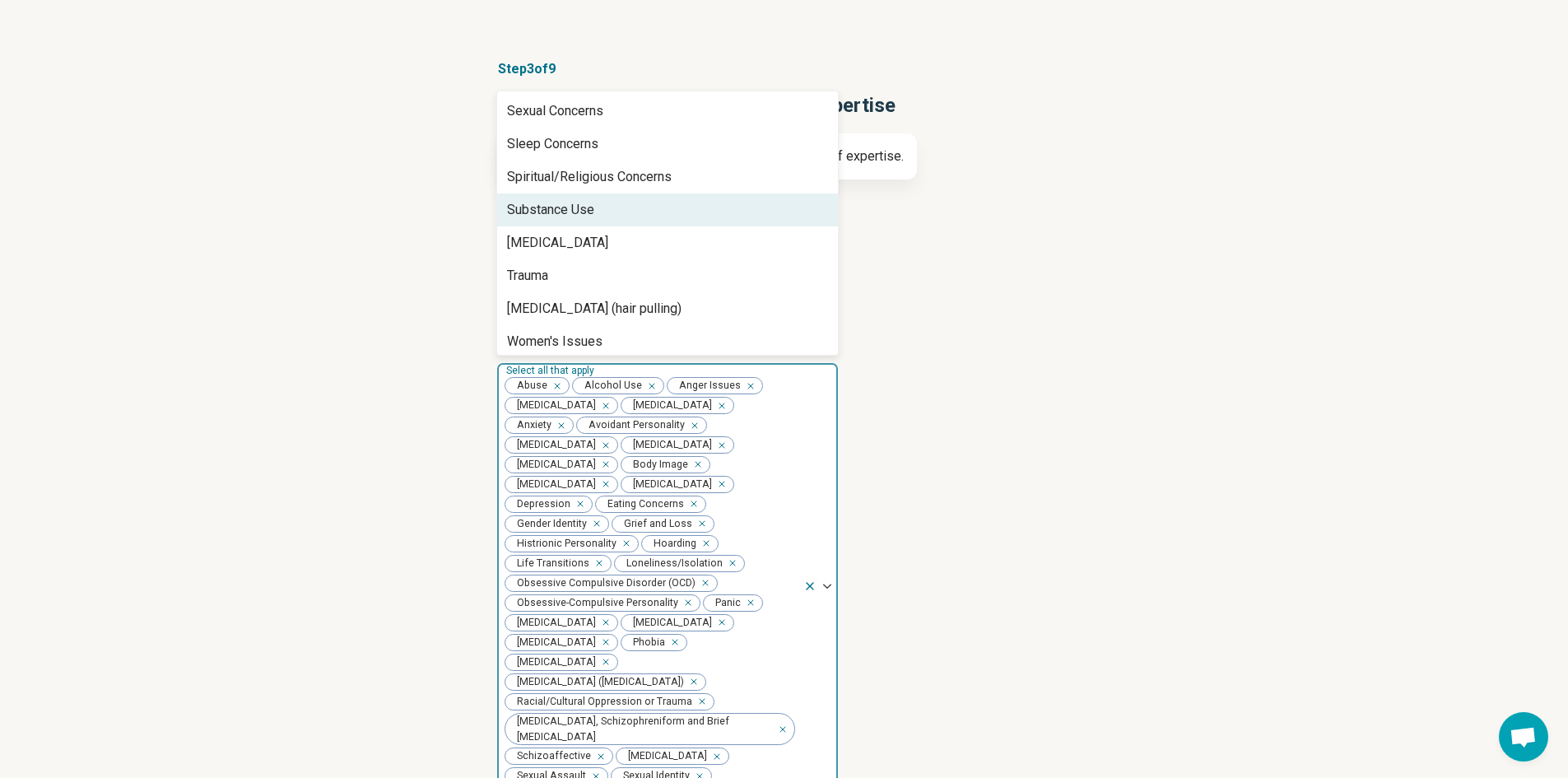
click at [532, 212] on div "Substance Use" at bounding box center [551, 210] width 87 height 19
click at [532, 212] on div "[MEDICAL_DATA]" at bounding box center [558, 210] width 101 height 19
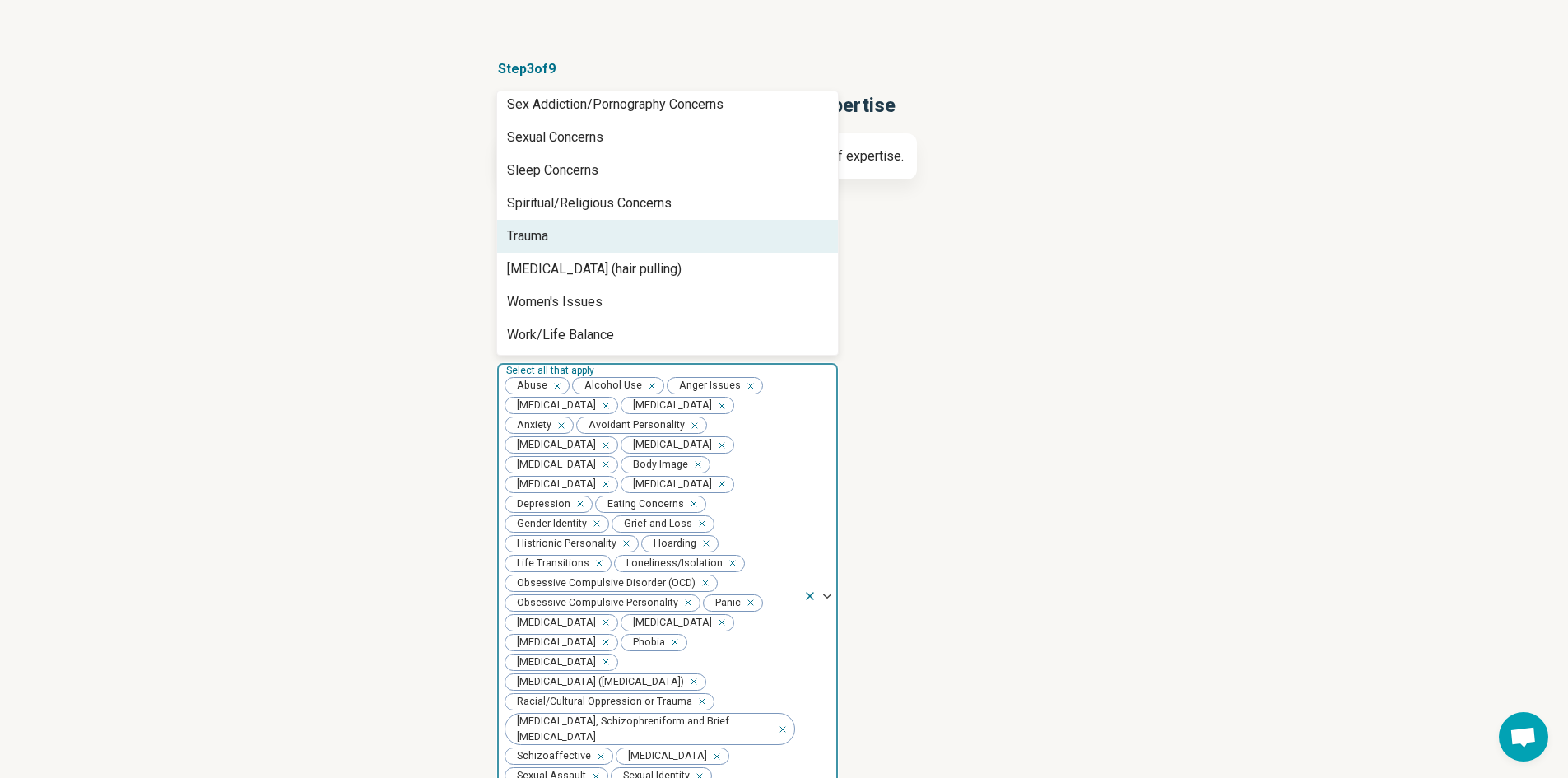
click at [532, 233] on div "Trauma" at bounding box center [528, 236] width 41 height 19
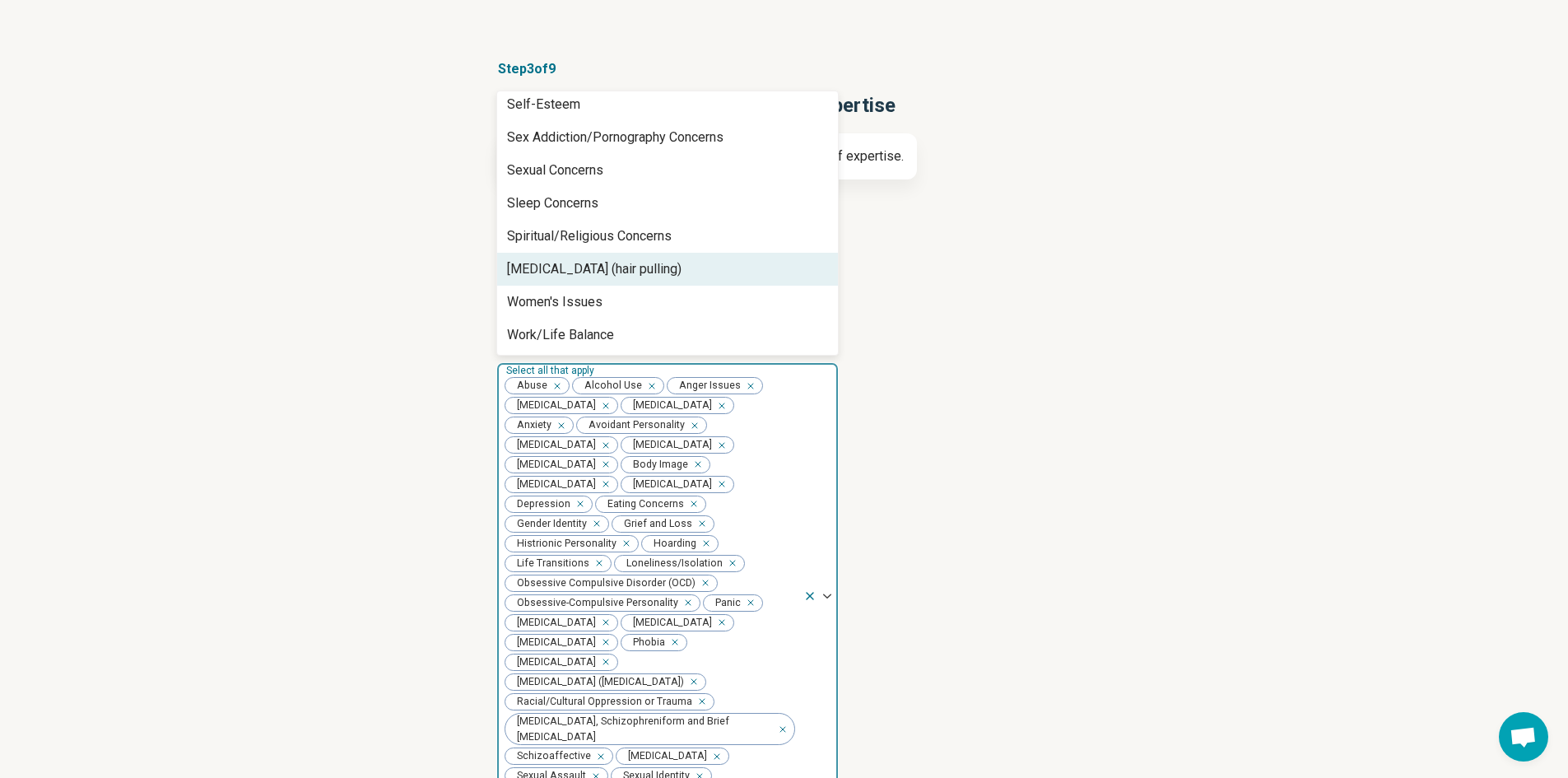
click at [555, 274] on div "[MEDICAL_DATA] (hair pulling)" at bounding box center [594, 269] width 174 height 19
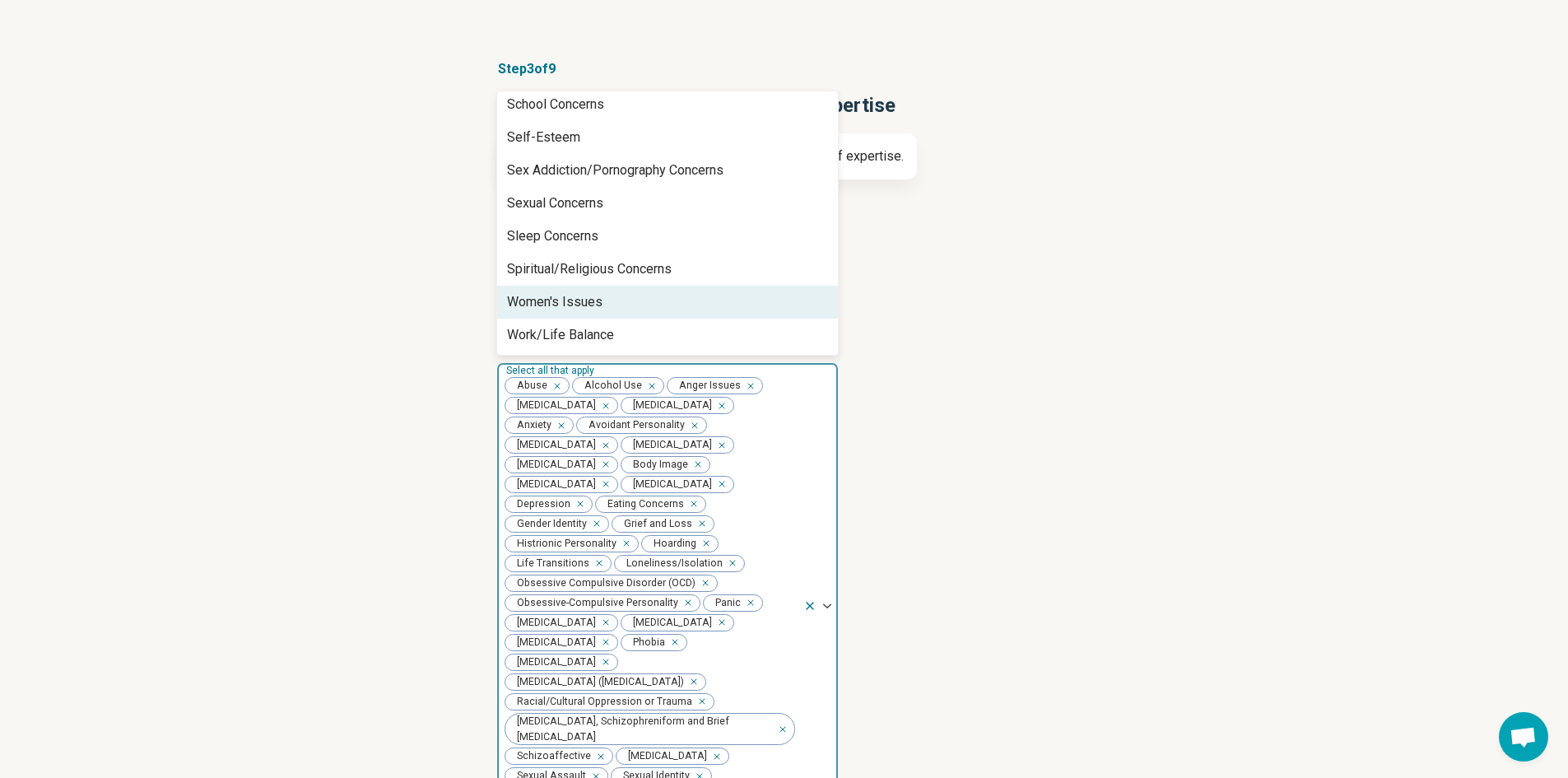
click at [1049, 295] on article "Types of provider Select all that apply Licensed Clinical Social Worker (LCSW) …" at bounding box center [784, 254] width 576 height 110
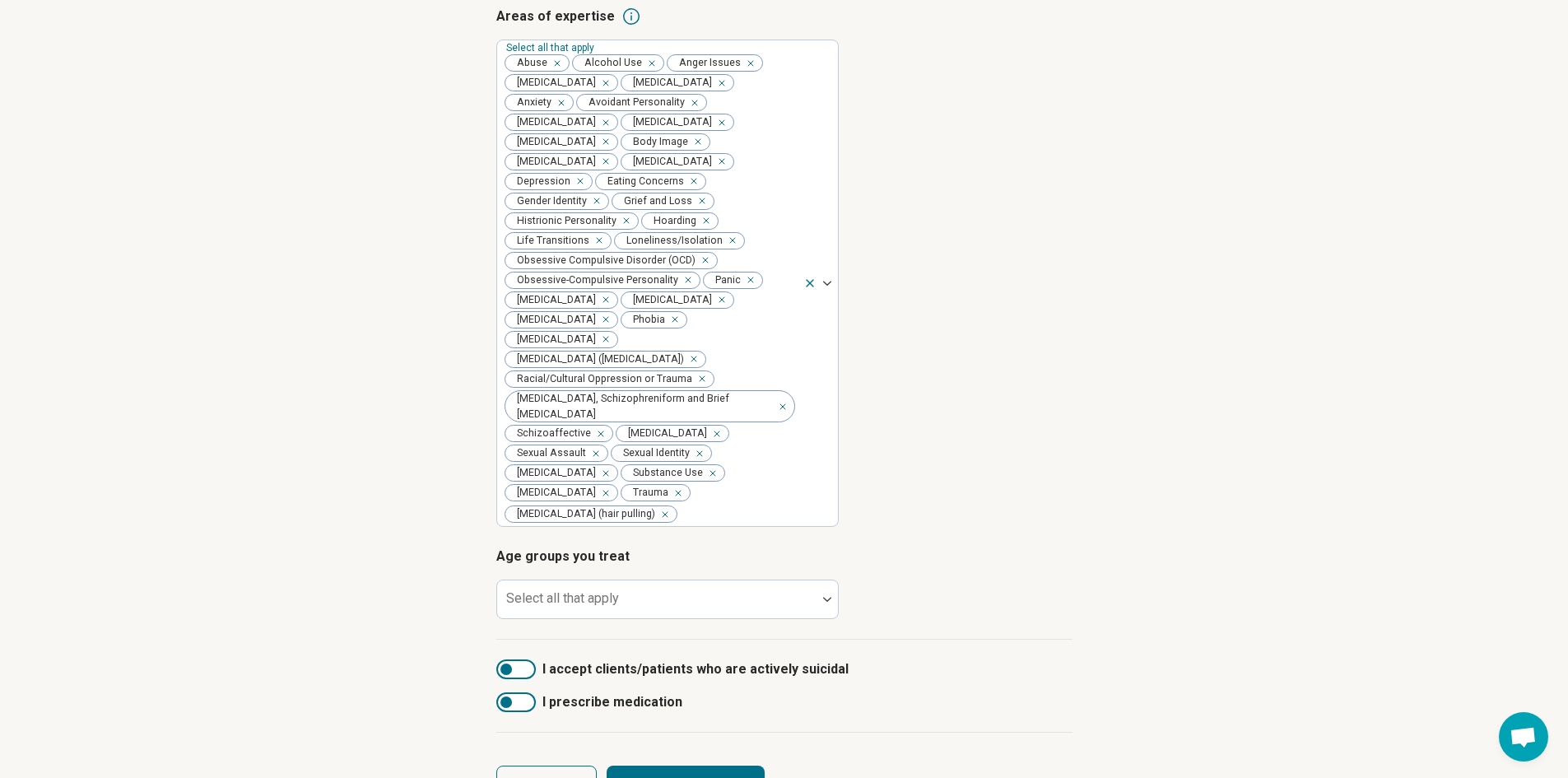
scroll to position [470, 0]
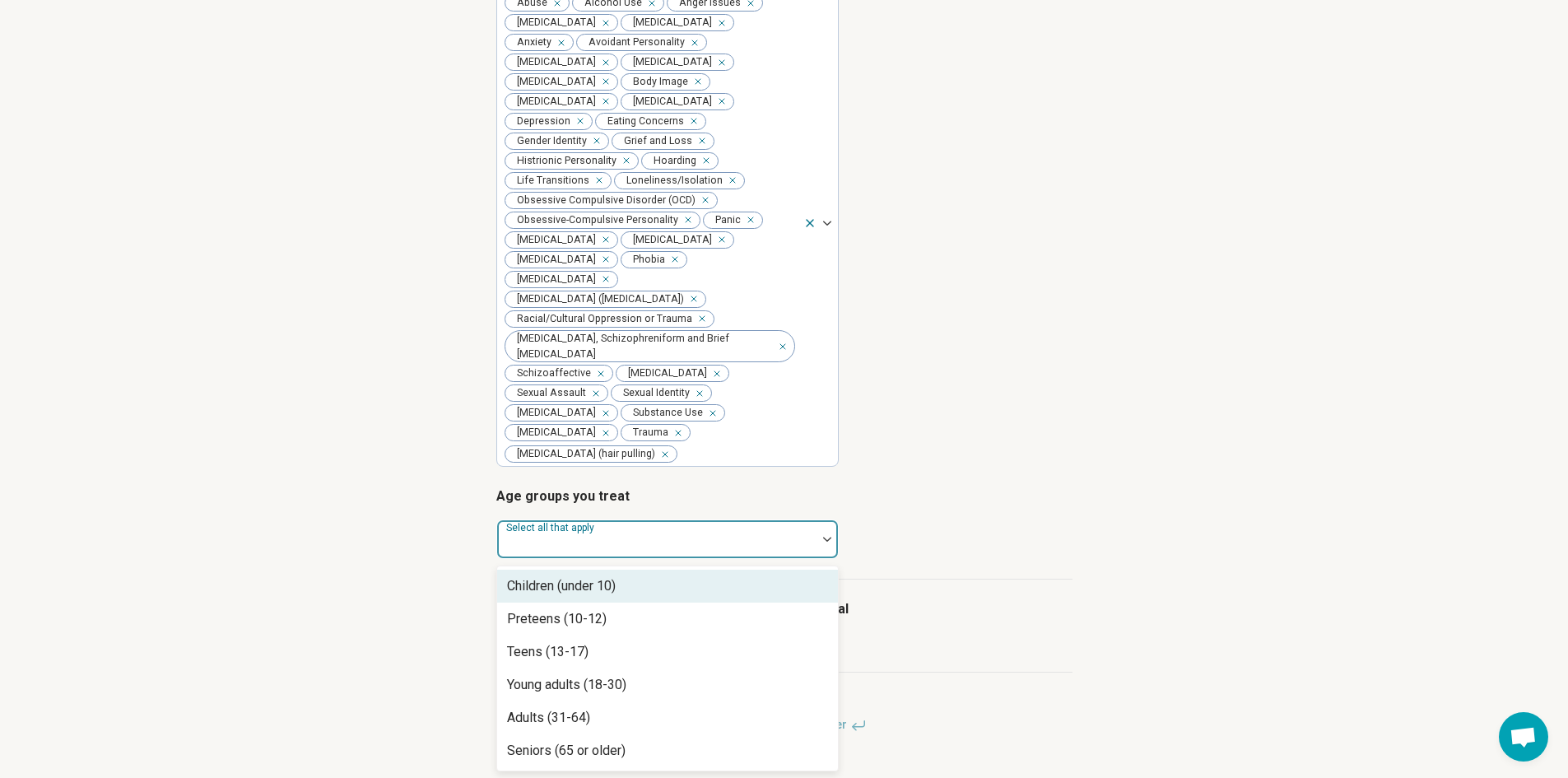
click at [592, 531] on label "Select all that apply" at bounding box center [552, 528] width 91 height 12
click at [549, 583] on div "Children (under 10)" at bounding box center [562, 586] width 109 height 19
click at [540, 595] on div "Preteens (10-12)" at bounding box center [557, 586] width 99 height 19
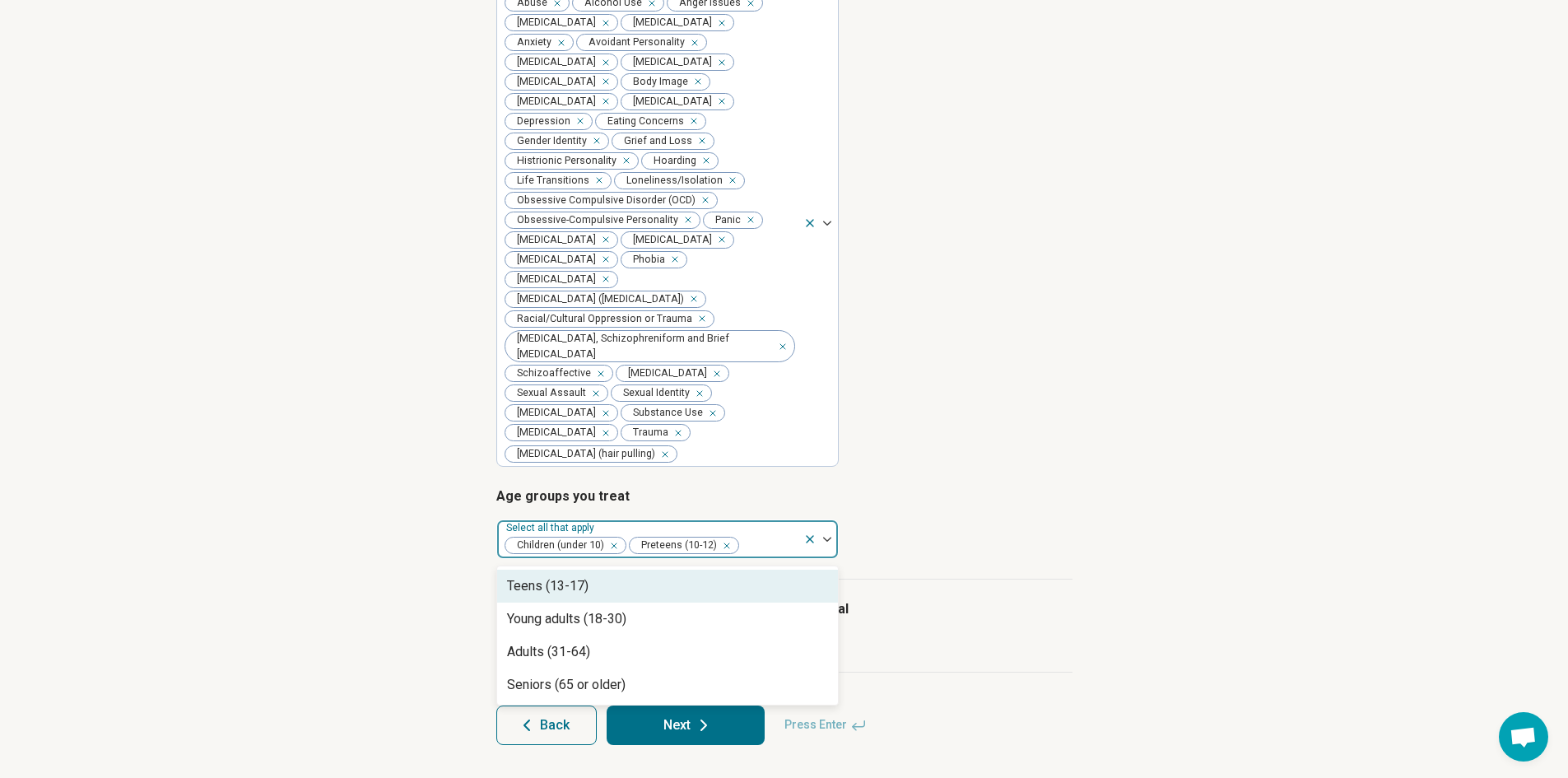
click at [540, 595] on div "Teens (13-17)" at bounding box center [548, 586] width 82 height 19
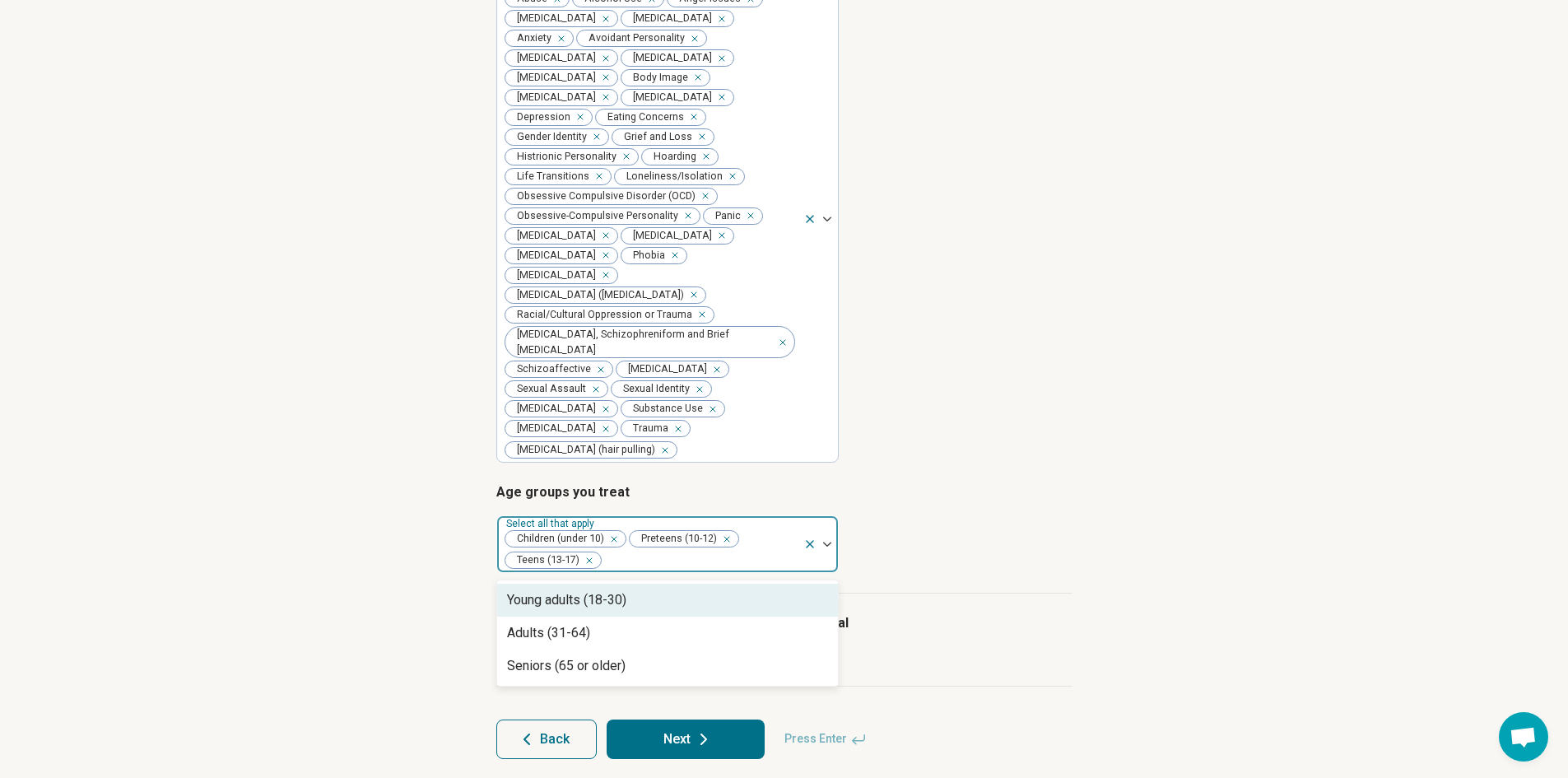
click at [540, 595] on div "Young adults (18-30)" at bounding box center [567, 600] width 120 height 19
click at [540, 600] on div "Adults (31-64)" at bounding box center [549, 600] width 84 height 19
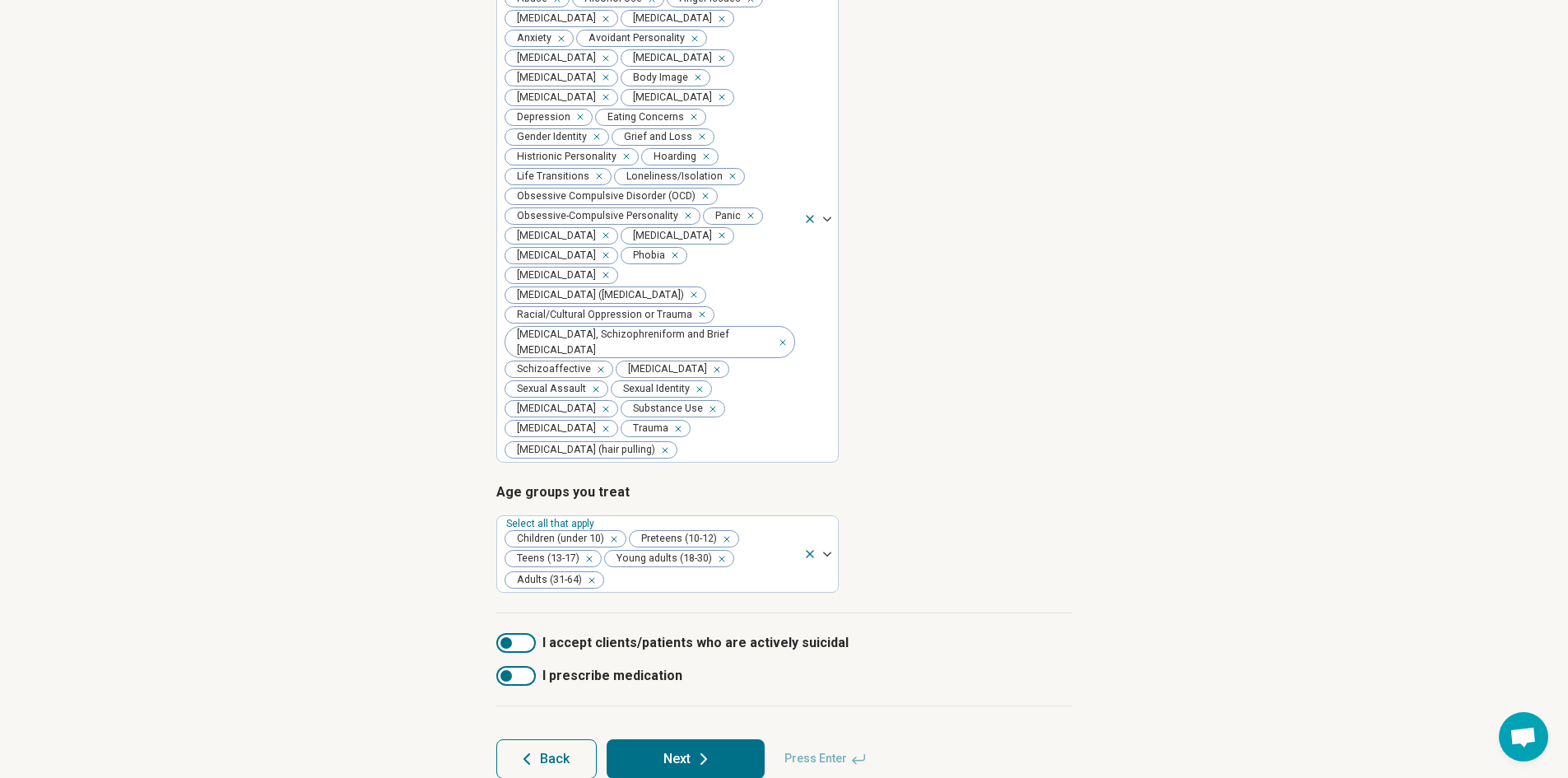
click at [1052, 557] on article "Age groups you treat Select all that apply Children (under 10) Preteens (10-12)…" at bounding box center [784, 537] width 576 height 110
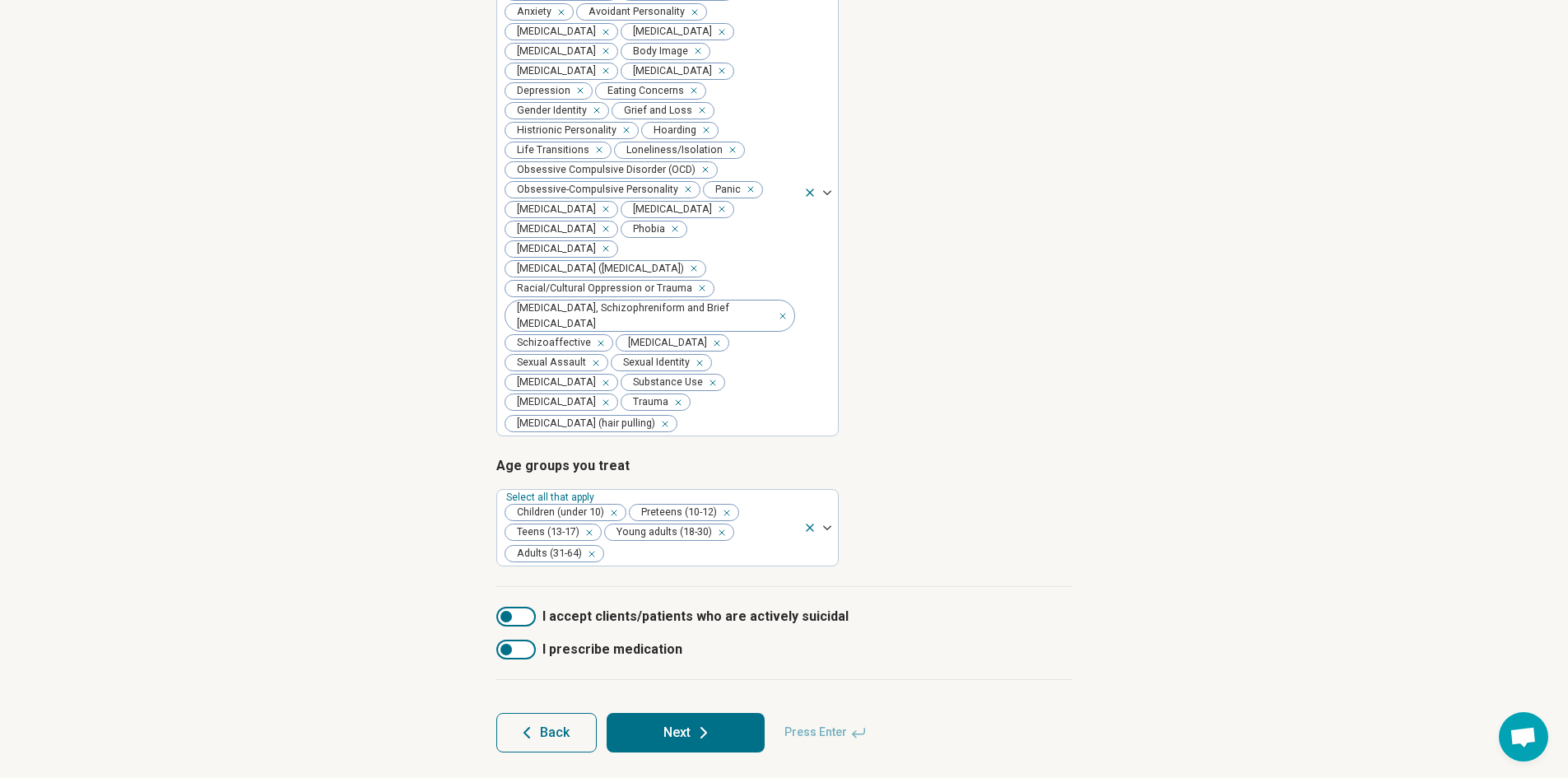
scroll to position [508, 0]
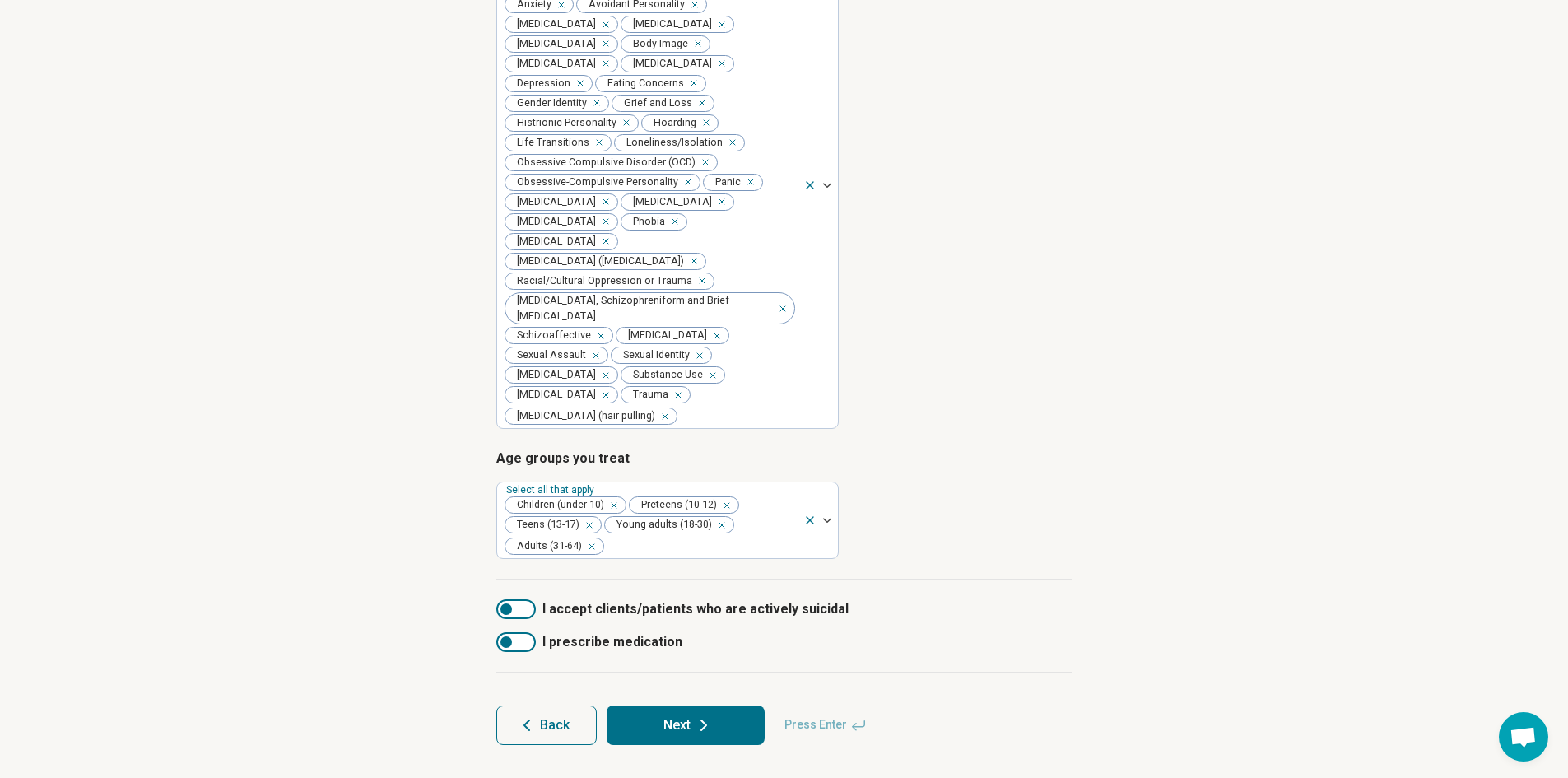
click at [700, 733] on icon at bounding box center [704, 725] width 19 height 19
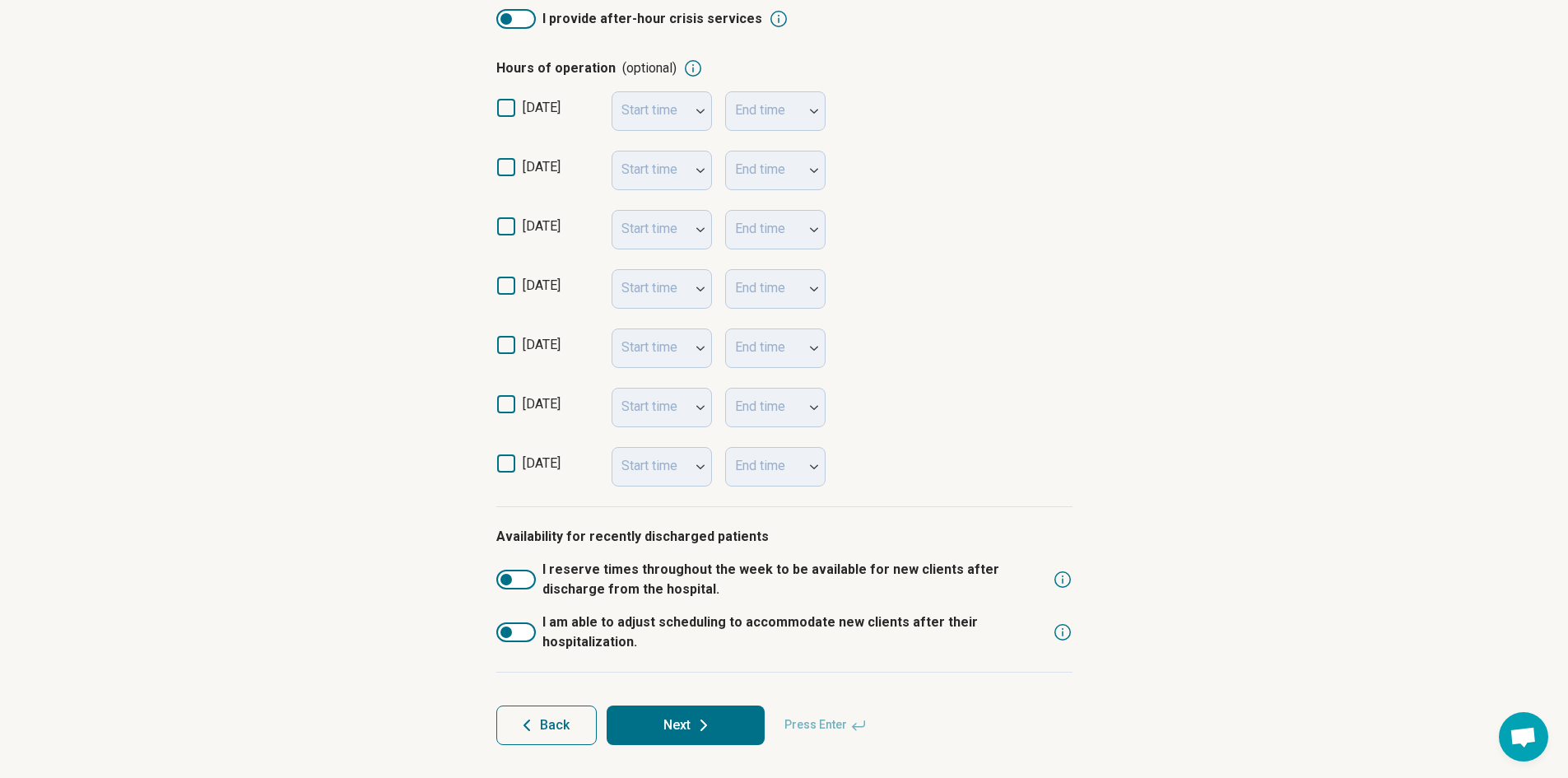
scroll to position [371, 0]
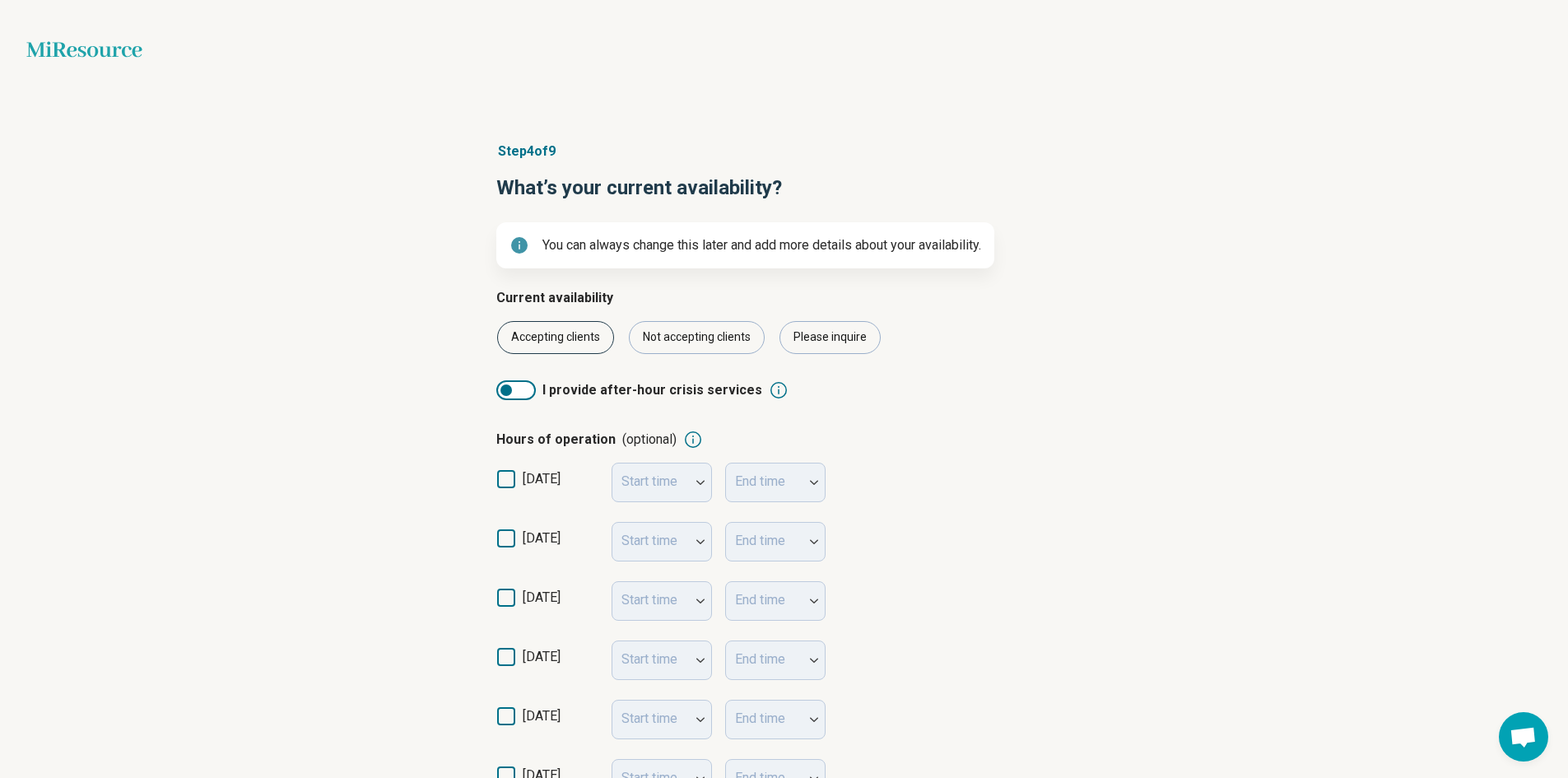
click at [548, 345] on div "Accepting clients" at bounding box center [555, 337] width 117 height 33
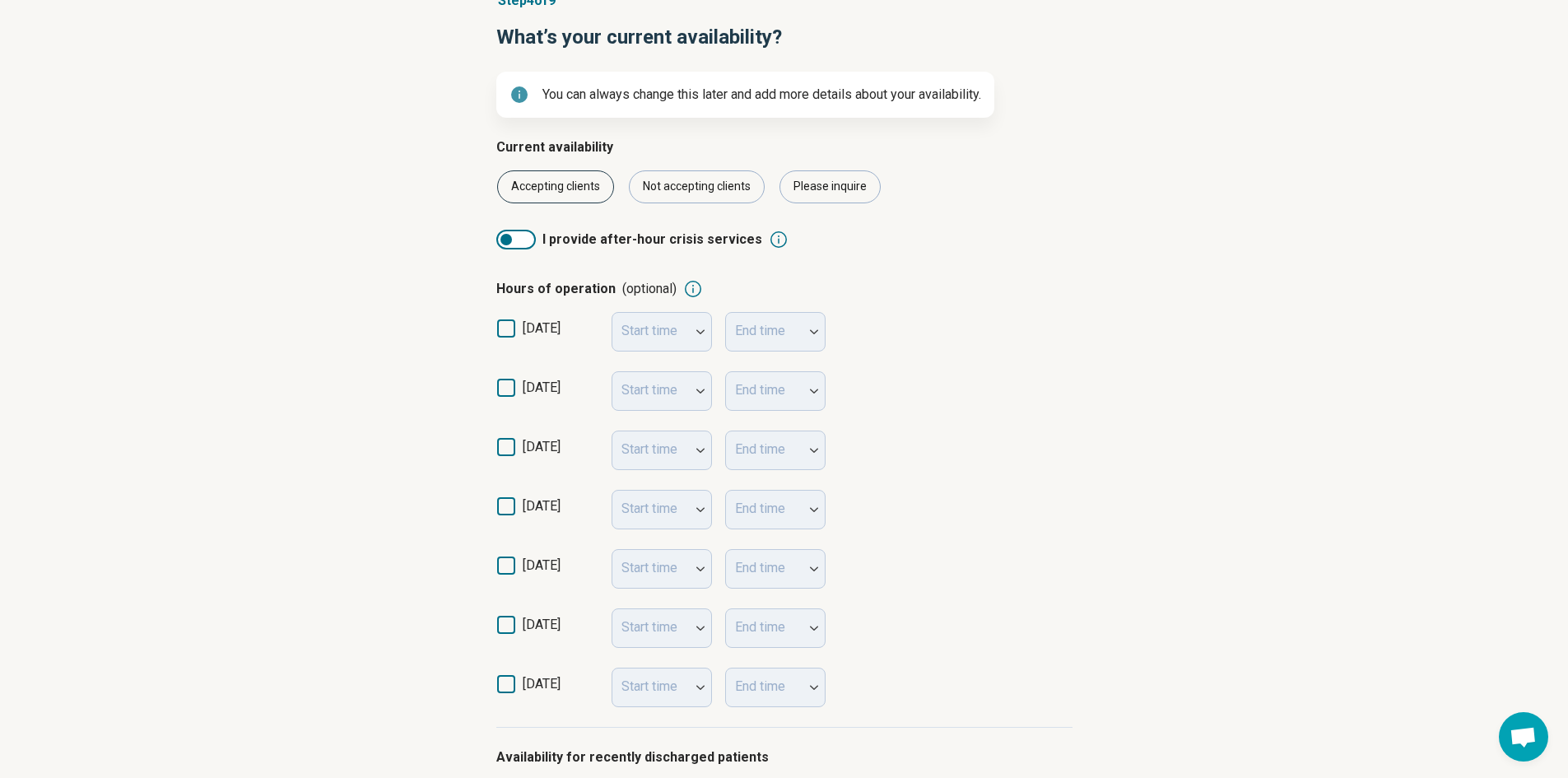
scroll to position [164, 0]
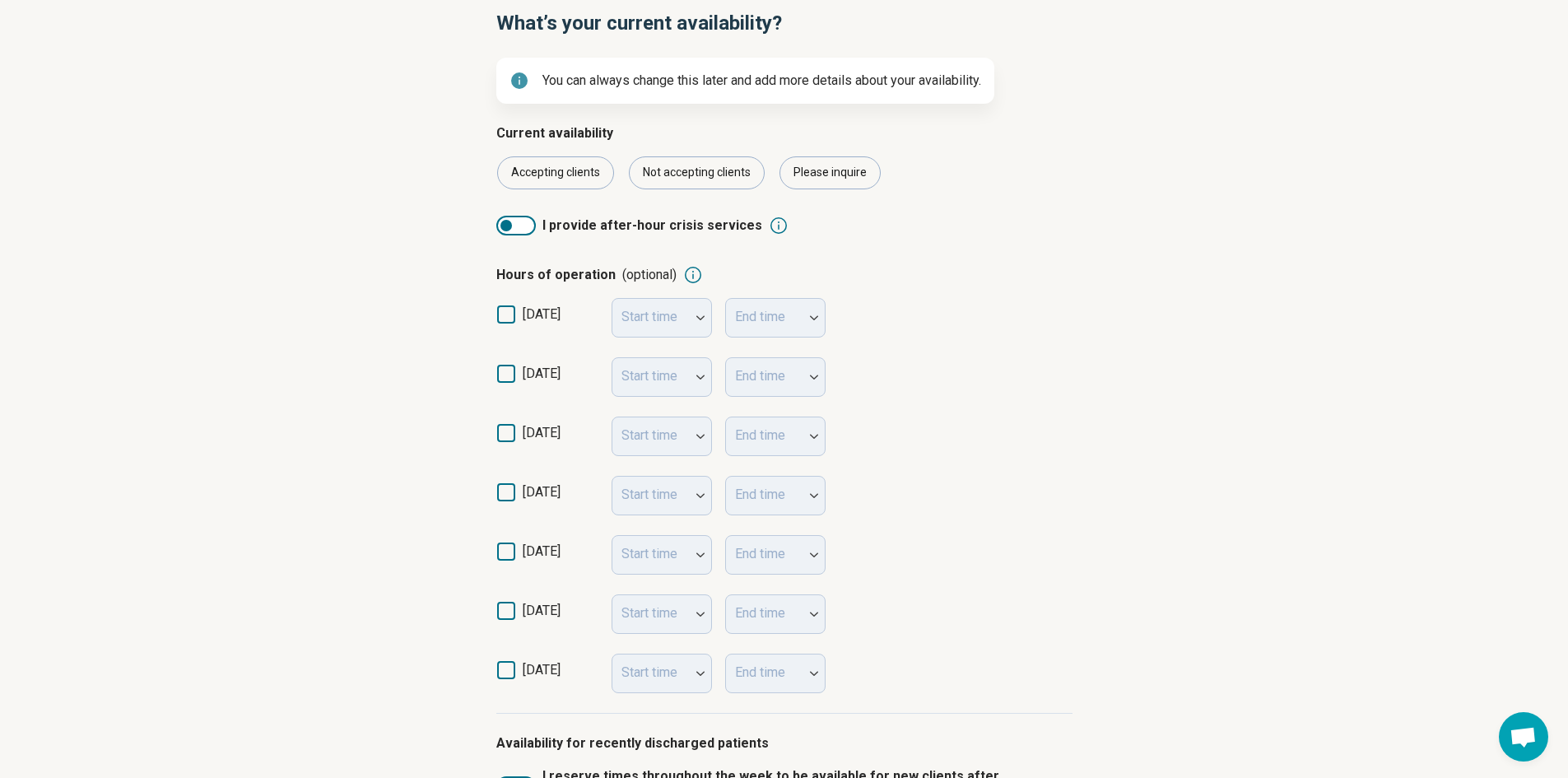
click at [508, 373] on icon at bounding box center [505, 373] width 18 height 18
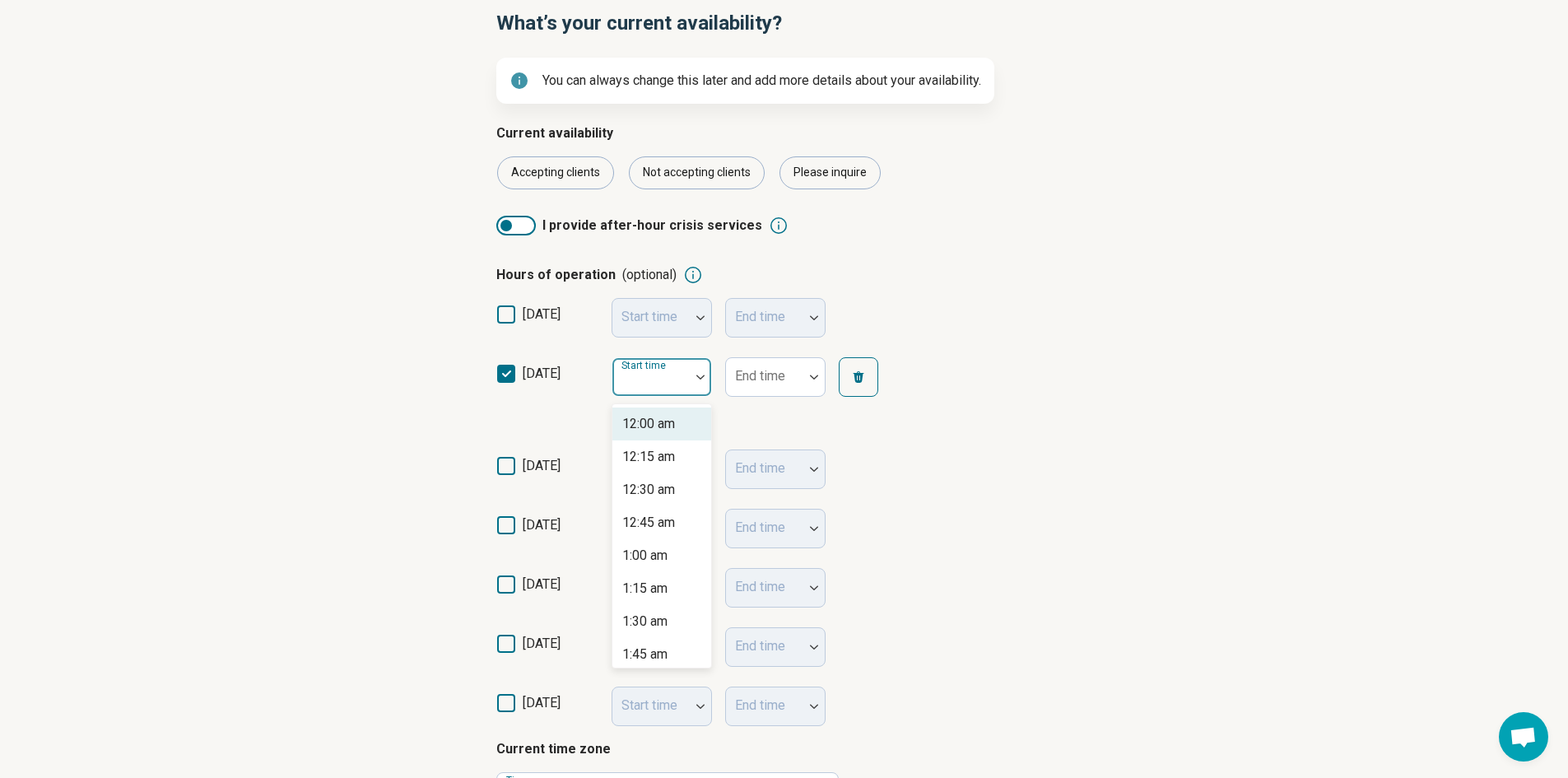
click at [641, 378] on div "Start time" at bounding box center [661, 376] width 100 height 40
click at [649, 578] on div "8:00 am" at bounding box center [645, 572] width 46 height 19
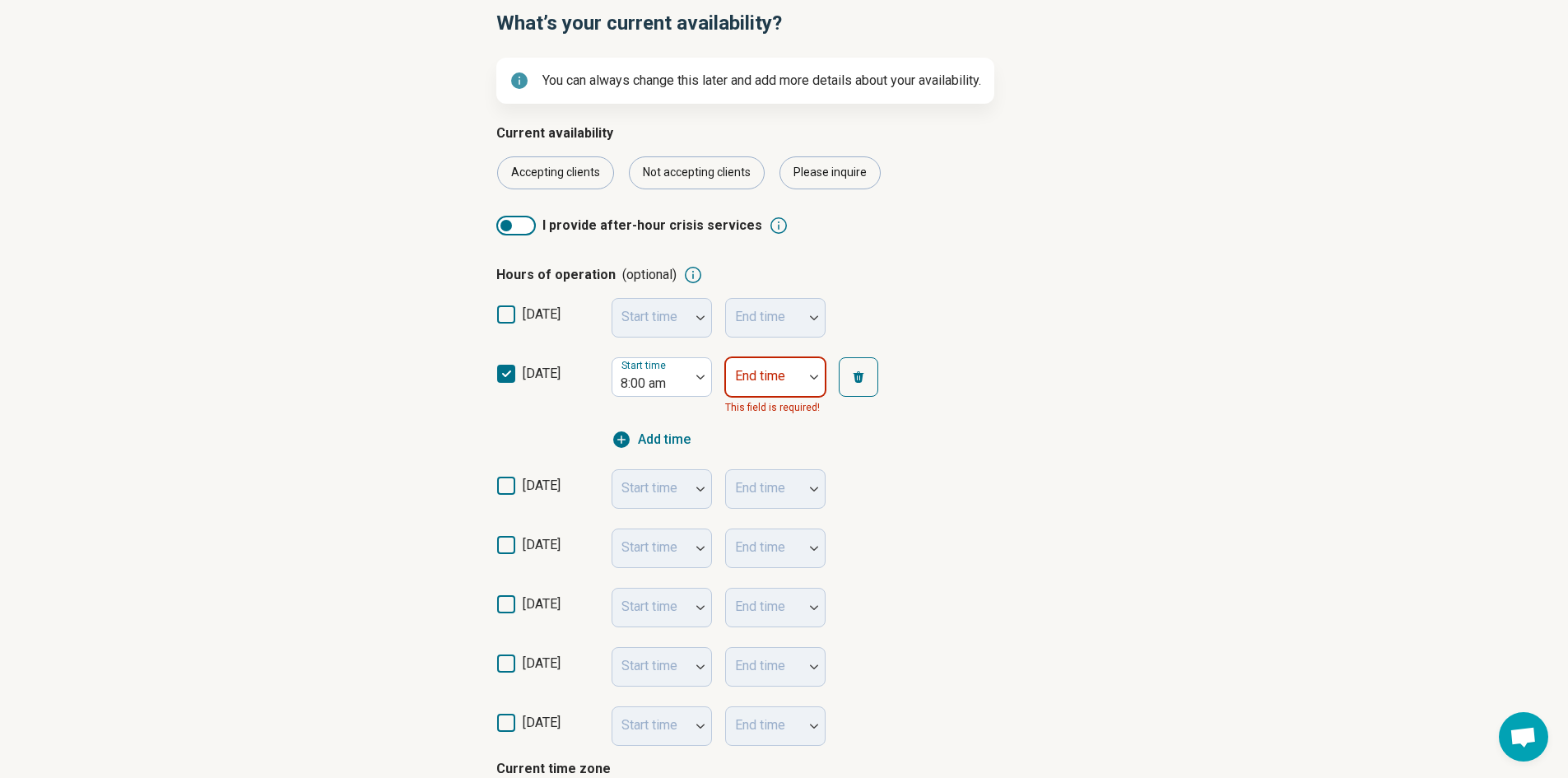
click at [778, 380] on div "End time" at bounding box center [775, 376] width 100 height 40
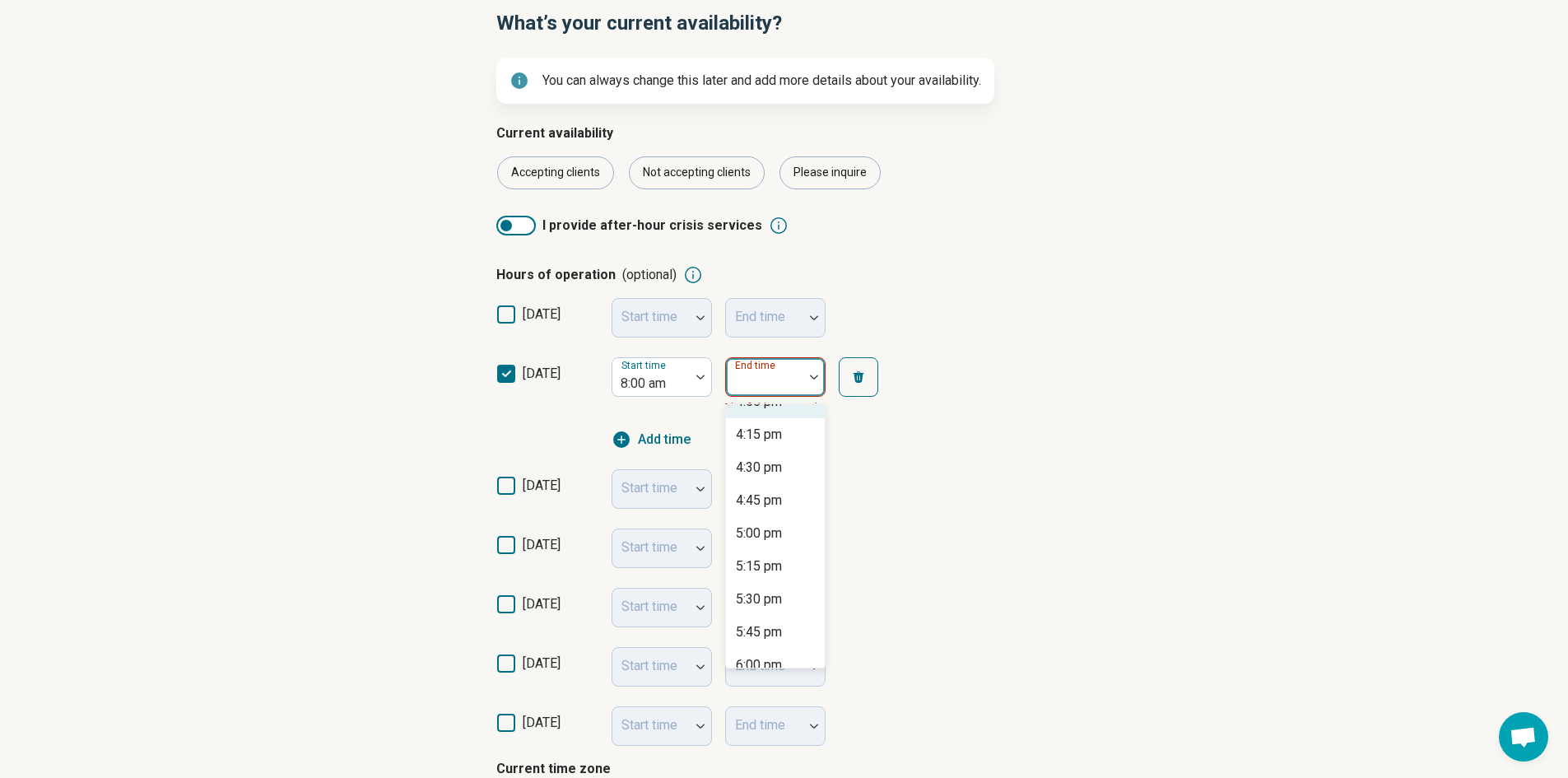
scroll to position [1071, 0]
click at [760, 511] on div "5:00 pm" at bounding box center [758, 507] width 46 height 19
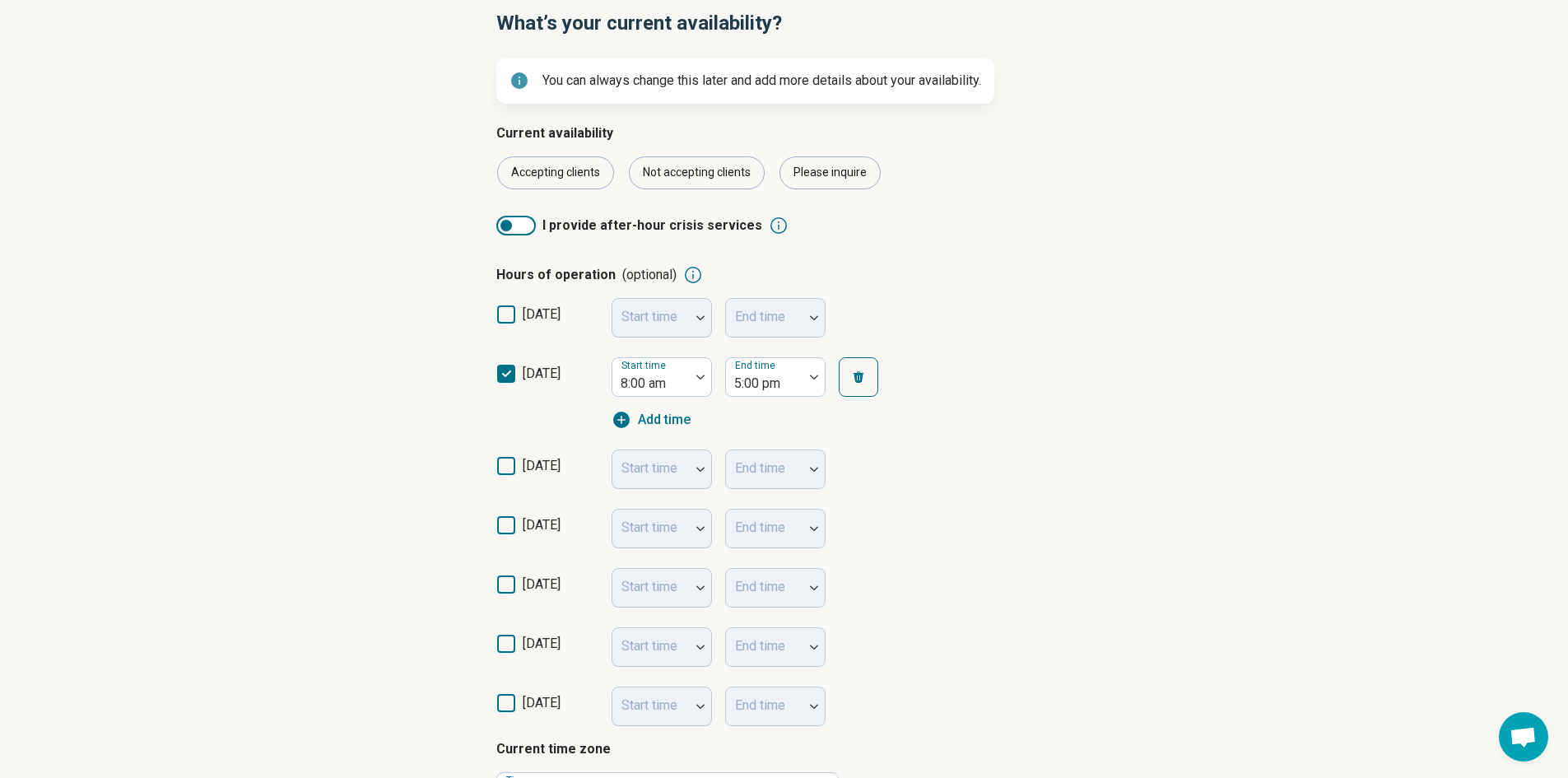
click at [648, 466] on div "Start time" at bounding box center [661, 469] width 100 height 40
click at [507, 461] on icon at bounding box center [505, 466] width 18 height 18
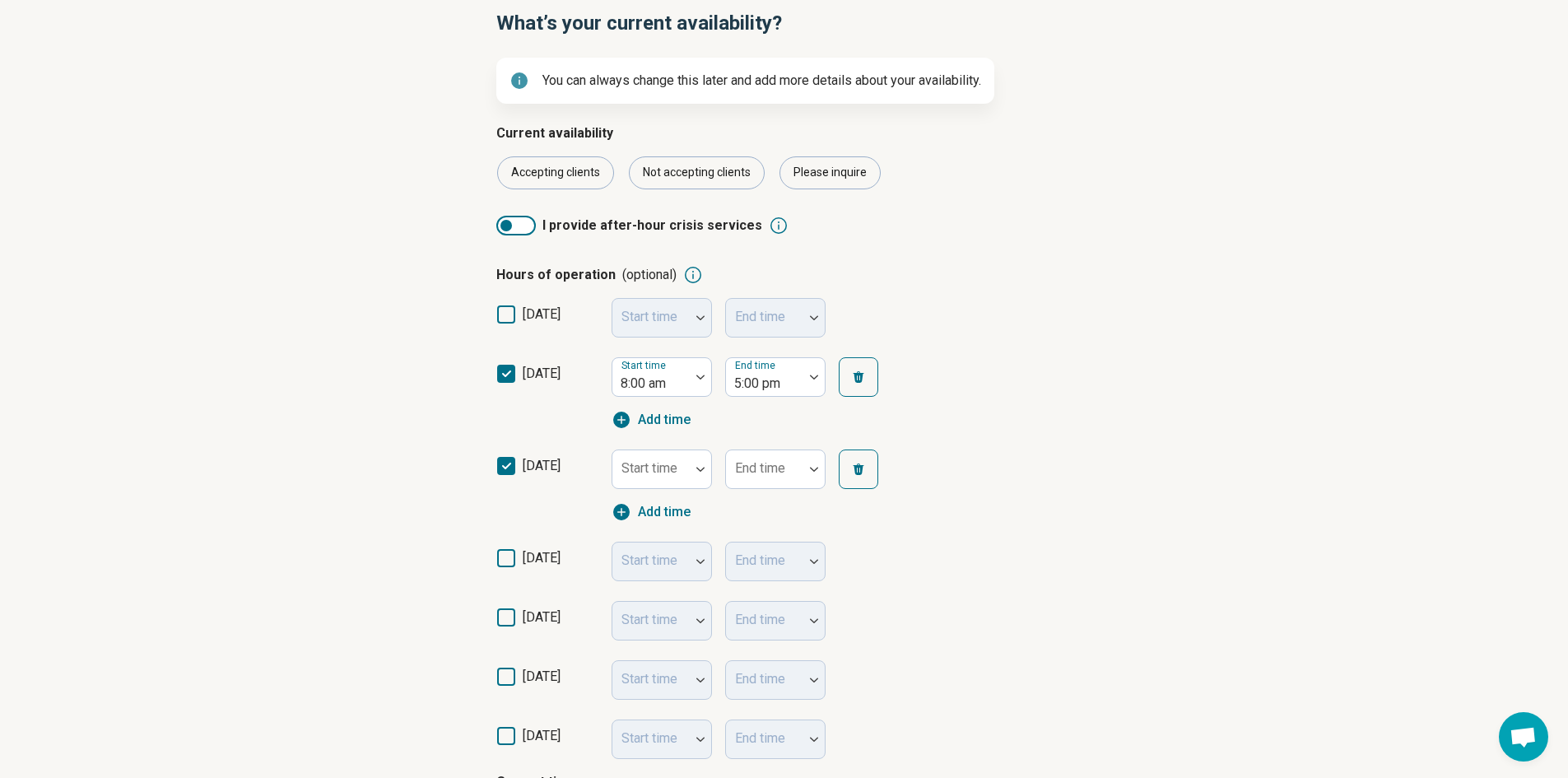
click at [499, 556] on icon at bounding box center [505, 558] width 18 height 18
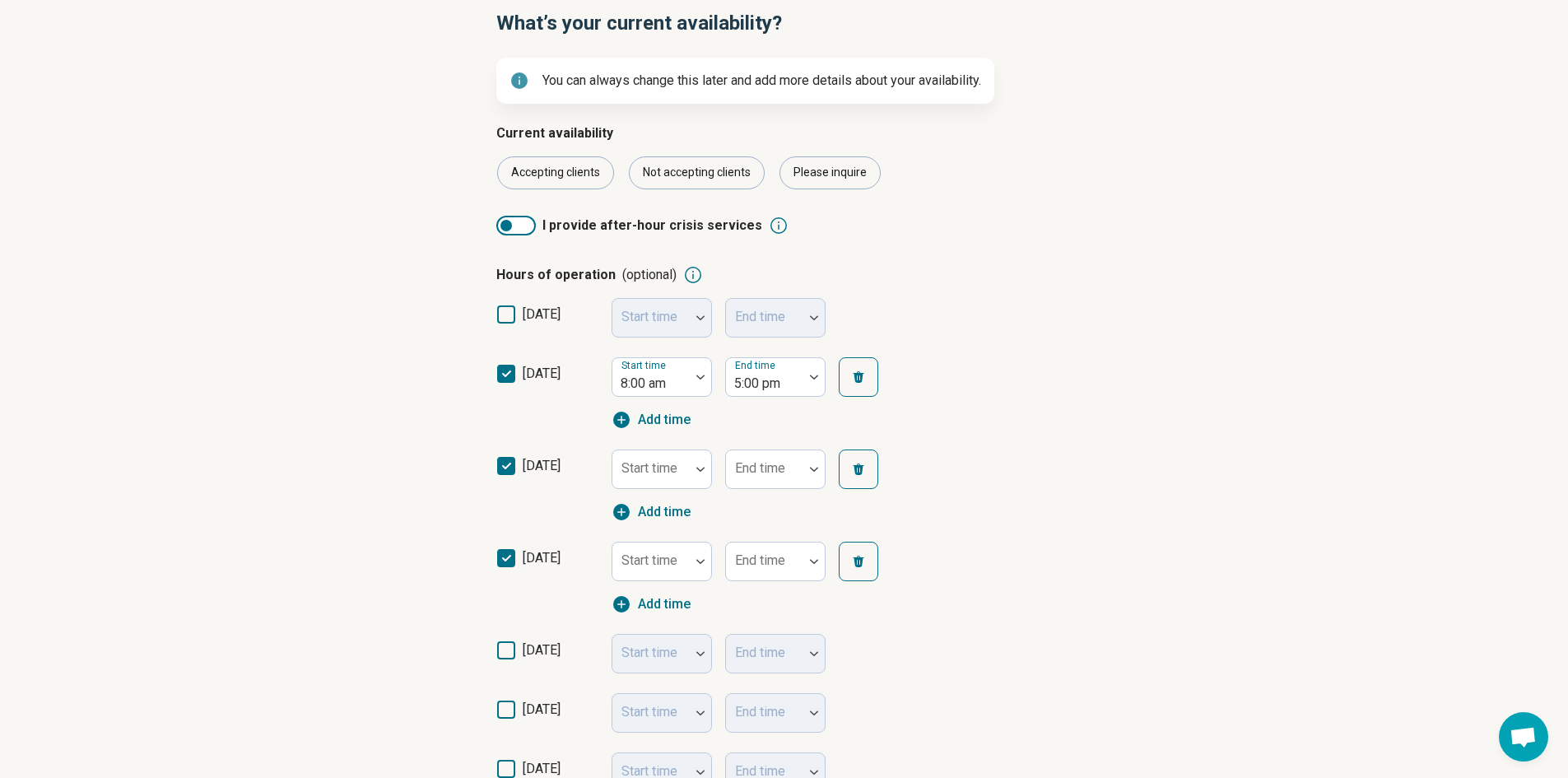
click at [505, 655] on icon at bounding box center [505, 651] width 18 height 18
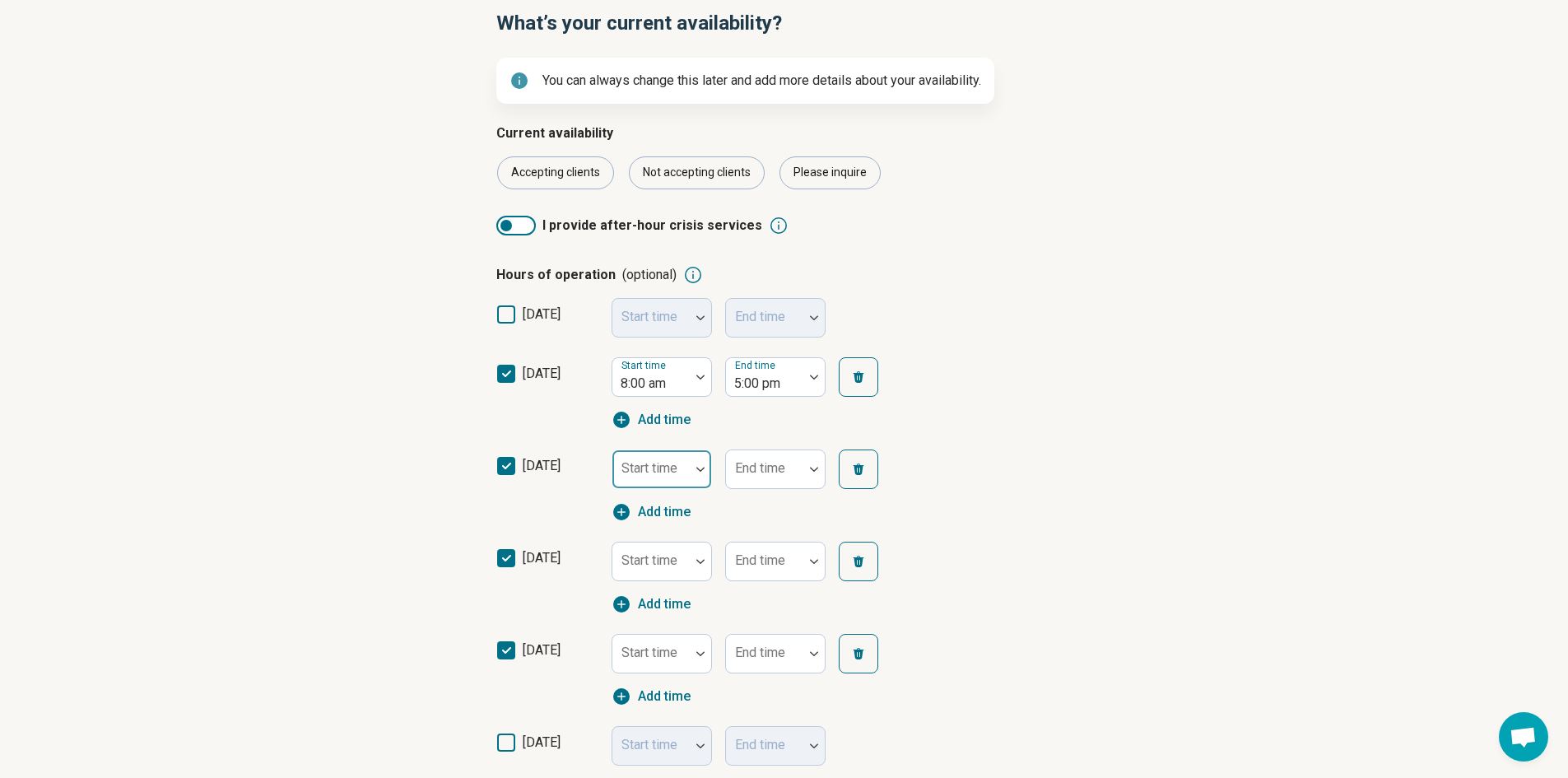
click at [653, 470] on div "Start time" at bounding box center [661, 469] width 100 height 40
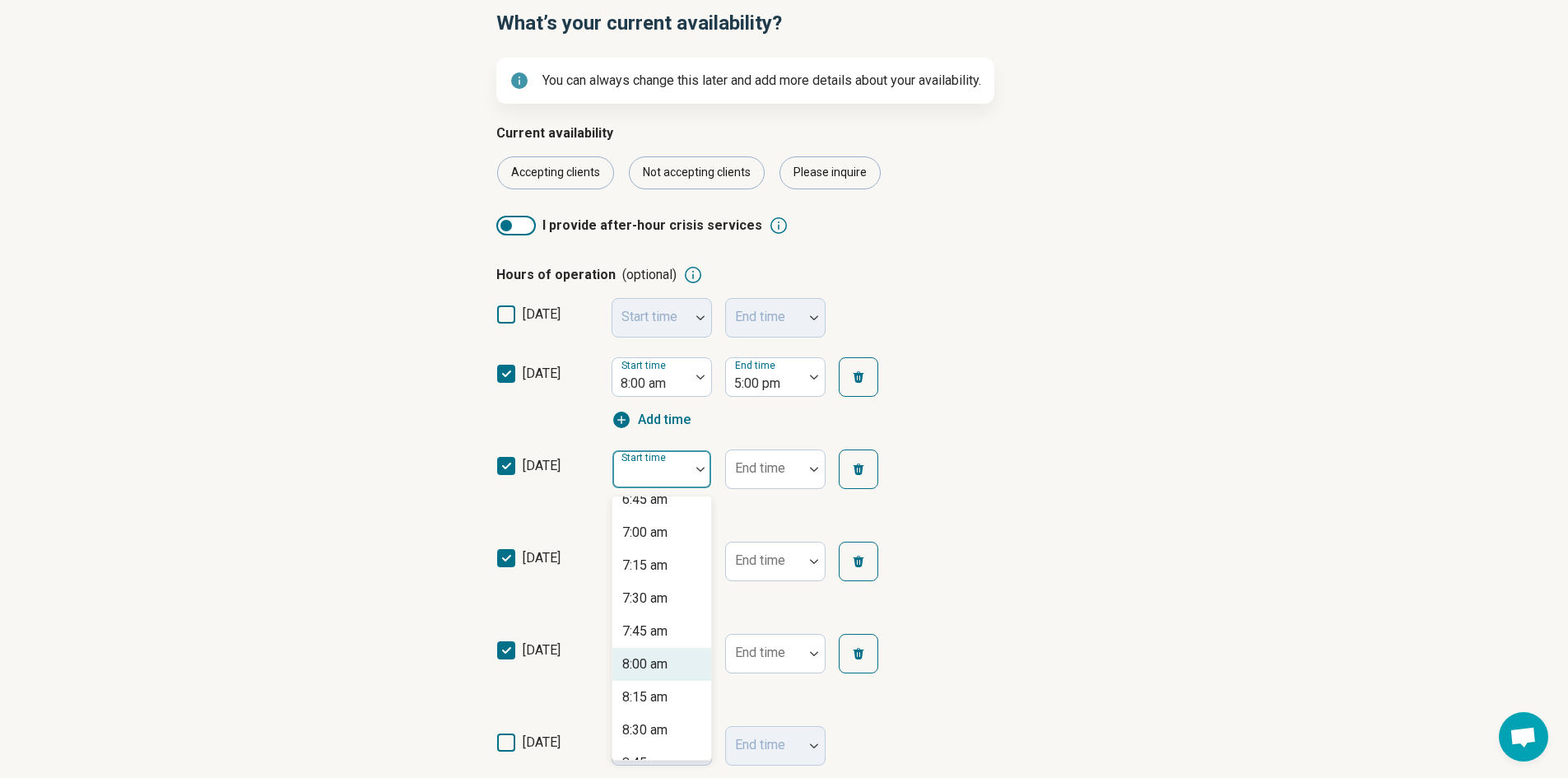
click at [658, 663] on div "8:00 am" at bounding box center [645, 664] width 46 height 19
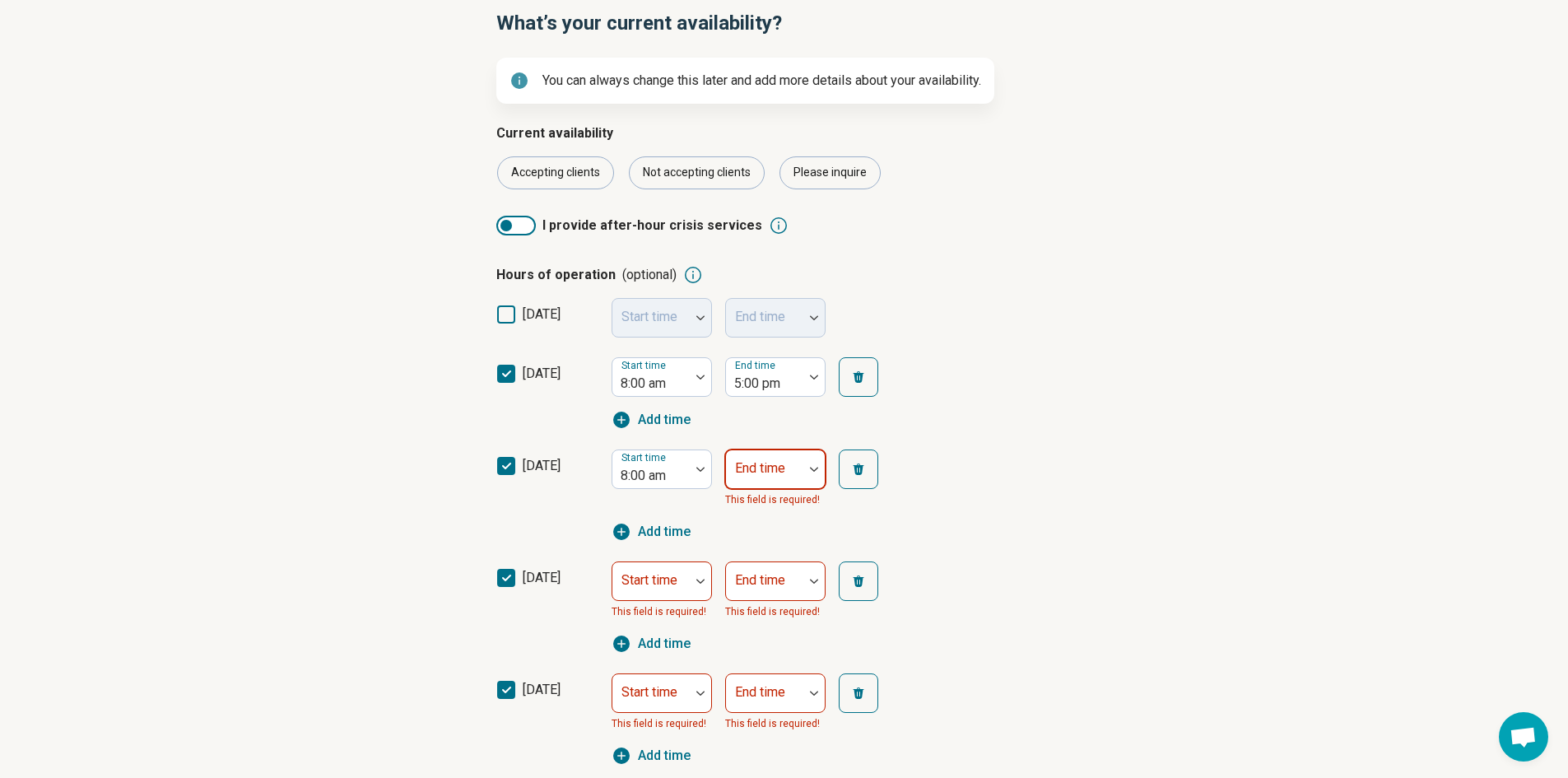
click at [778, 484] on div at bounding box center [764, 476] width 64 height 23
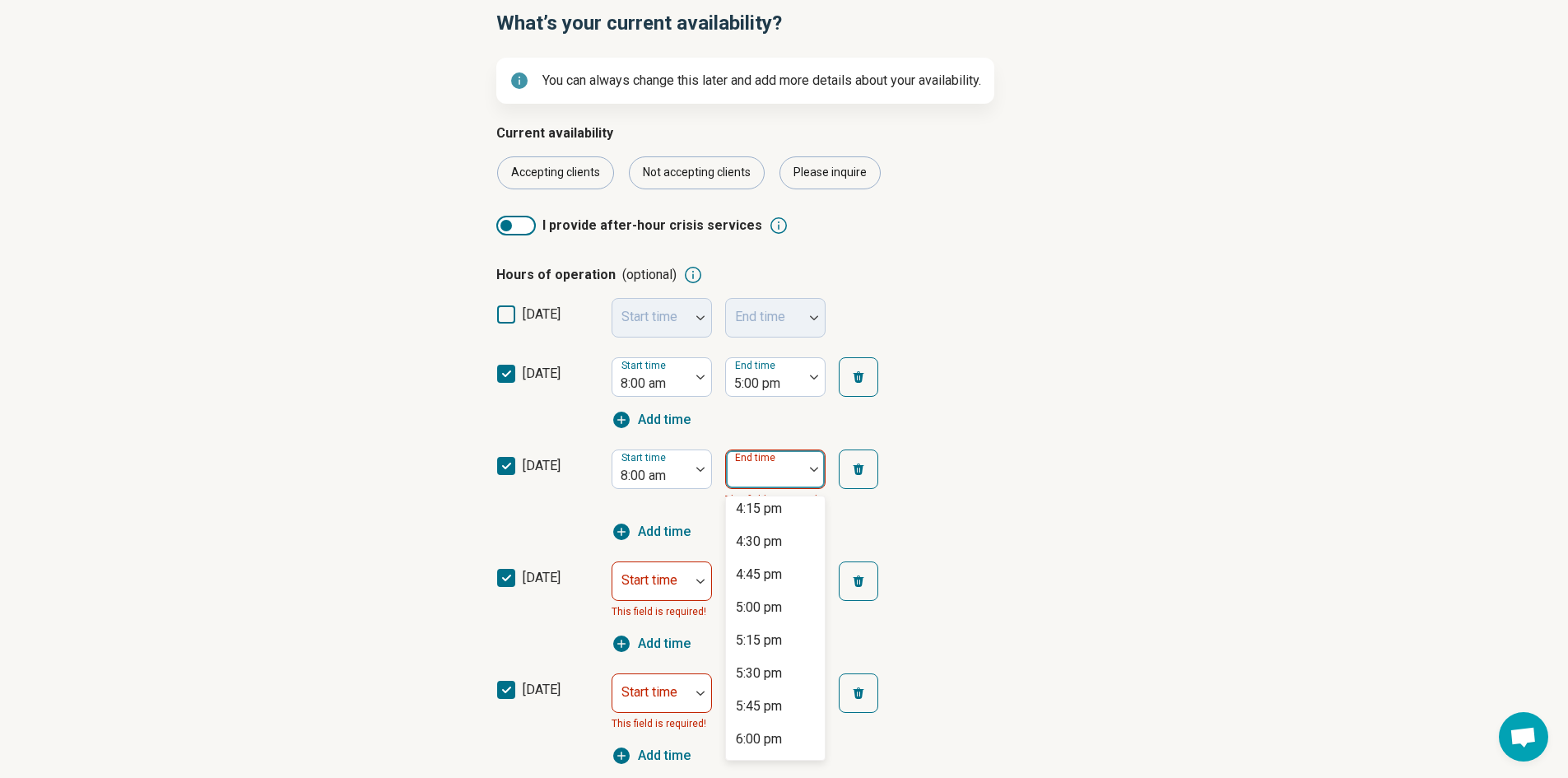
scroll to position [1071, 0]
click at [766, 718] on div "6:00 pm" at bounding box center [776, 730] width 99 height 33
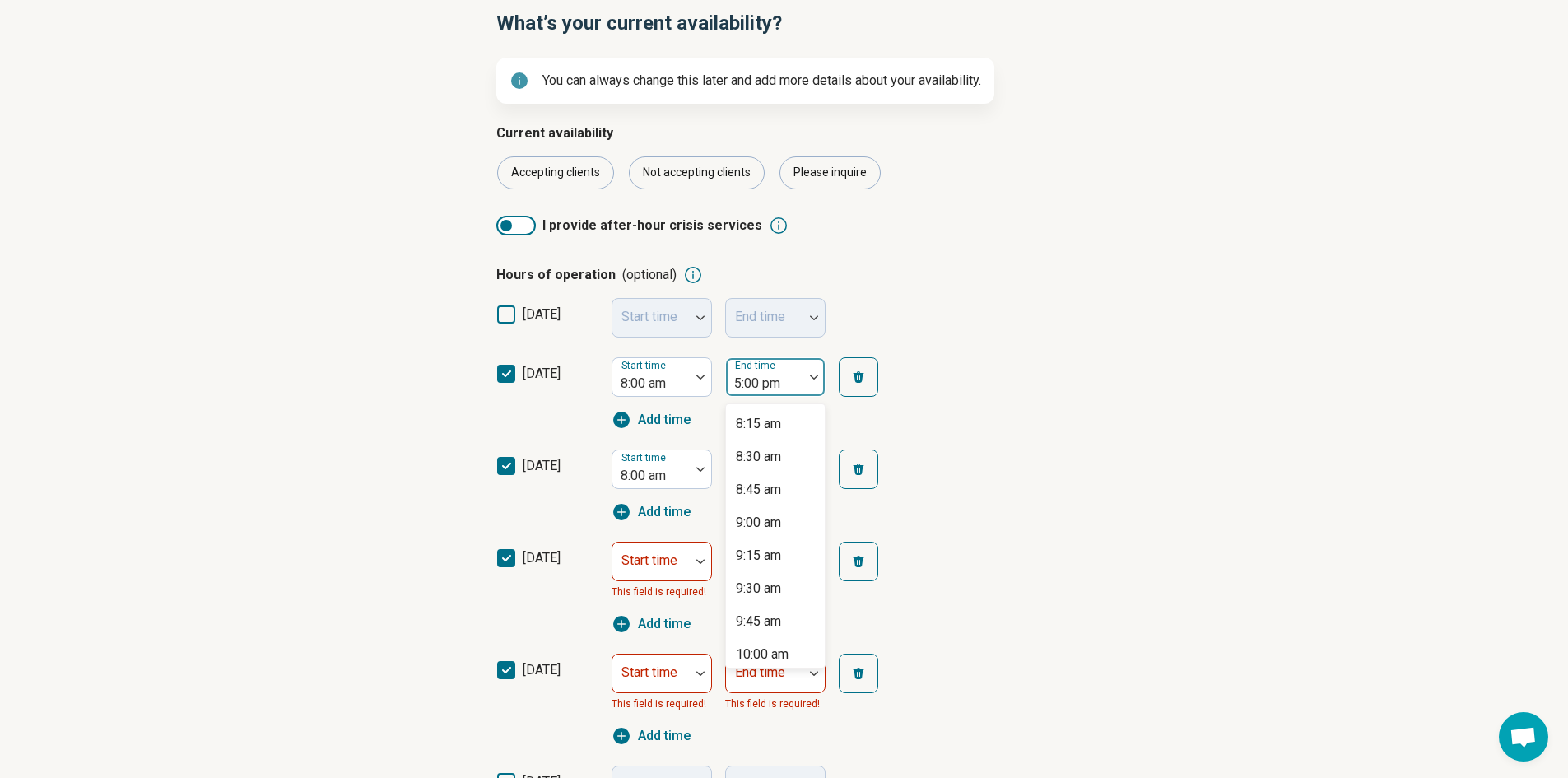
click at [753, 369] on label "End time" at bounding box center [756, 366] width 44 height 12
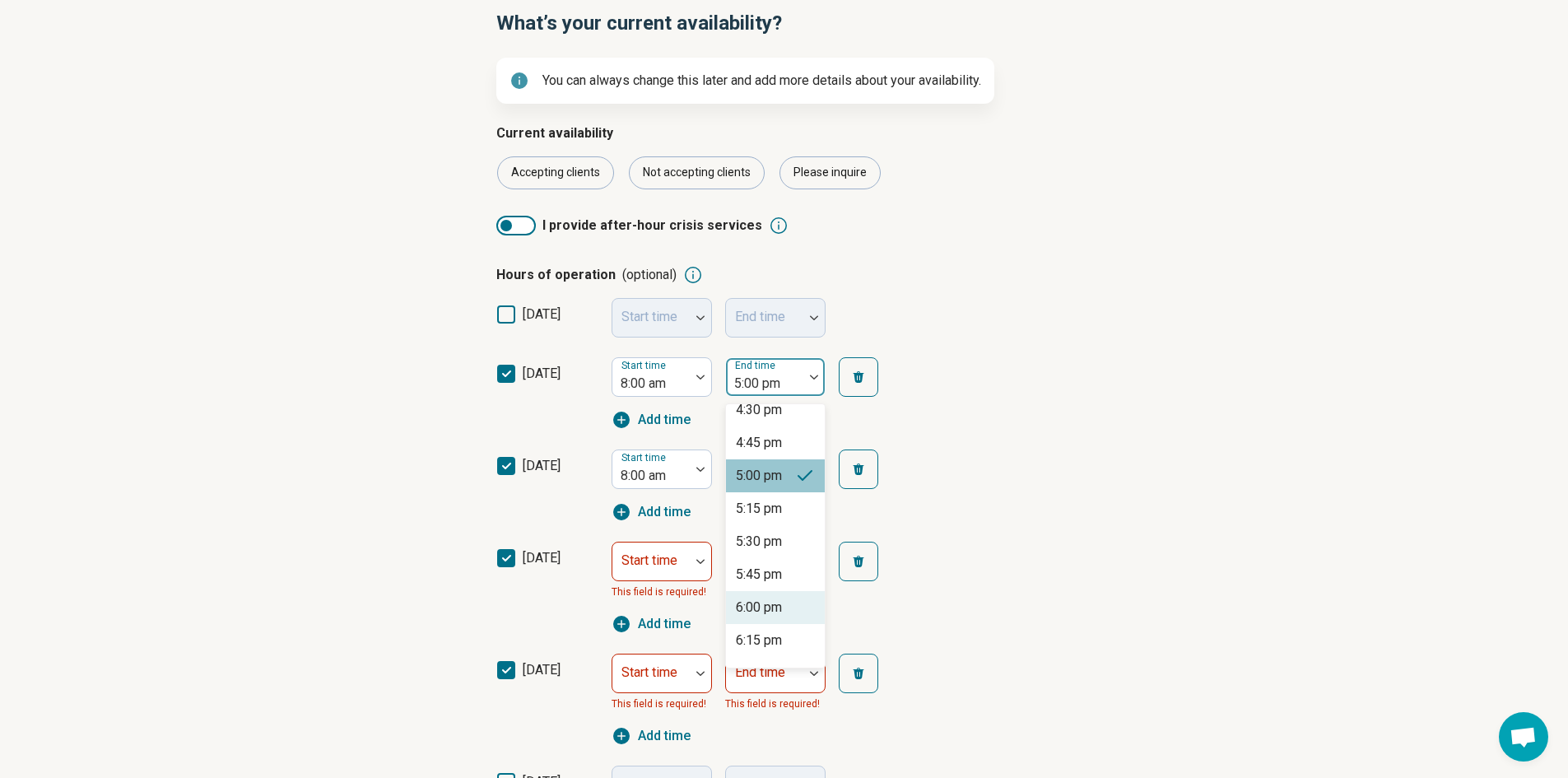
click at [762, 603] on div "6:00 pm" at bounding box center [758, 608] width 46 height 19
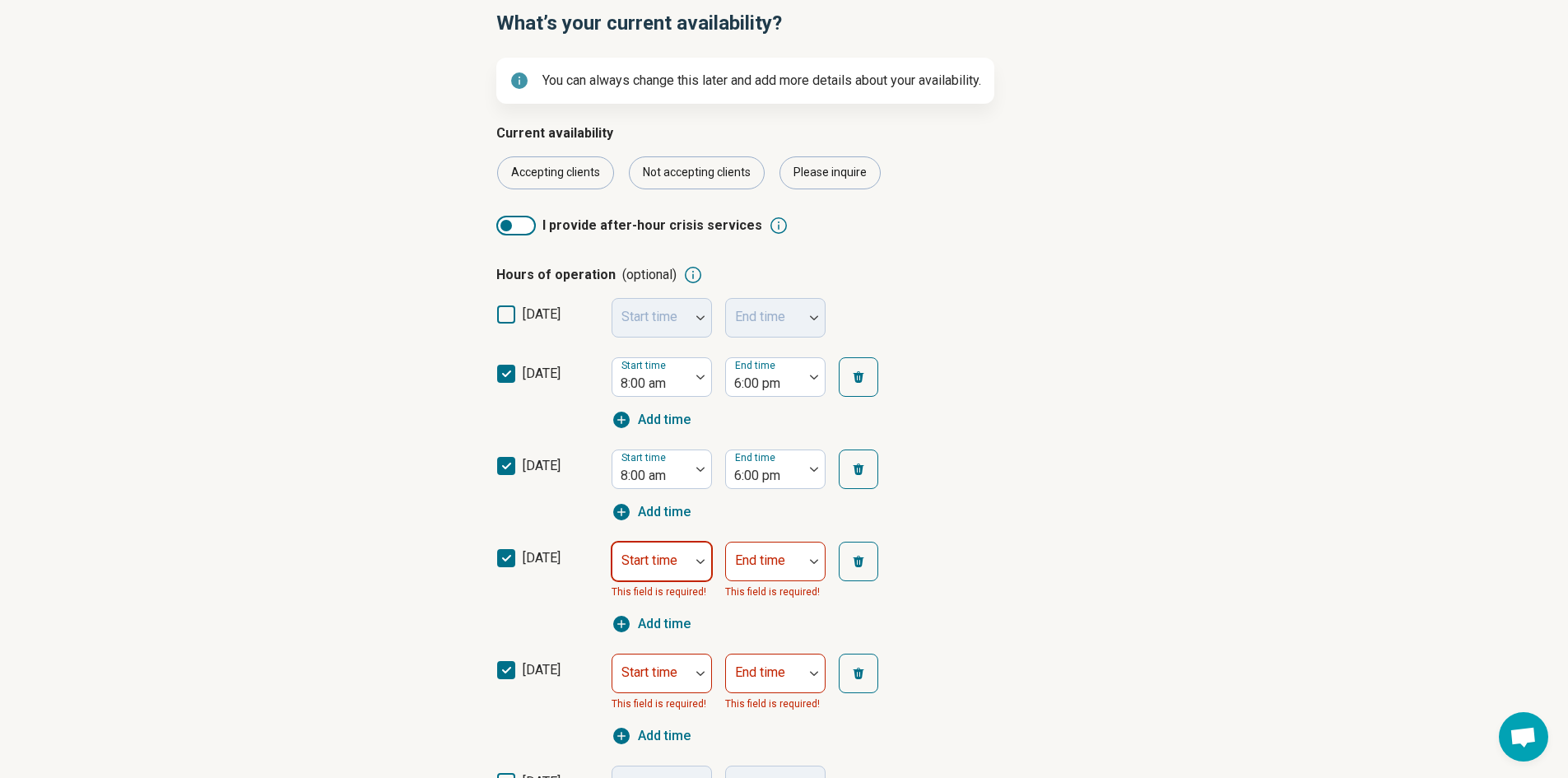
click at [642, 561] on div "Start time" at bounding box center [661, 561] width 100 height 40
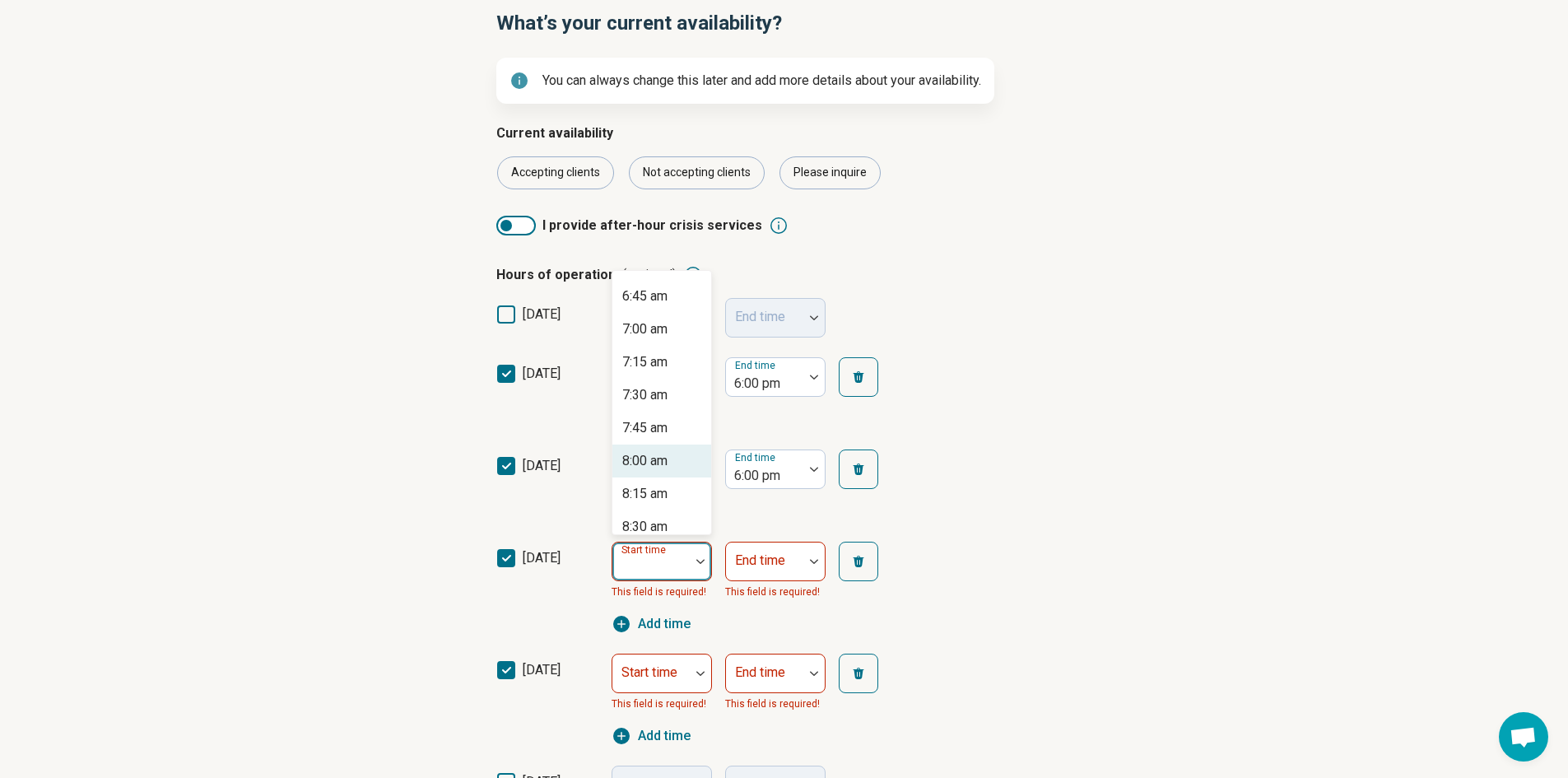
scroll to position [905, 0]
click at [660, 435] on div "8:00 am" at bounding box center [645, 439] width 46 height 19
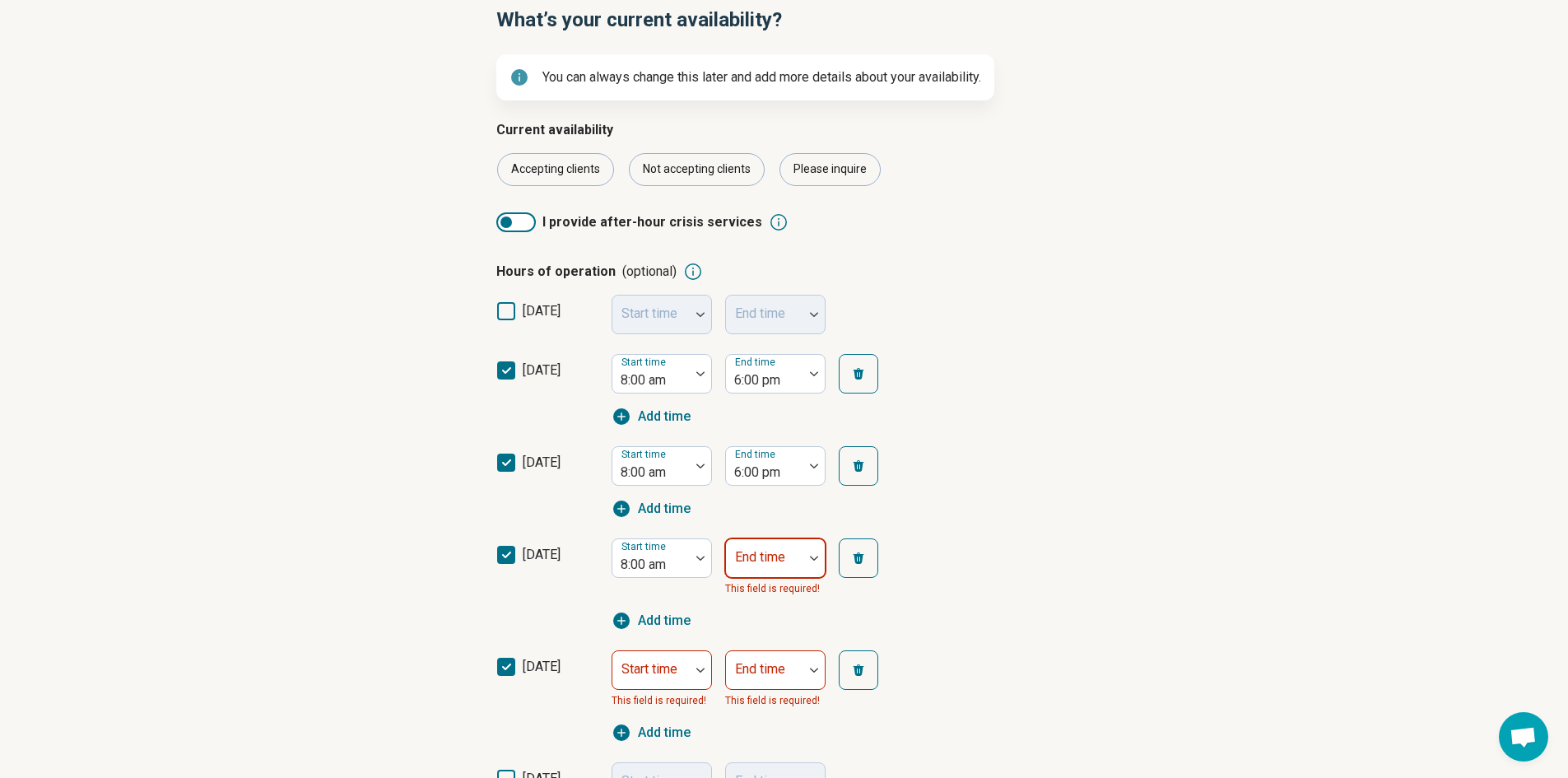
click at [784, 577] on div "End time This field is required!" at bounding box center [775, 568] width 100 height 59
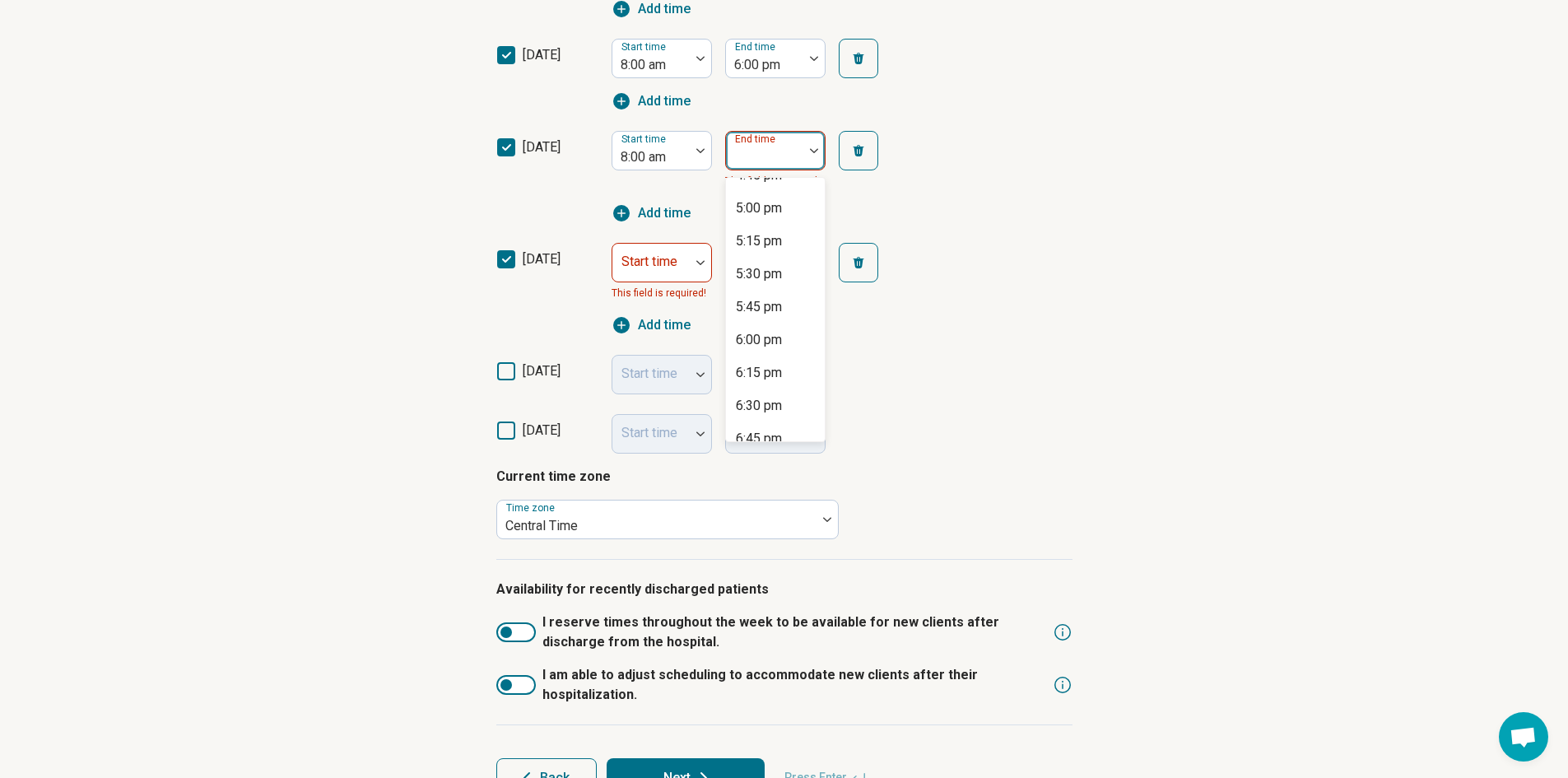
scroll to position [1152, 0]
click at [781, 327] on div "6:00 pm" at bounding box center [758, 329] width 46 height 19
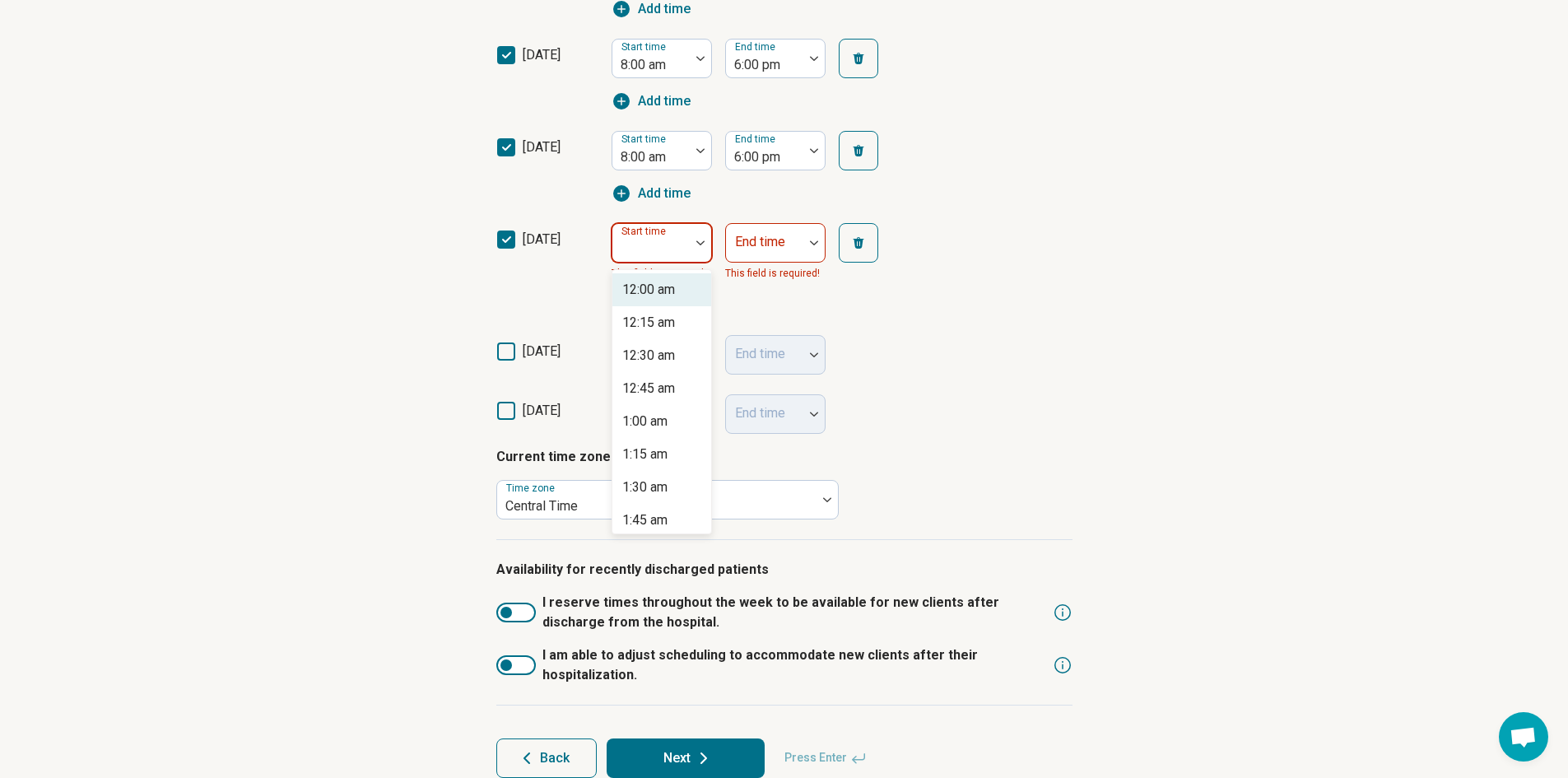
click at [670, 247] on div "Start time" at bounding box center [661, 242] width 100 height 40
drag, startPoint x: 649, startPoint y: 509, endPoint x: 668, endPoint y: 470, distance: 43.4
click at [649, 510] on div "8:00 am" at bounding box center [662, 520] width 99 height 33
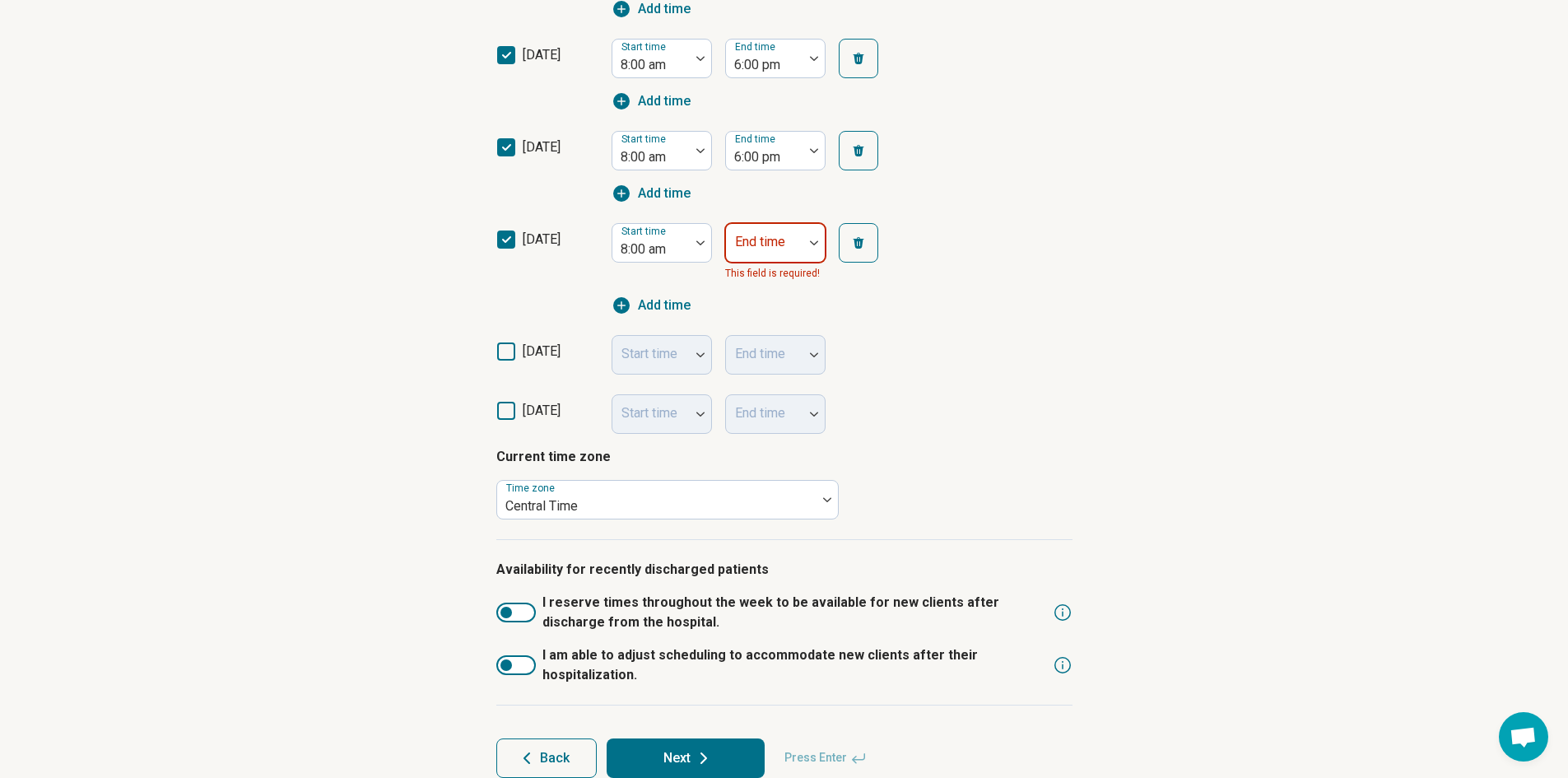
click at [754, 256] on div at bounding box center [764, 250] width 64 height 23
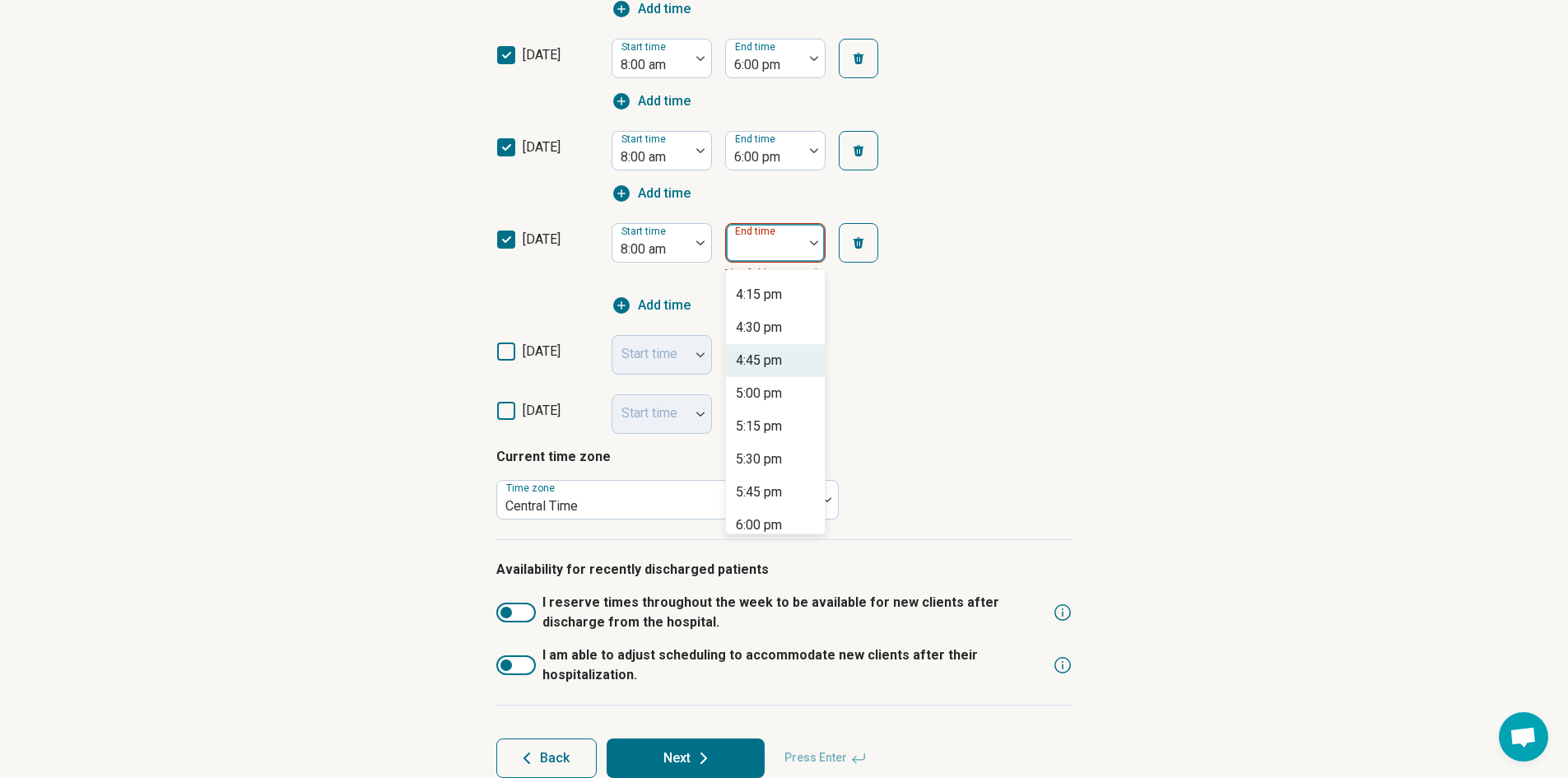
scroll to position [1071, 0]
click at [777, 508] on div "6:00 pm" at bounding box center [758, 504] width 46 height 19
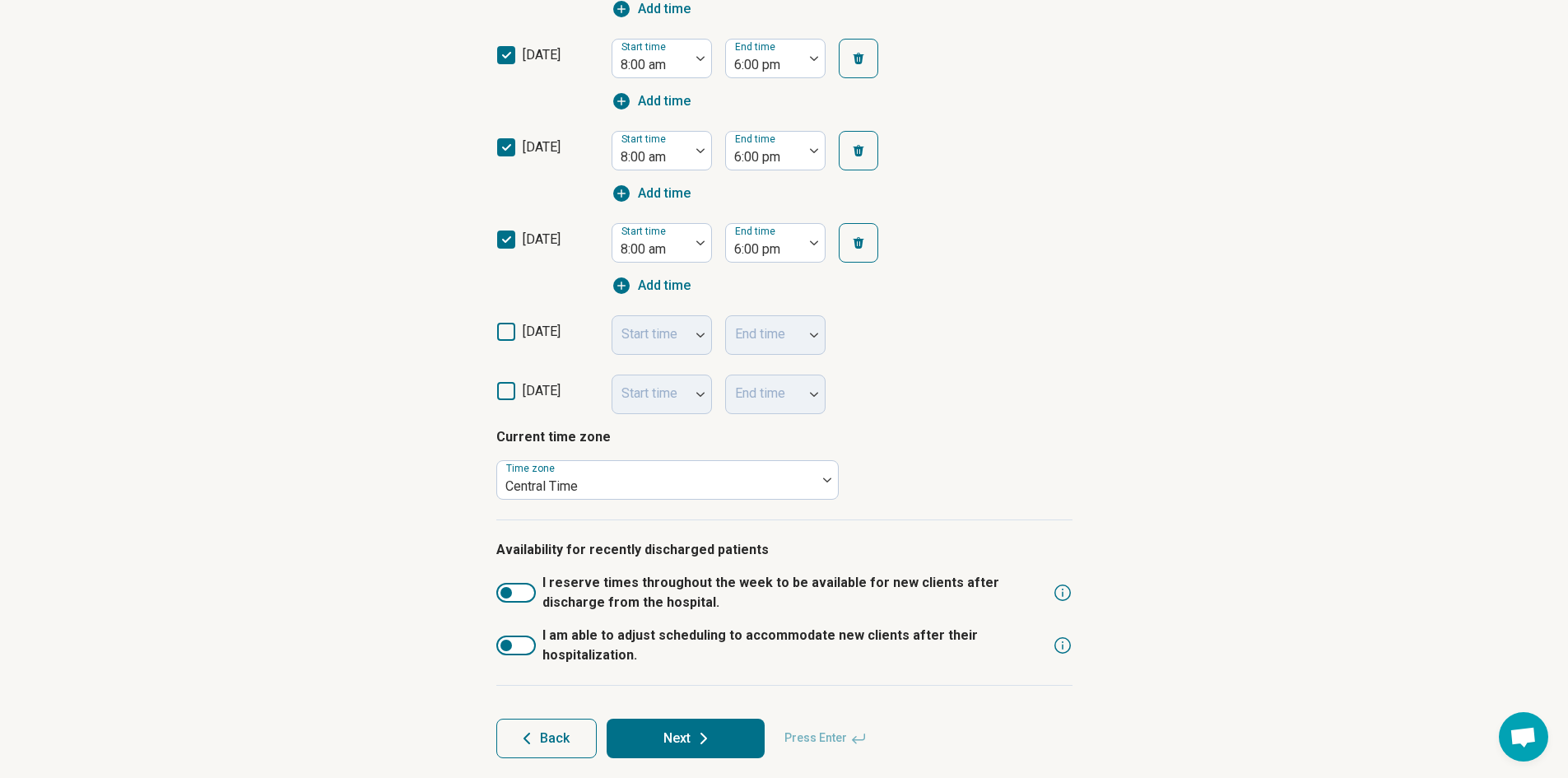
click at [498, 331] on icon at bounding box center [505, 332] width 18 height 18
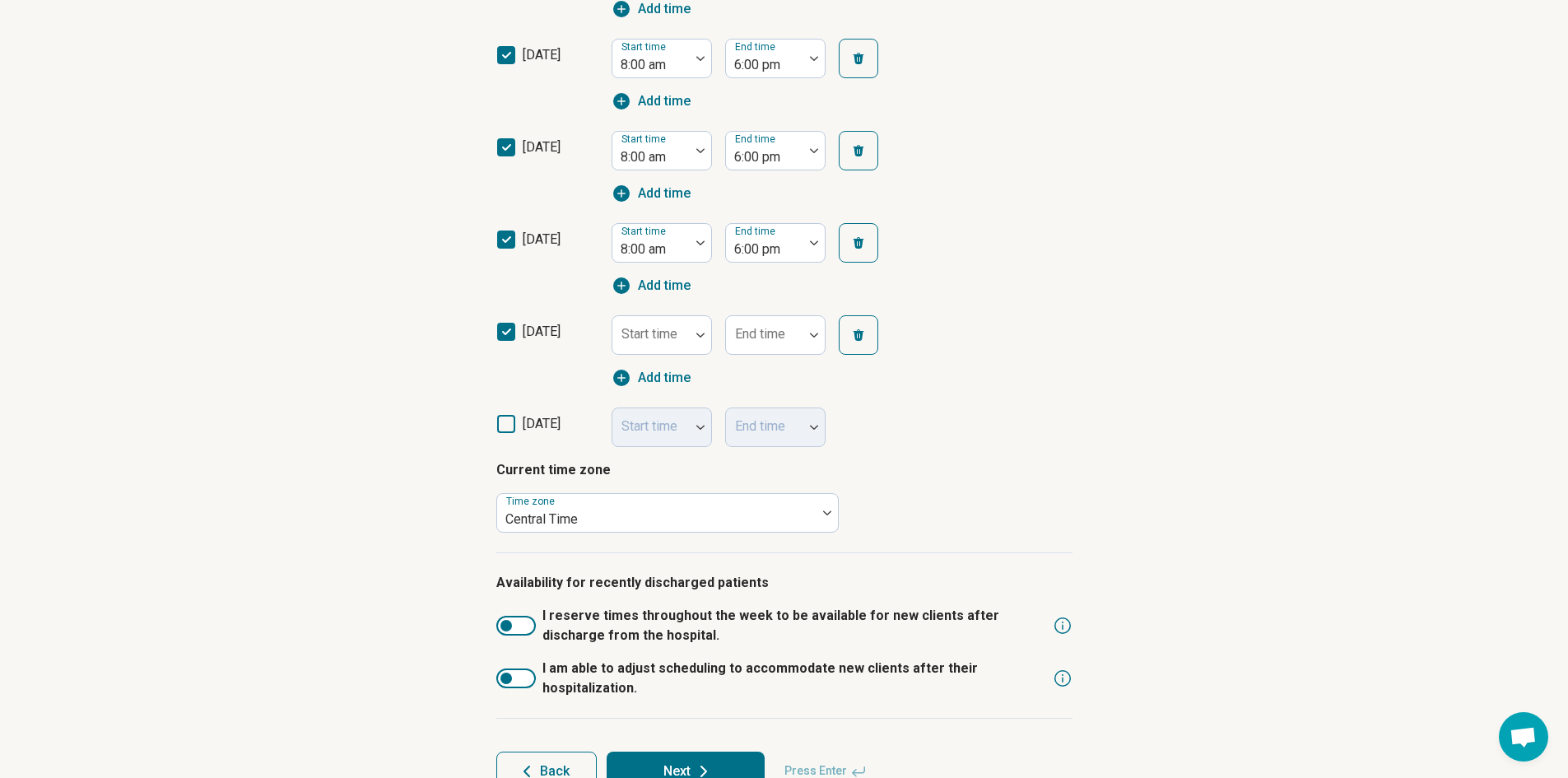
scroll to position [8, 0]
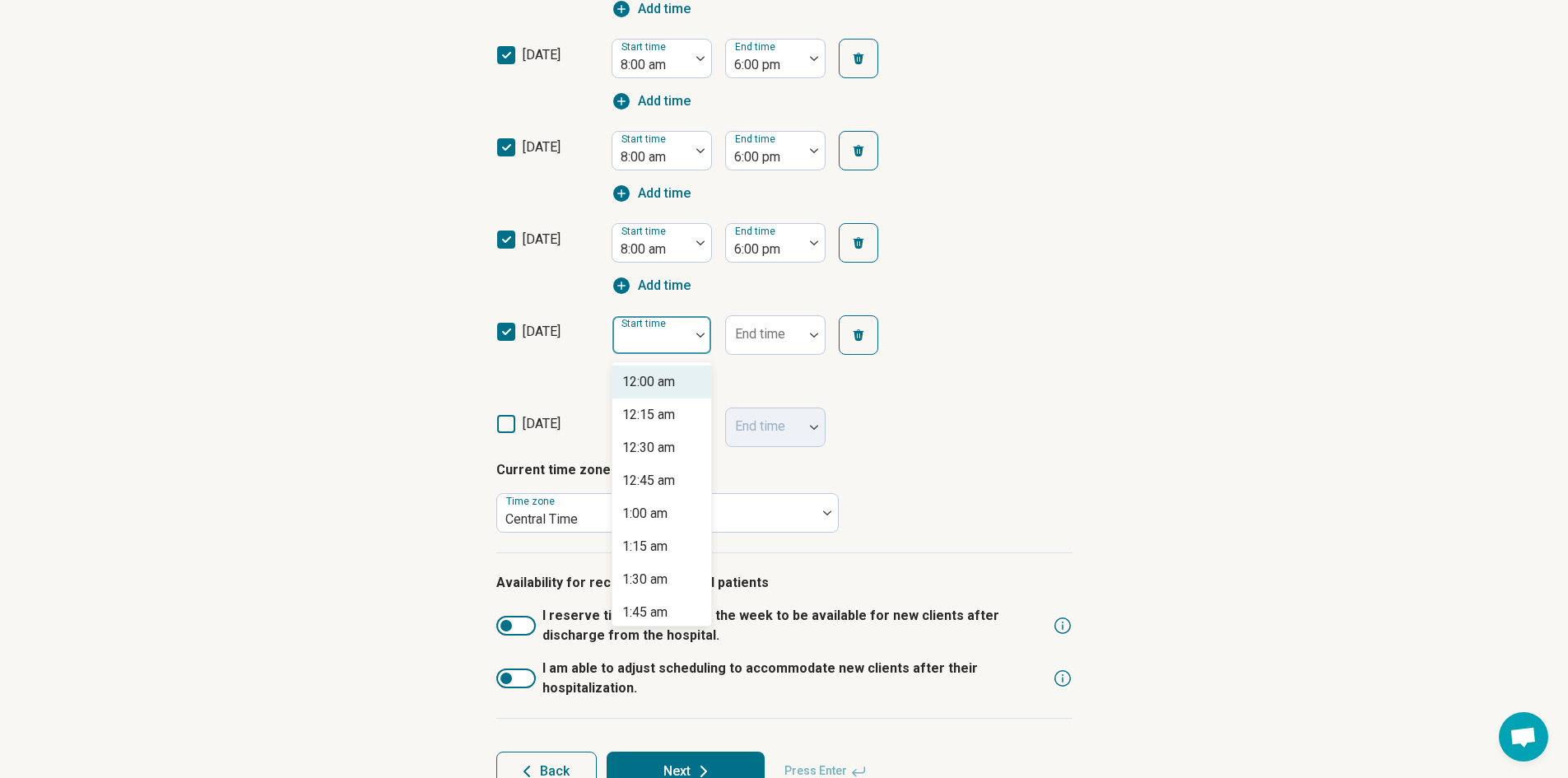
click at [673, 344] on div at bounding box center [651, 341] width 64 height 23
click at [661, 453] on div "8:00 am" at bounding box center [645, 447] width 46 height 19
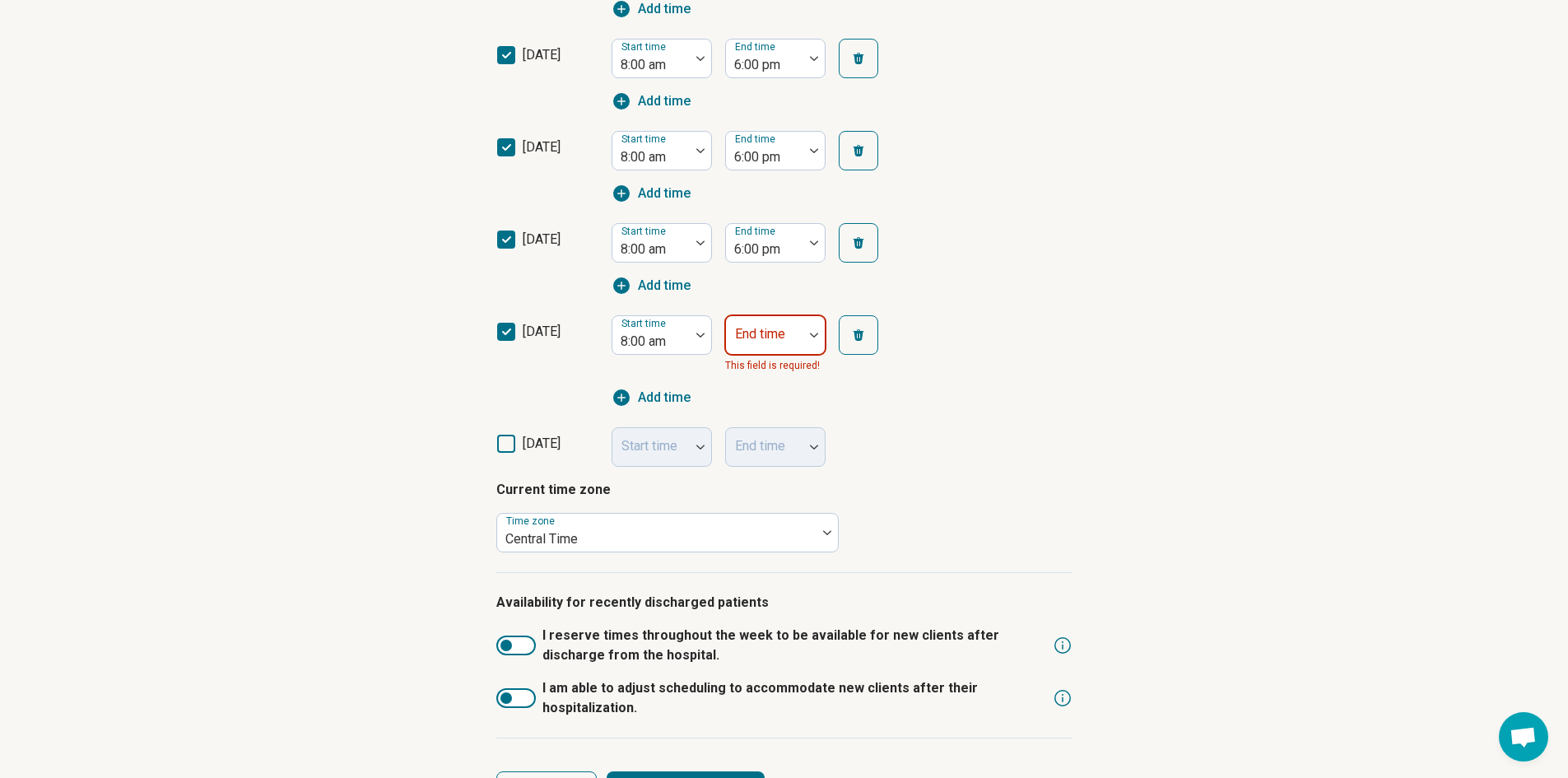
click at [768, 351] on div at bounding box center [764, 341] width 64 height 23
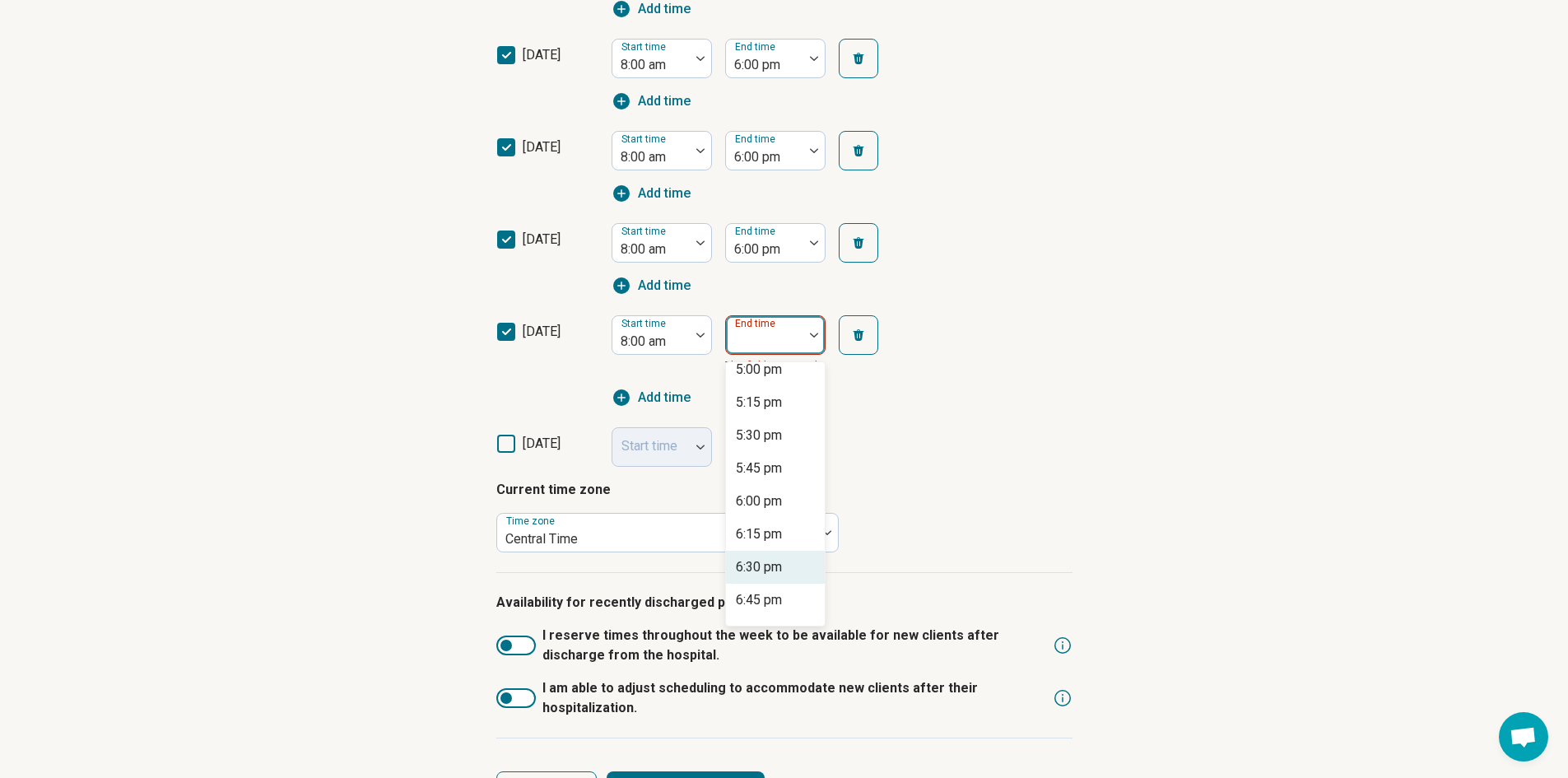
scroll to position [1152, 0]
click at [765, 393] on div "5:00 pm" at bounding box center [776, 382] width 99 height 33
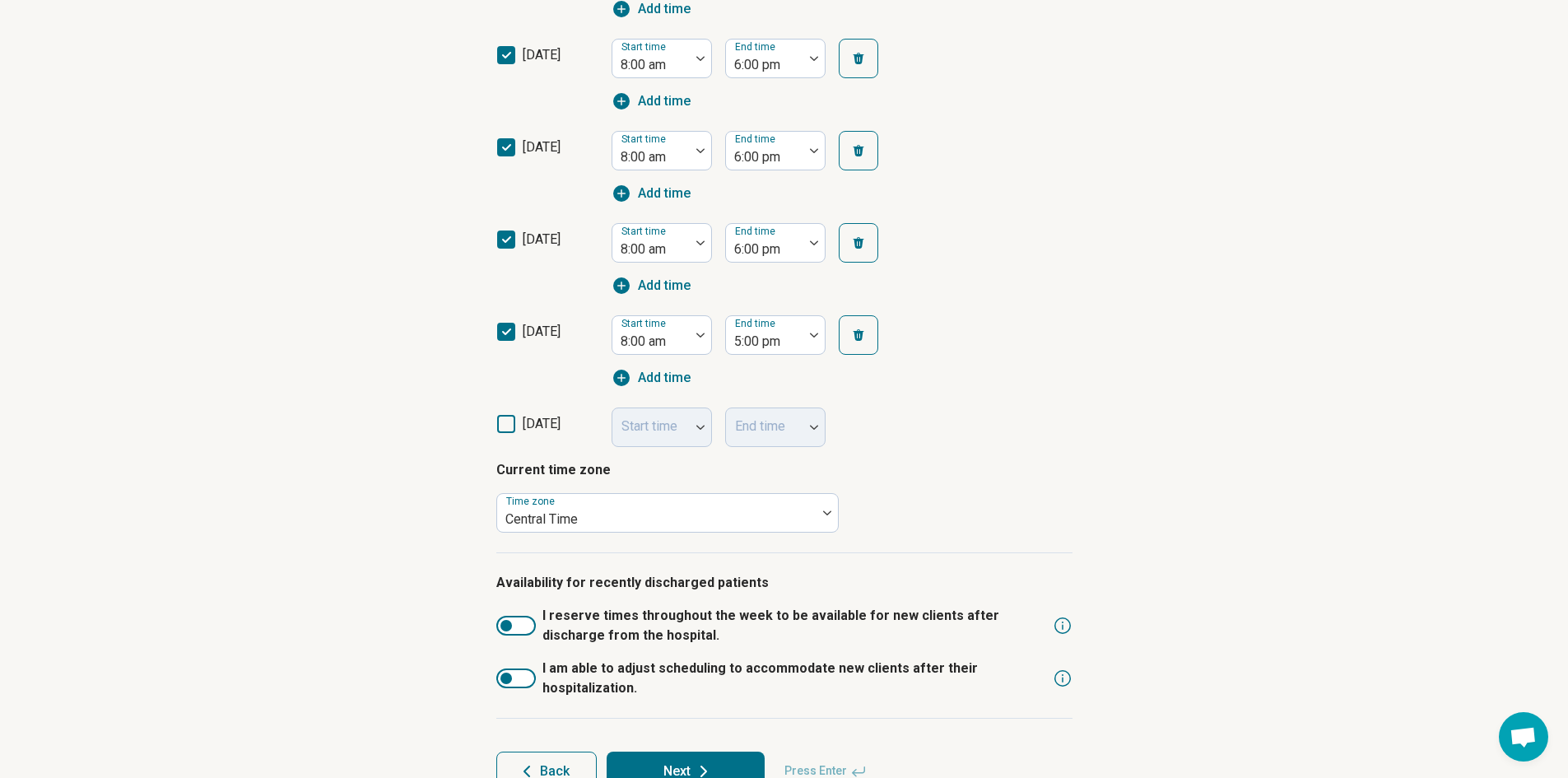
click at [237, 462] on div "Step 4 of 9 What’s your current availability? You can always change this later …" at bounding box center [784, 178] width 1568 height 1291
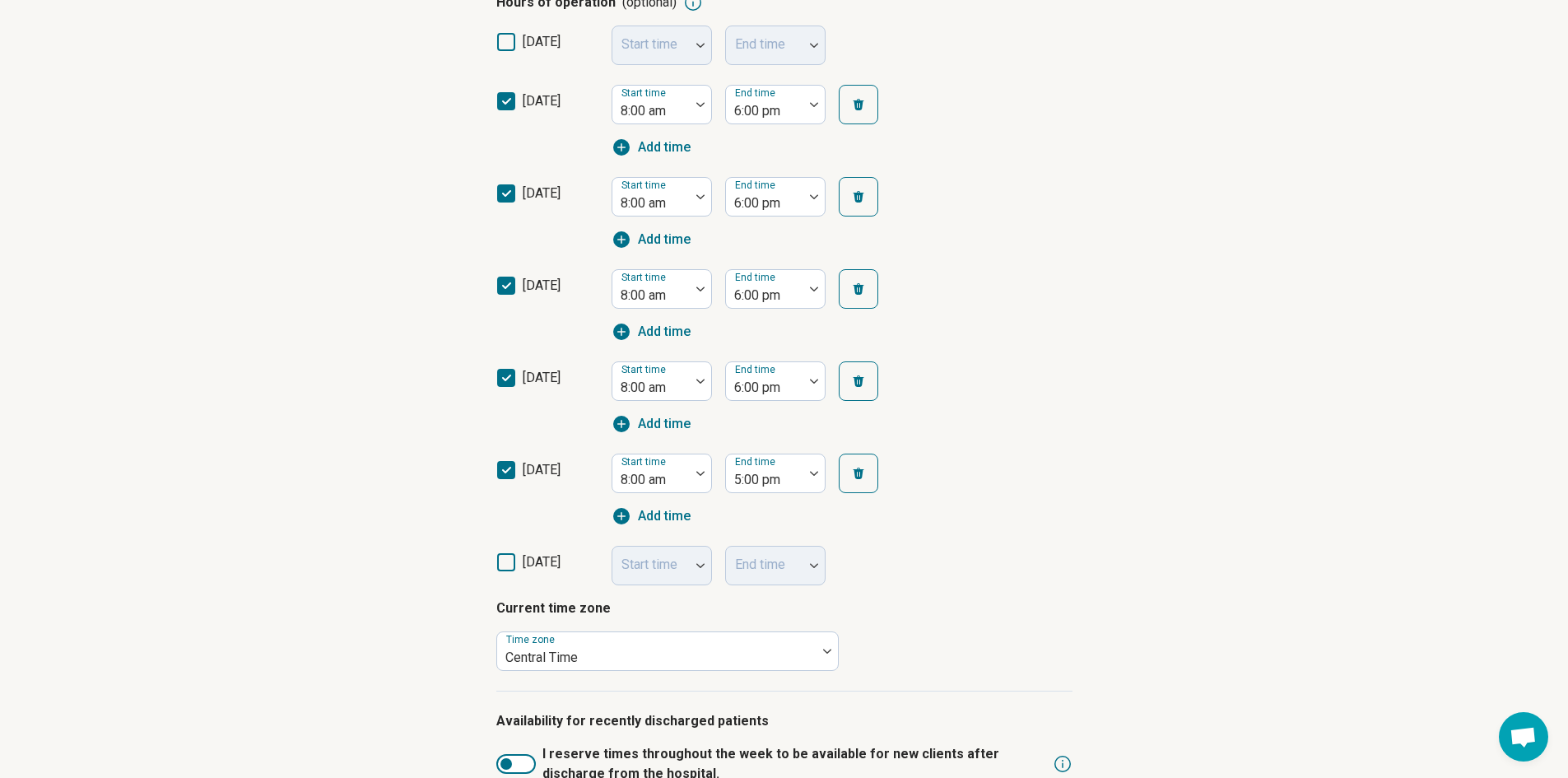
scroll to position [621, 0]
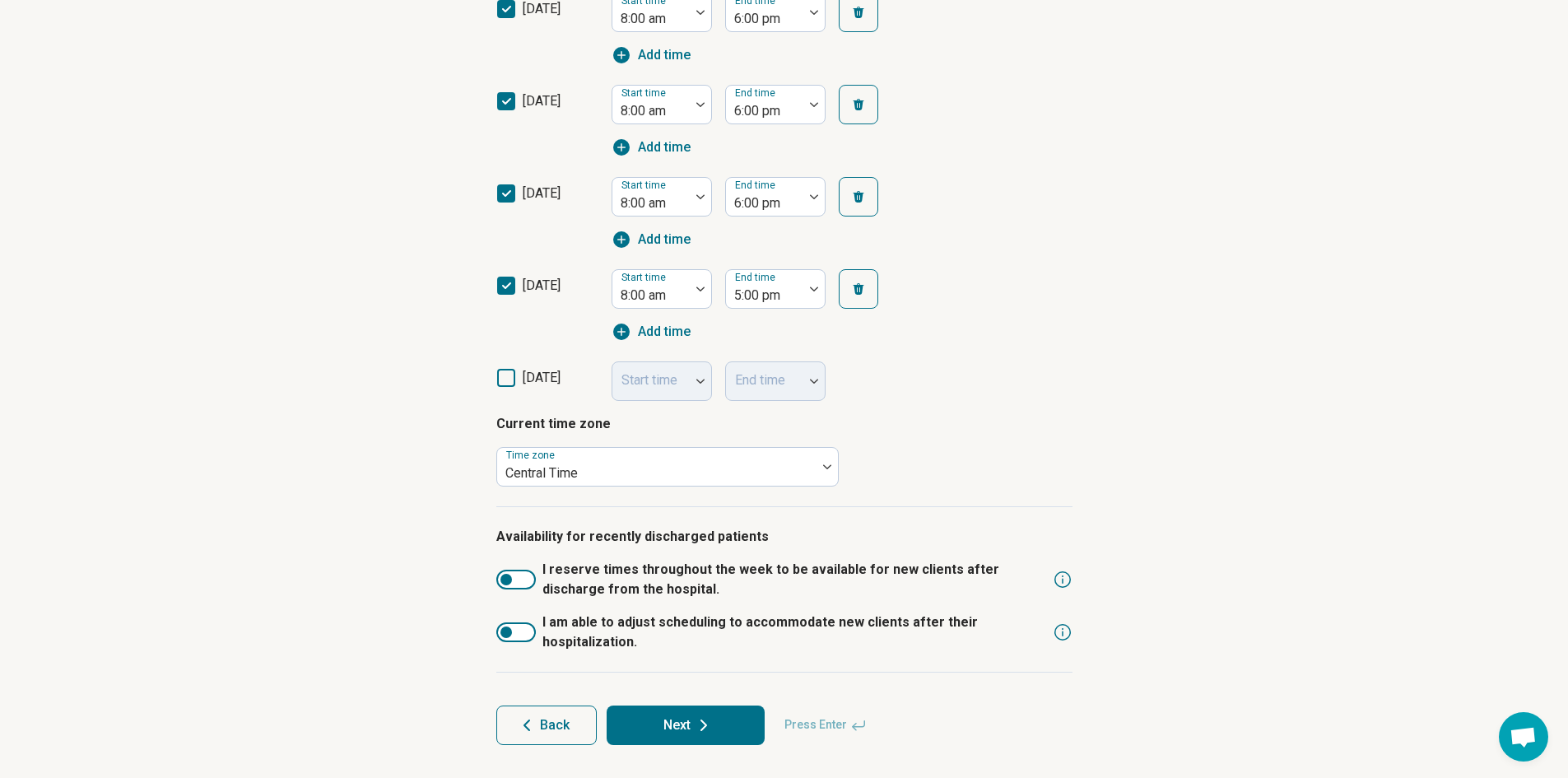
click at [714, 722] on button "Next" at bounding box center [685, 725] width 158 height 40
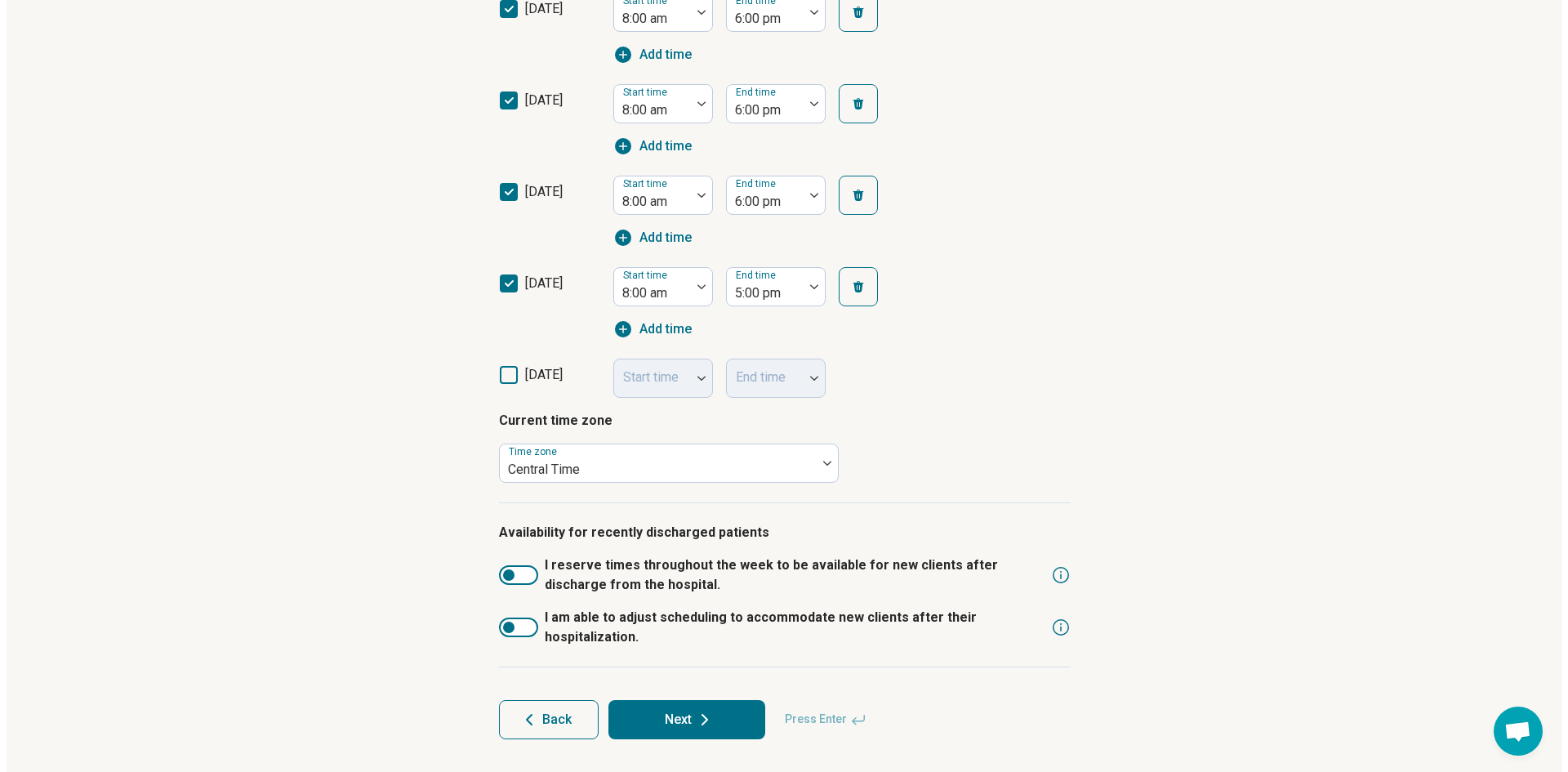
scroll to position [0, 0]
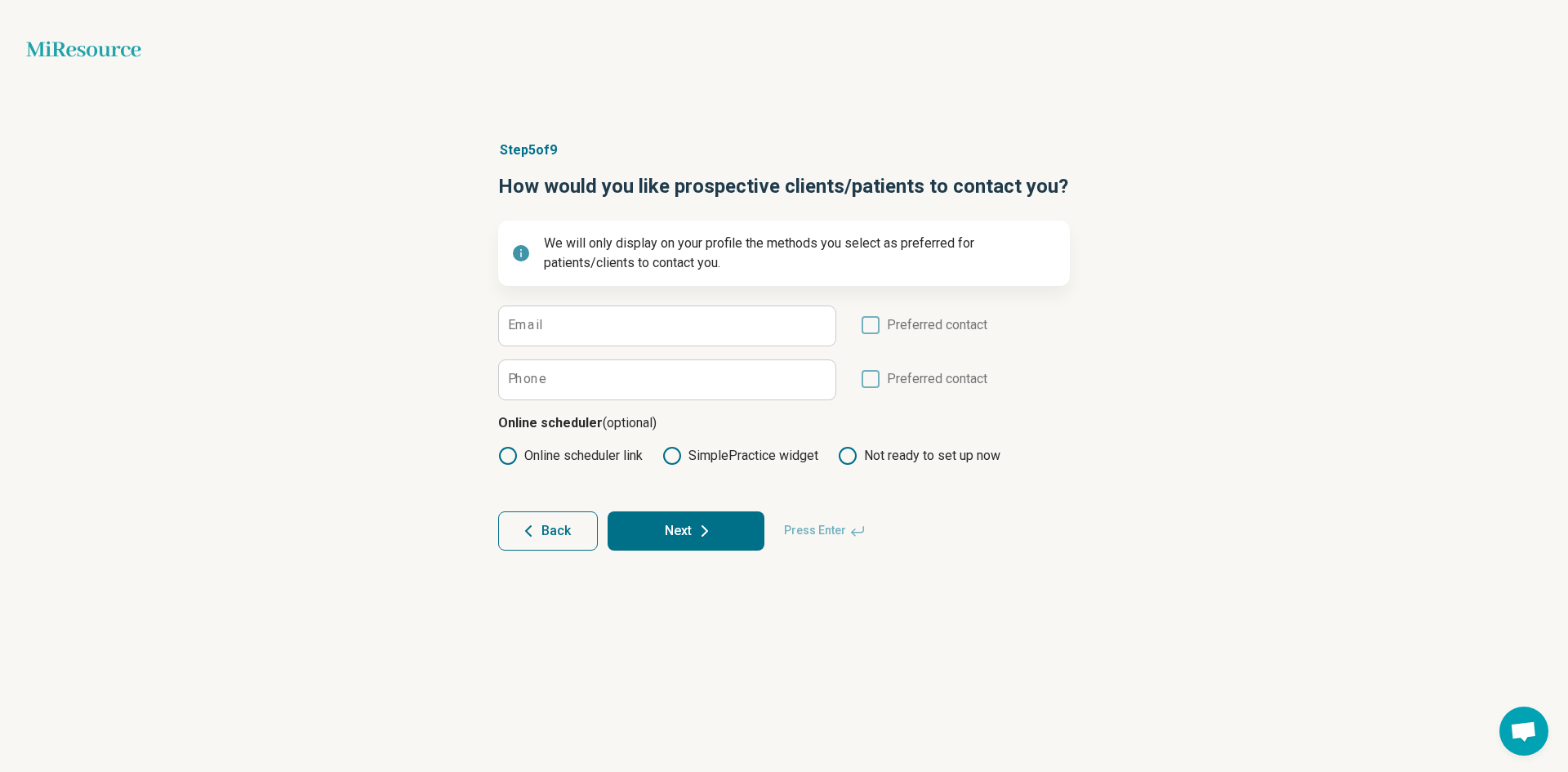
click at [540, 332] on label "Email" at bounding box center [526, 325] width 35 height 14
click at [540, 332] on input "Email" at bounding box center [667, 325] width 337 height 40
type input "*"
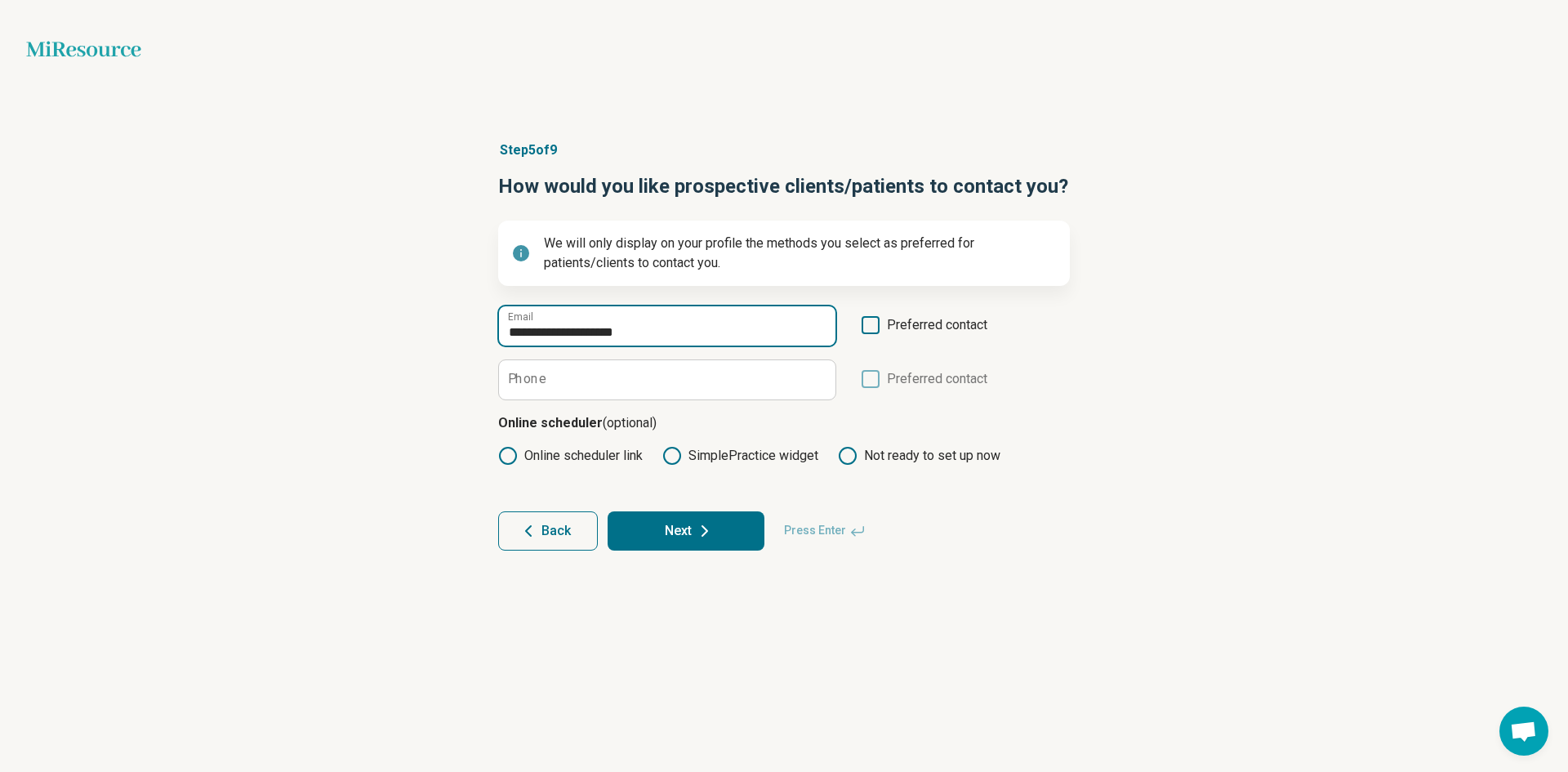
type input "**********"
click at [556, 387] on input "Phone" at bounding box center [667, 379] width 337 height 40
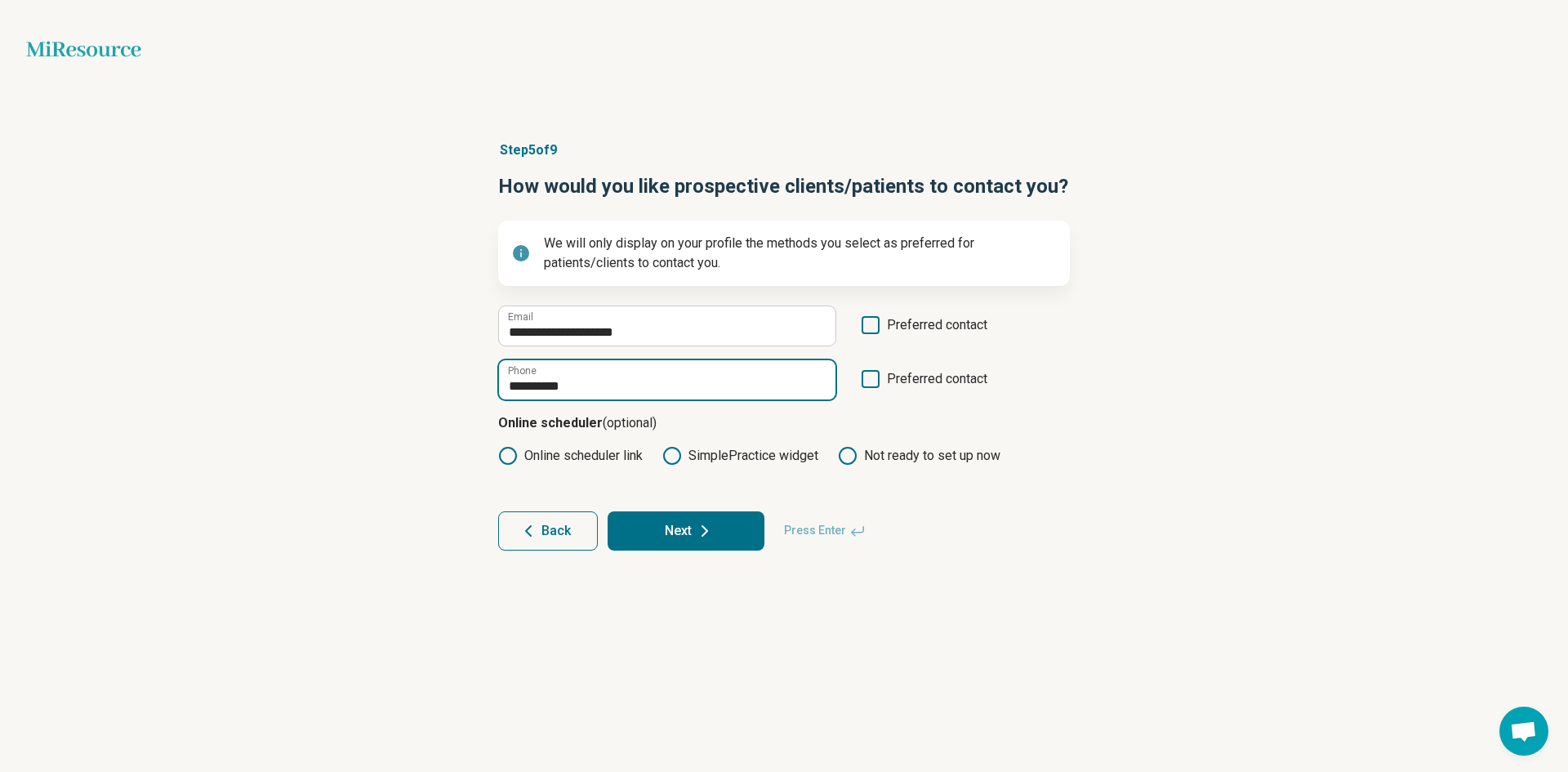
type input "**********"
click at [1179, 487] on div "**********" at bounding box center [784, 345] width 1568 height 476
click at [701, 532] on icon at bounding box center [704, 531] width 19 height 19
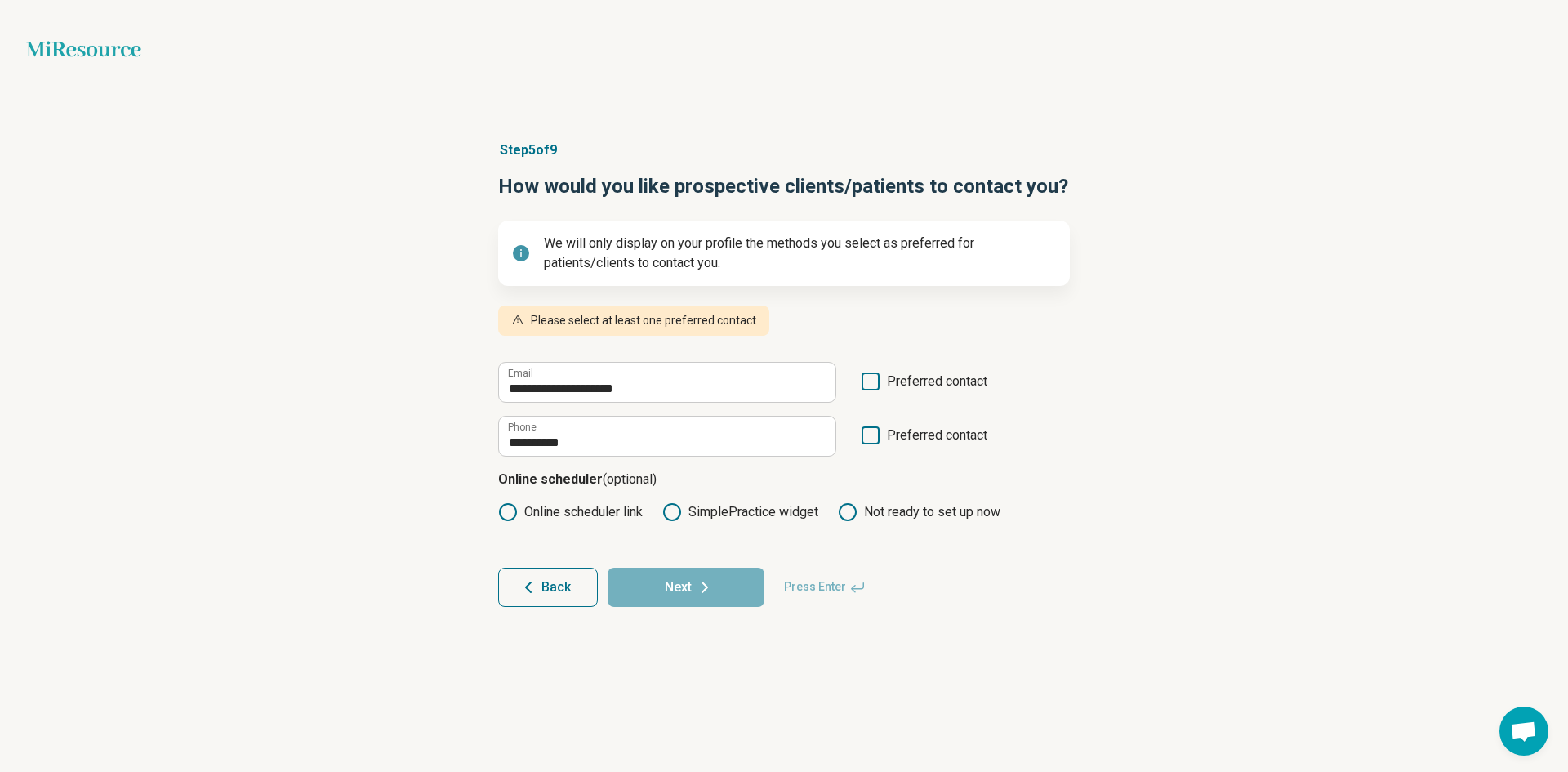
click at [868, 431] on icon at bounding box center [870, 435] width 18 height 18
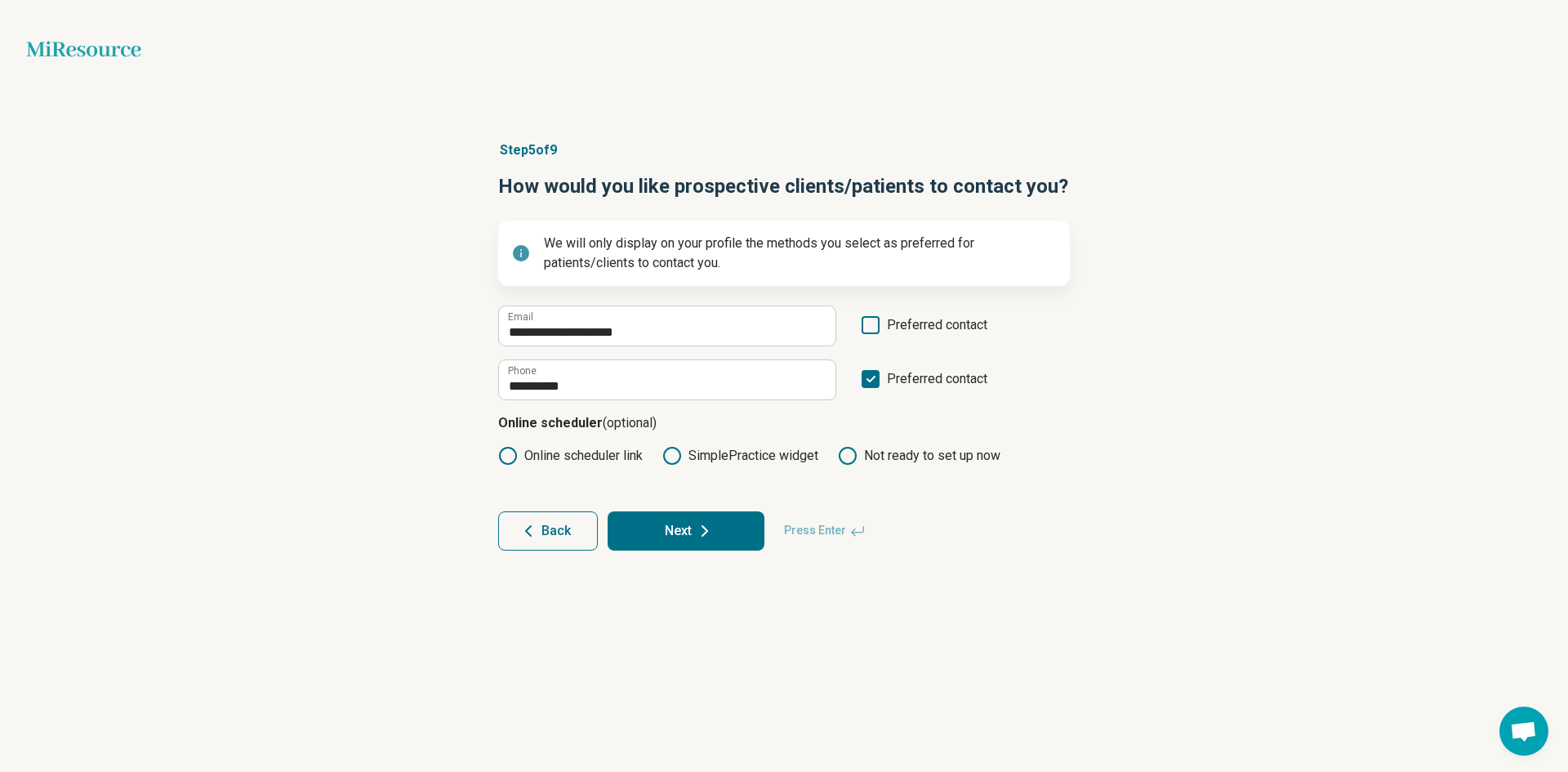
click at [679, 541] on button "Next" at bounding box center [686, 531] width 157 height 40
